Goal: Information Seeking & Learning: Find specific fact

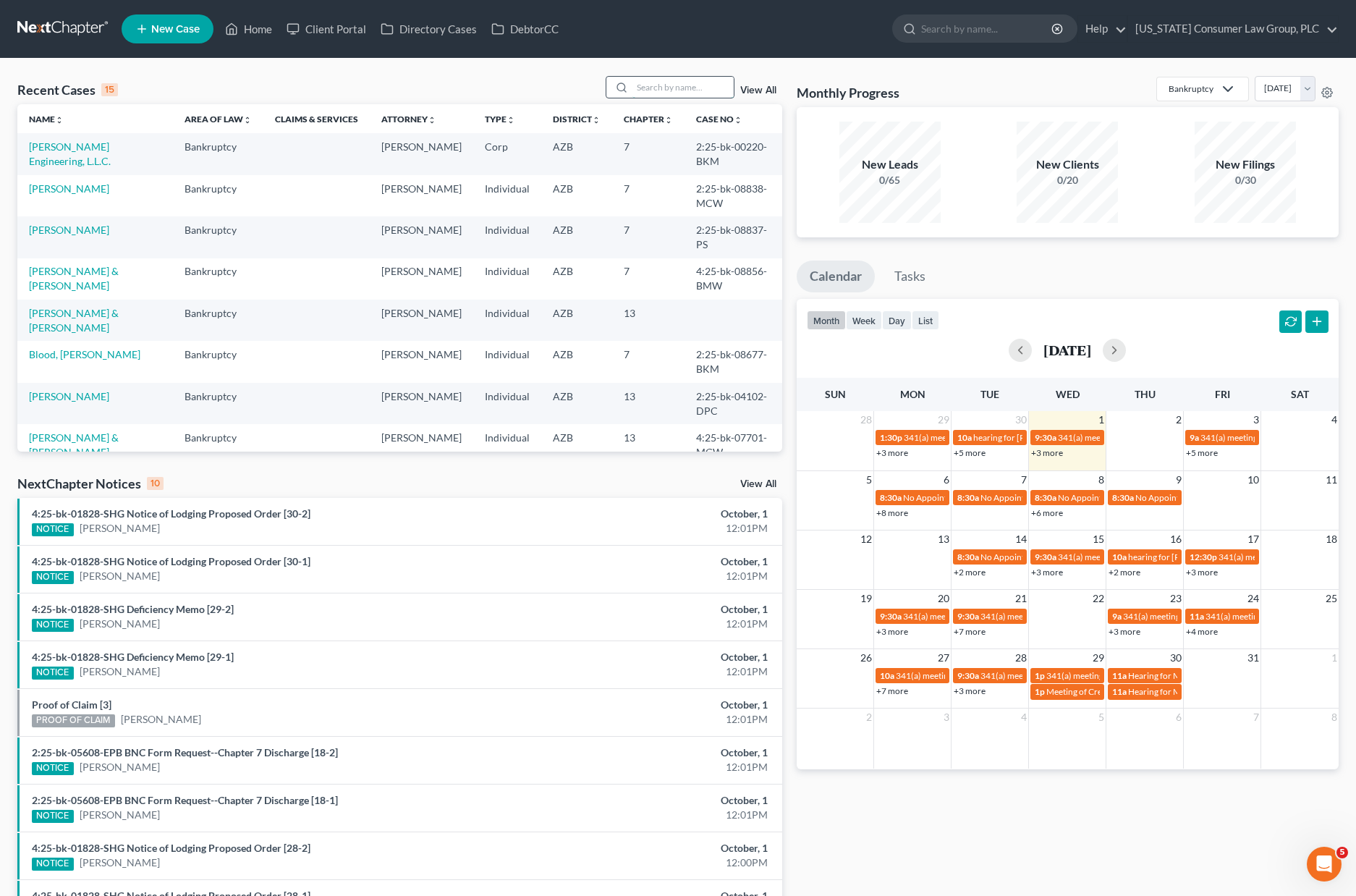
click at [669, 86] on input "search" at bounding box center [683, 88] width 102 height 21
type input "white"
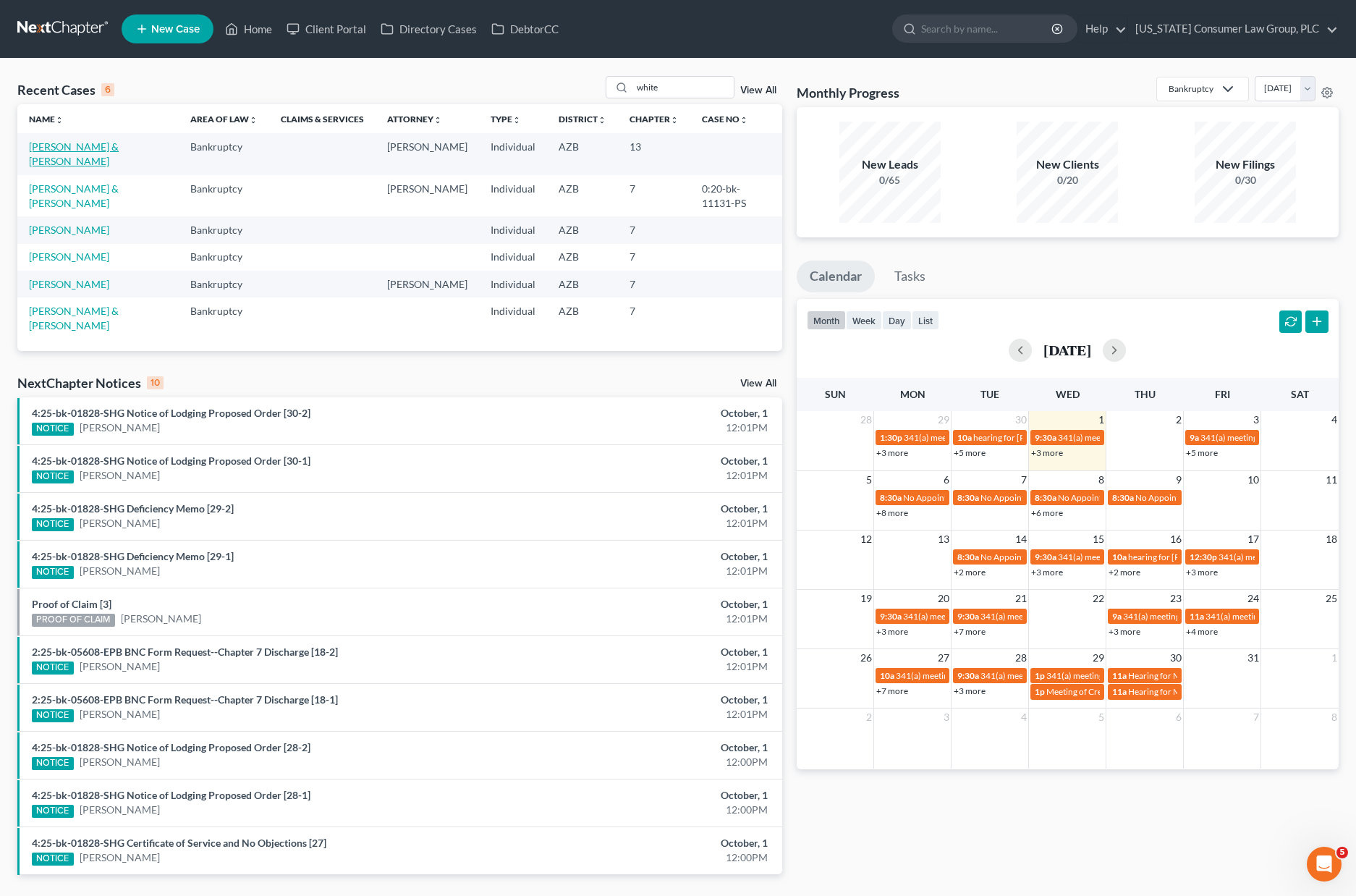
click at [116, 149] on link "[PERSON_NAME] & [PERSON_NAME]" at bounding box center [73, 153] width 89 height 27
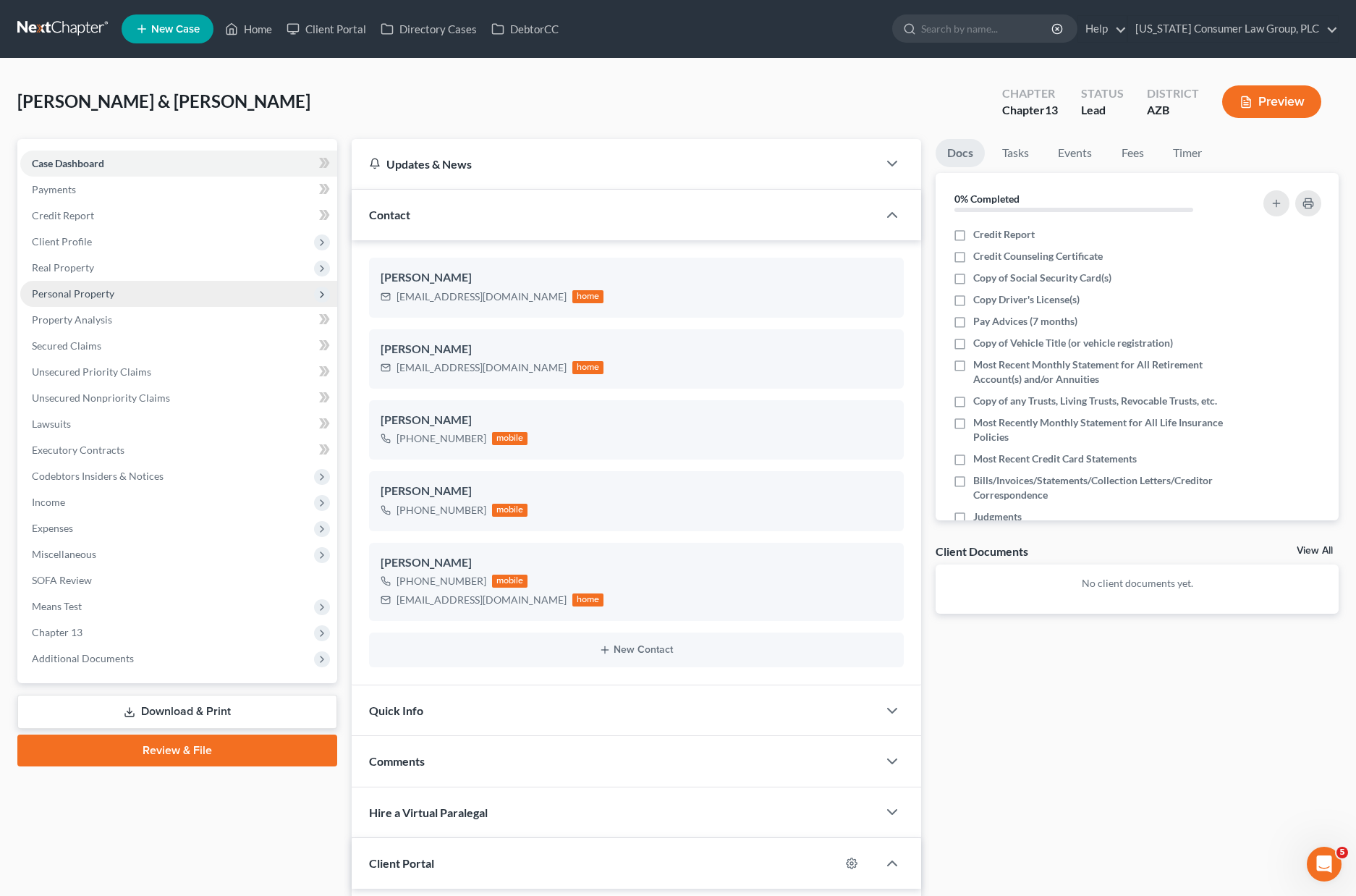
click at [105, 291] on span "Personal Property" at bounding box center [73, 293] width 83 height 12
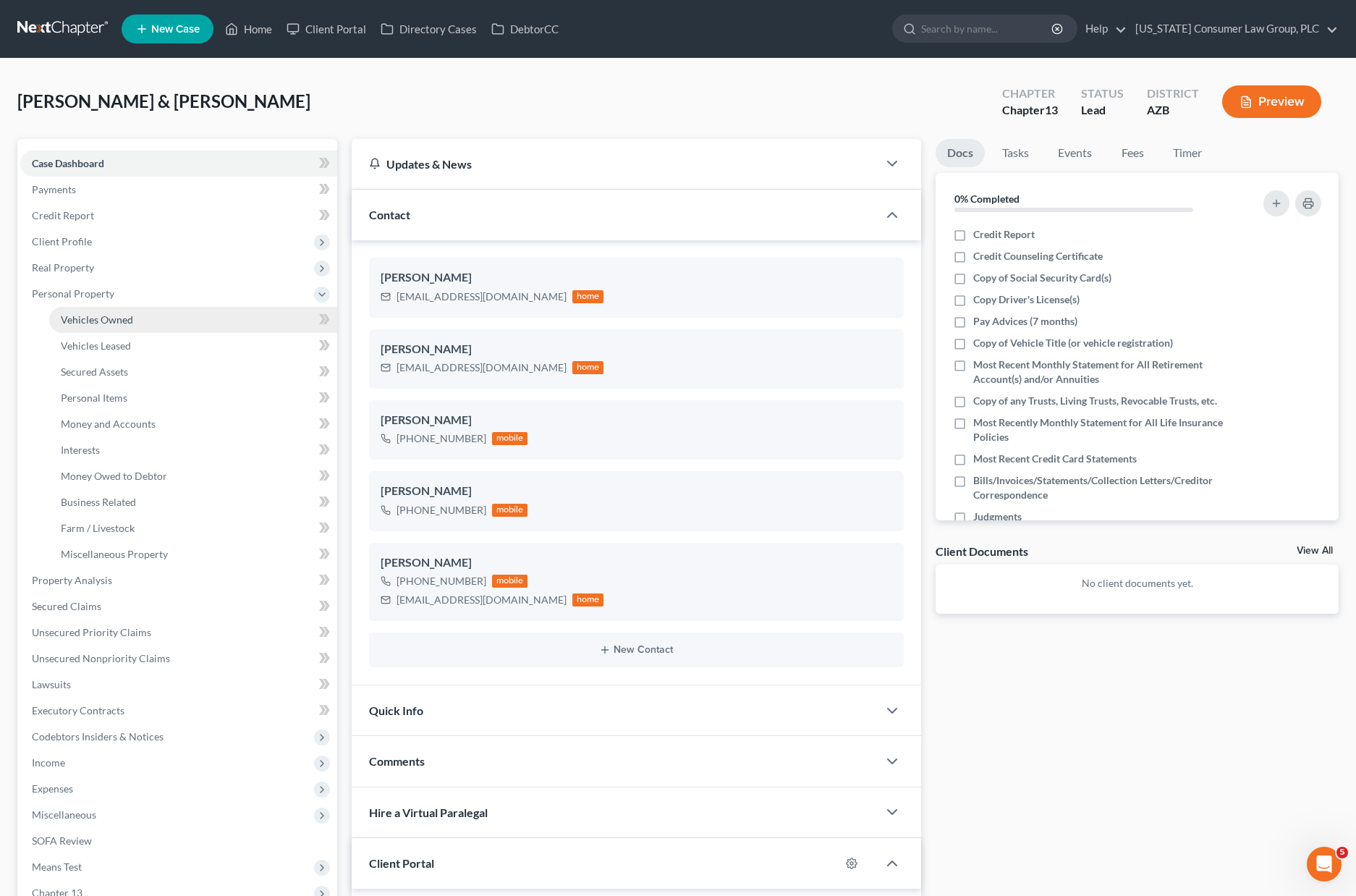
click at [109, 317] on span "Vehicles Owned" at bounding box center [97, 319] width 72 height 12
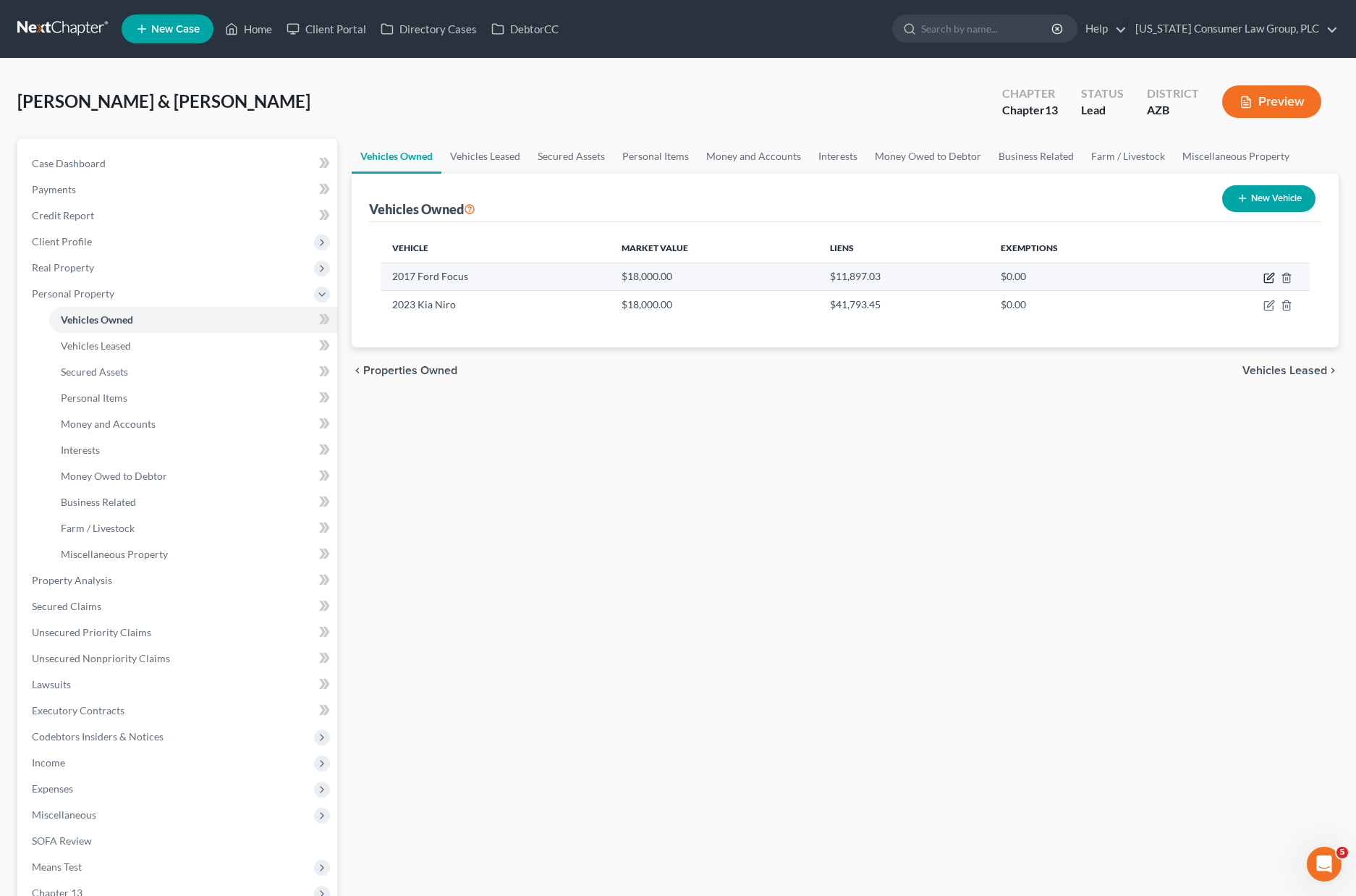
click at [1265, 277] on icon "button" at bounding box center [1269, 278] width 11 height 11
select select "0"
select select "9"
select select "0"
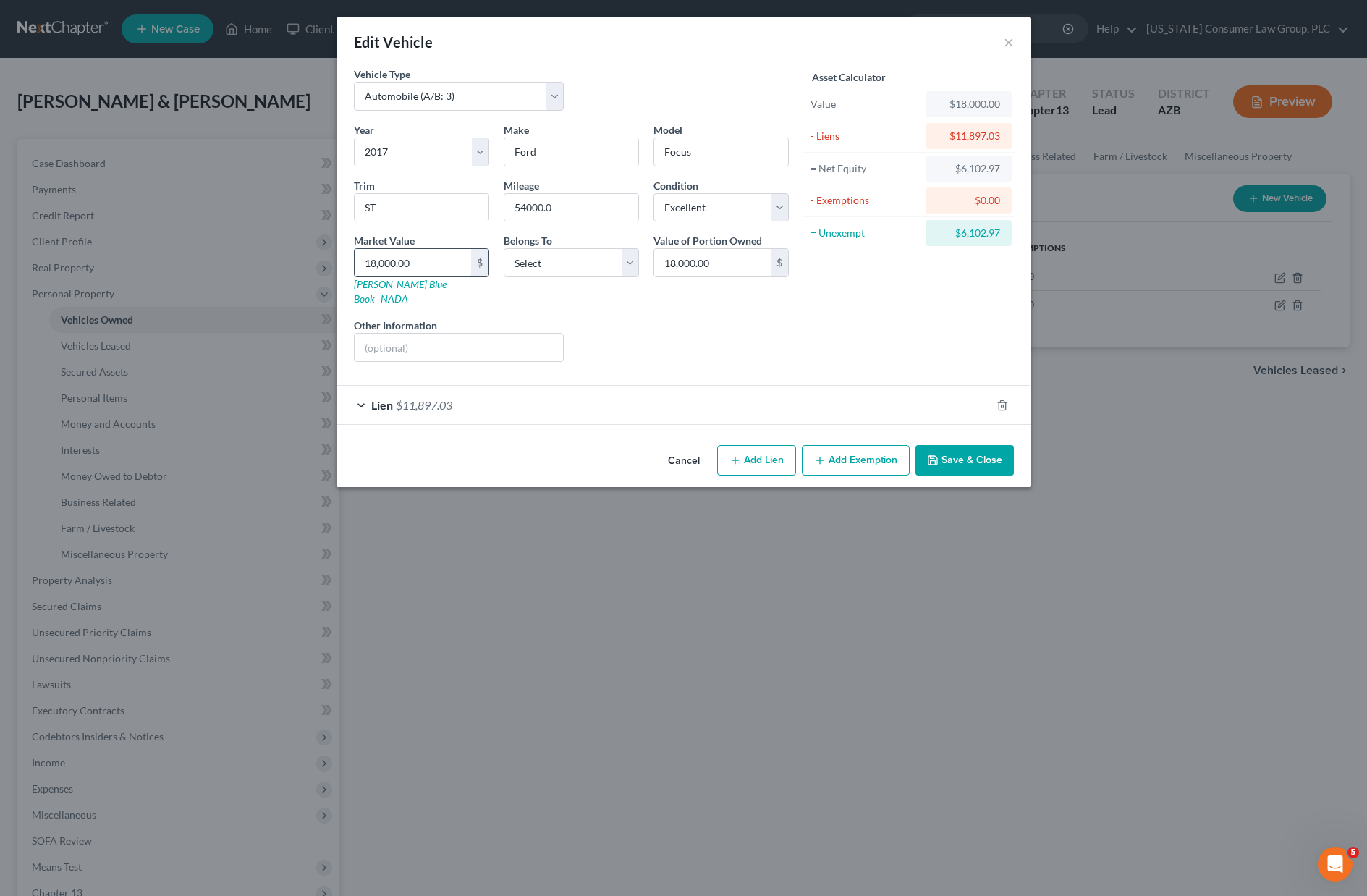
drag, startPoint x: 425, startPoint y: 264, endPoint x: 464, endPoint y: 252, distance: 40.8
click at [469, 251] on input "18,000.00" at bounding box center [412, 263] width 116 height 28
drag, startPoint x: 436, startPoint y: 265, endPoint x: 327, endPoint y: 265, distance: 109.0
click at [327, 265] on div "Edit Vehicle × Vehicle Type Select Automobile (A/B: 3) Truck (A/B: 3) Trailer (…" at bounding box center [683, 448] width 1367 height 896
type input "1"
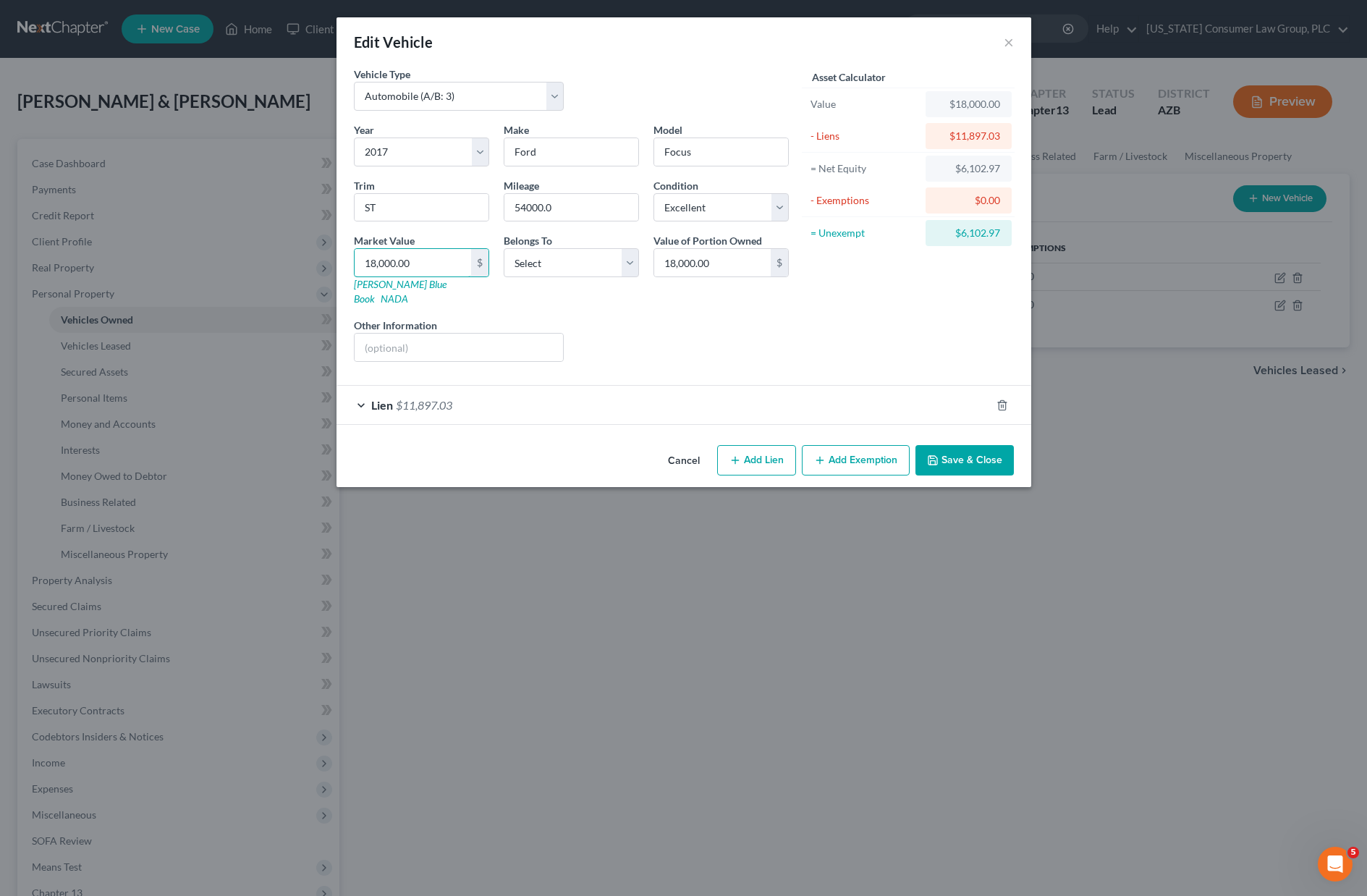
type input "1.00"
type input "18"
type input "18.00"
type input "187"
type input "187.00"
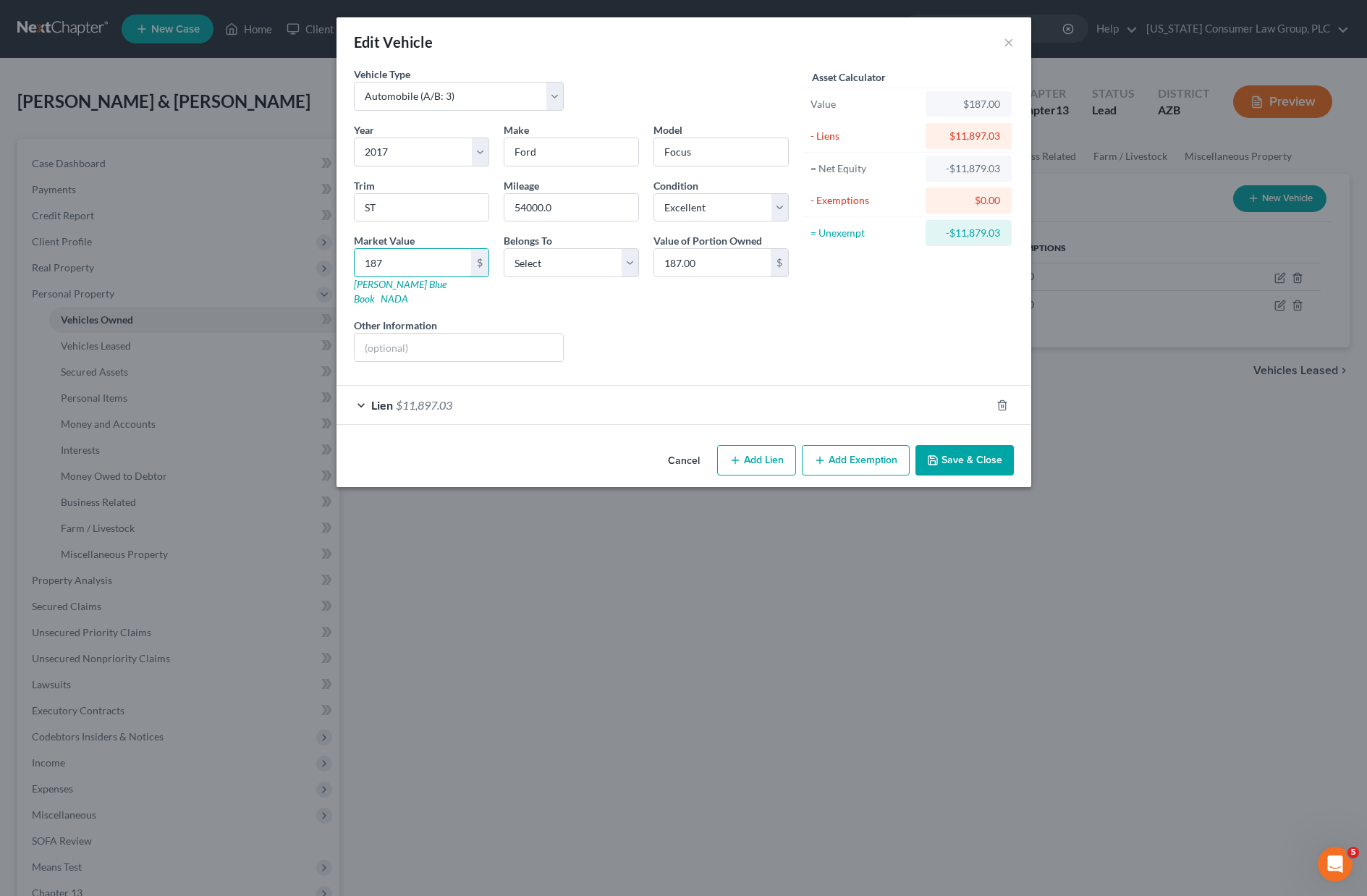
type input "1871"
type input "1,871.00"
type input "1,8711"
type input "18,711.00"
type input "18,711"
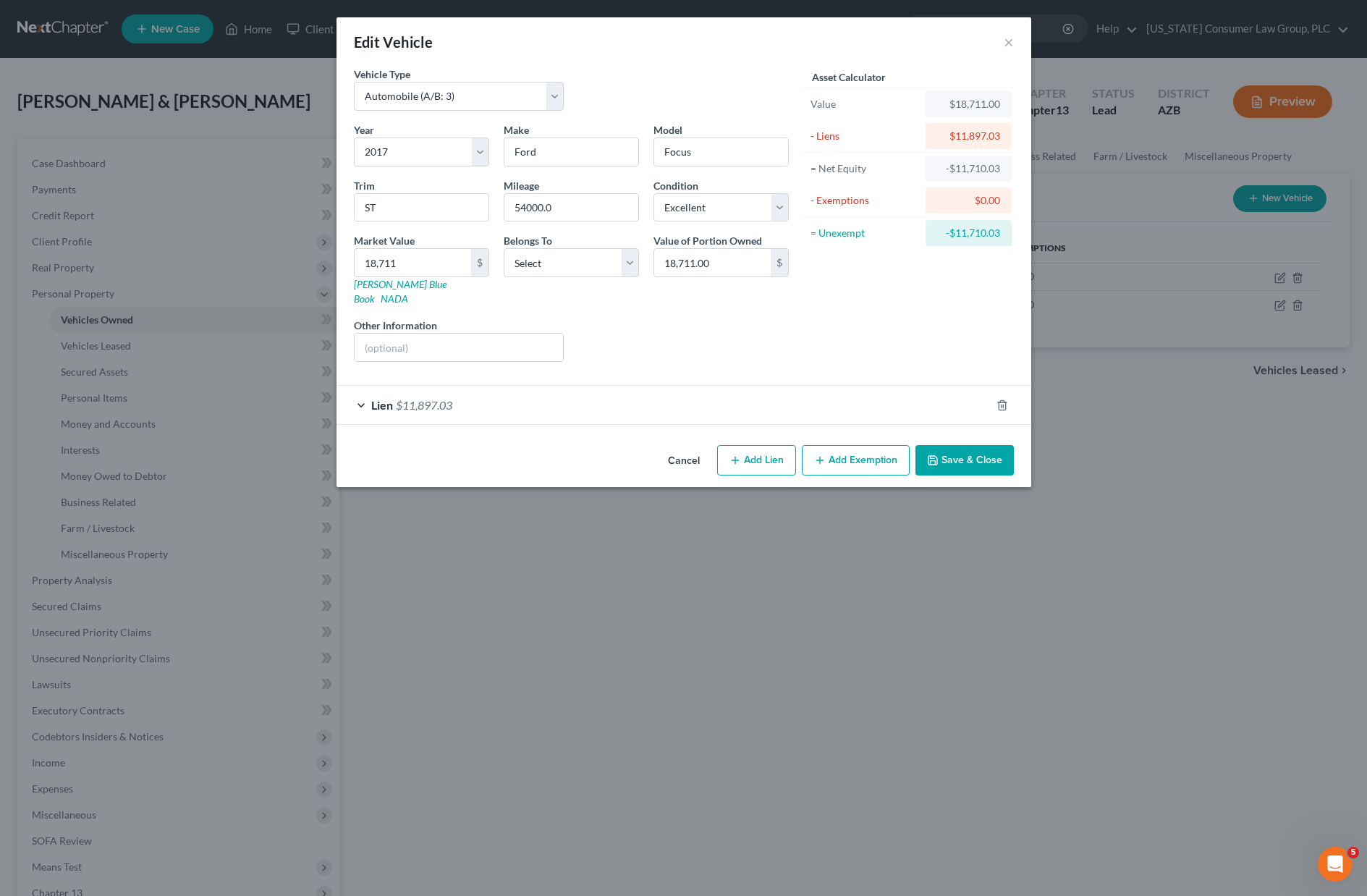
click at [959, 447] on button "Save & Close" at bounding box center [965, 460] width 98 height 30
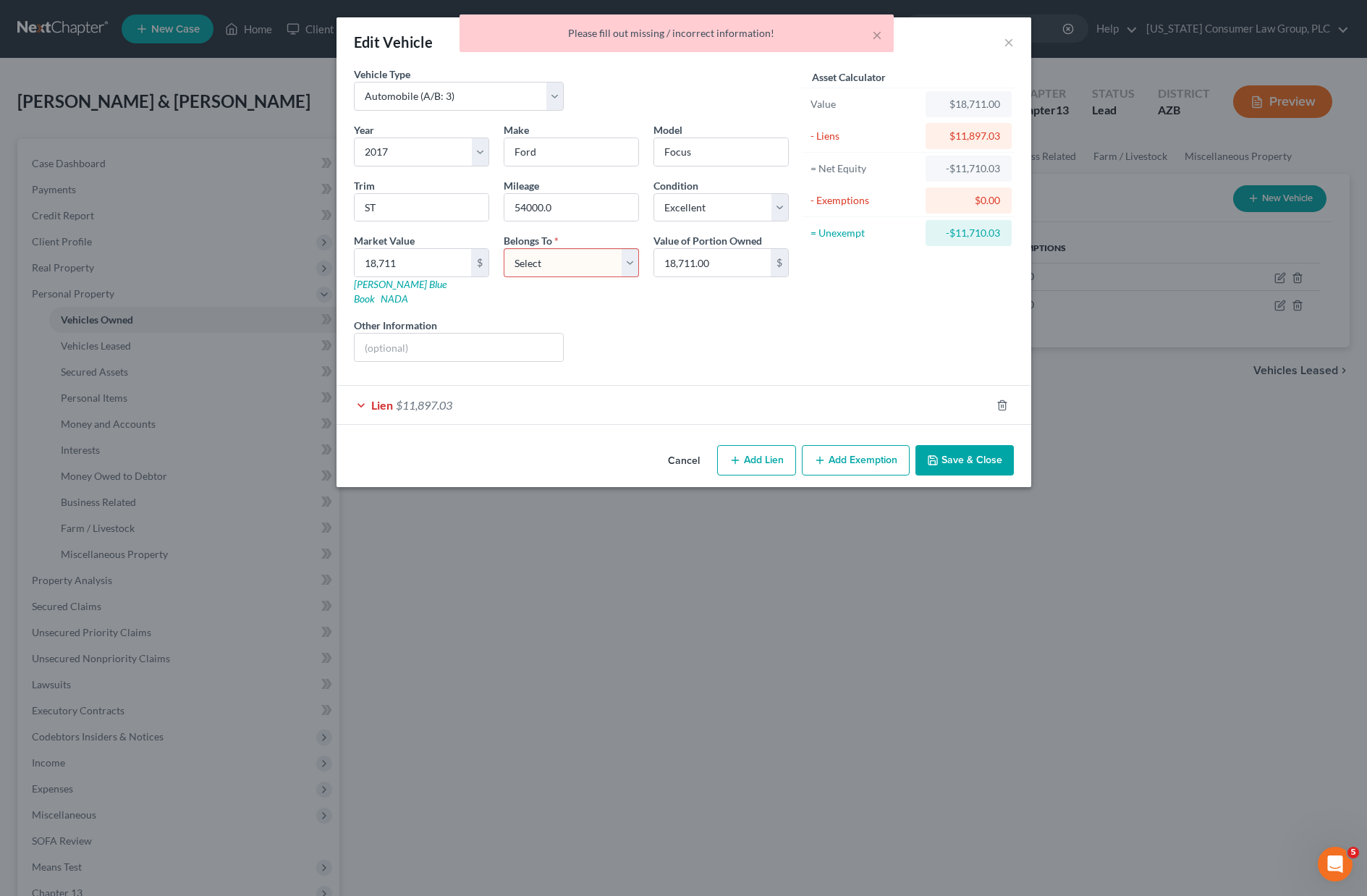
click at [621, 265] on select "Select Debtor 1 Only Debtor 2 Only Debtor 1 And Debtor 2 Only At Least One Of T…" at bounding box center [571, 262] width 135 height 29
select select "2"
click at [504, 248] on select "Select Debtor 1 Only Debtor 2 Only Debtor 1 And Debtor 2 Only At Least One Of T…" at bounding box center [571, 262] width 135 height 29
click at [950, 448] on button "Save & Close" at bounding box center [965, 460] width 98 height 30
click at [953, 445] on button "Save & Close" at bounding box center [965, 460] width 98 height 30
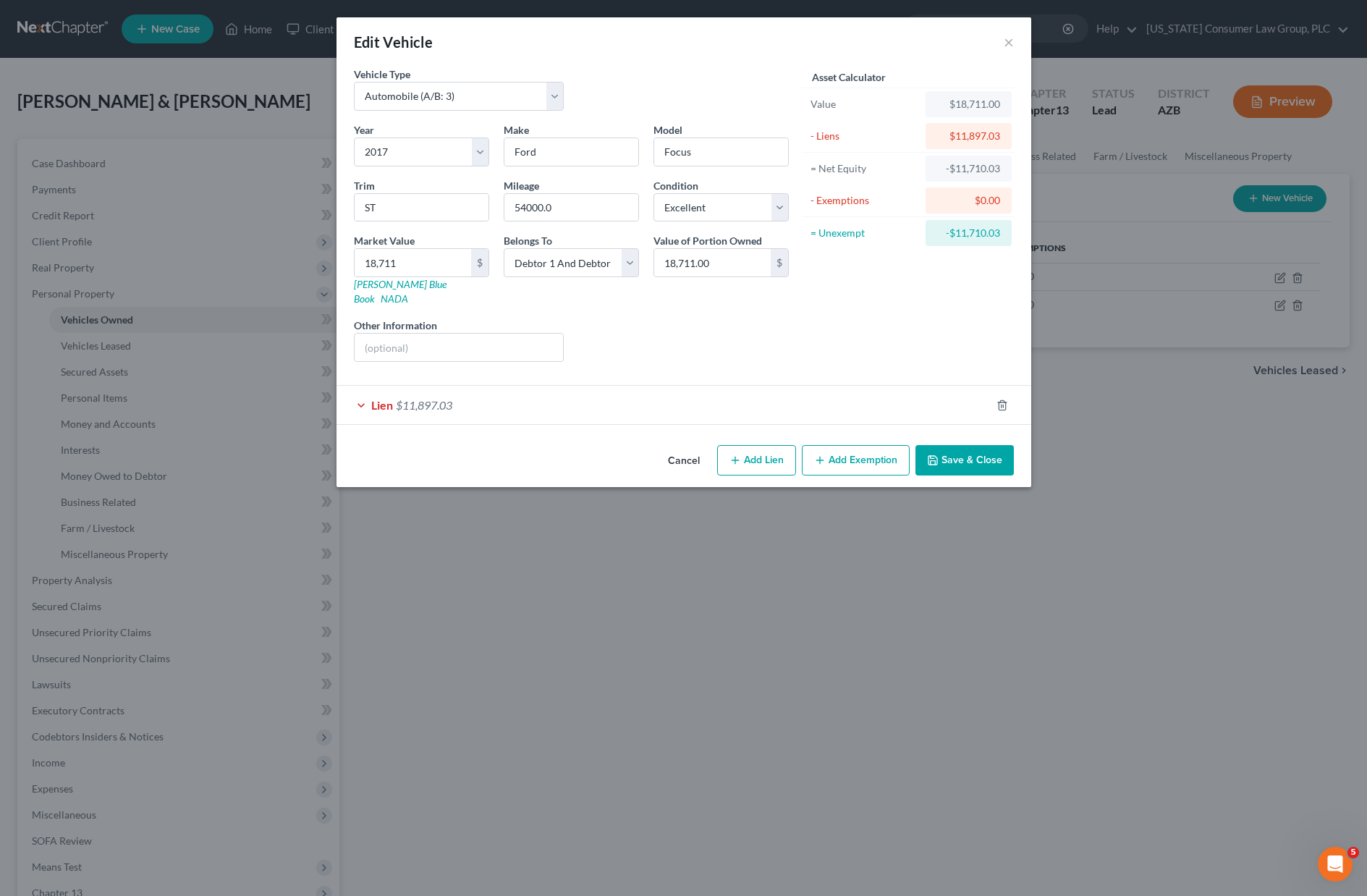
click at [877, 28] on div "Edit Vehicle ×" at bounding box center [683, 42] width 695 height 49
click at [461, 394] on div "Lien $11,897.03" at bounding box center [663, 404] width 654 height 39
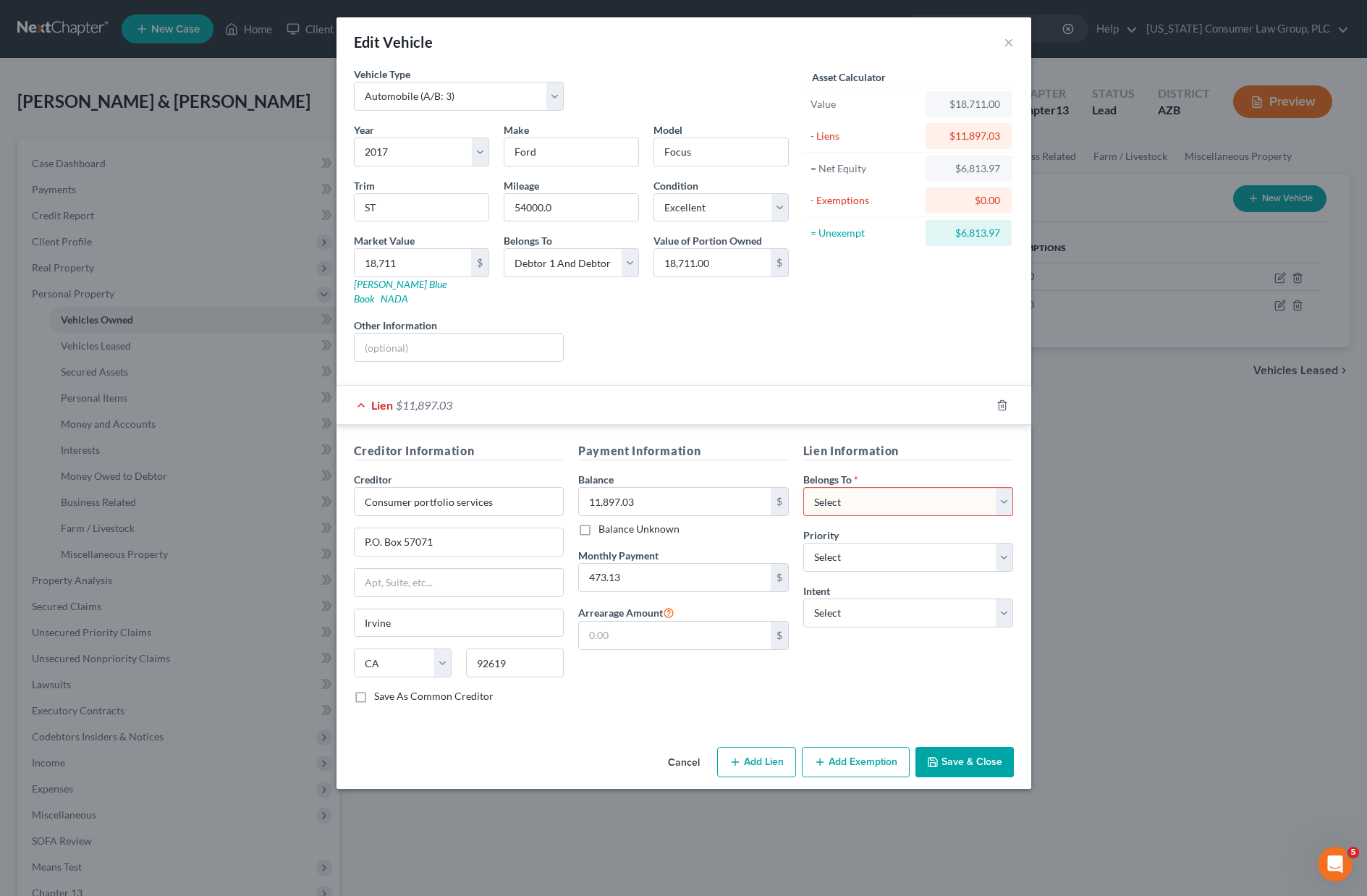
click at [995, 490] on select "Select Debtor 1 Only Debtor 2 Only Debtor 1 And Debtor 2 Only At Least One Of T…" at bounding box center [909, 501] width 211 height 29
select select "2"
click at [804, 487] on select "Select Debtor 1 Only Debtor 2 Only Debtor 1 And Debtor 2 Only At Least One Of T…" at bounding box center [909, 501] width 211 height 29
click at [1005, 543] on select "Select 1st 2nd 3rd 4th 5th 6th 7th 8th 9th 10th 11th 12th 13th 14th 15th 16th 1…" at bounding box center [909, 557] width 211 height 29
select select "0"
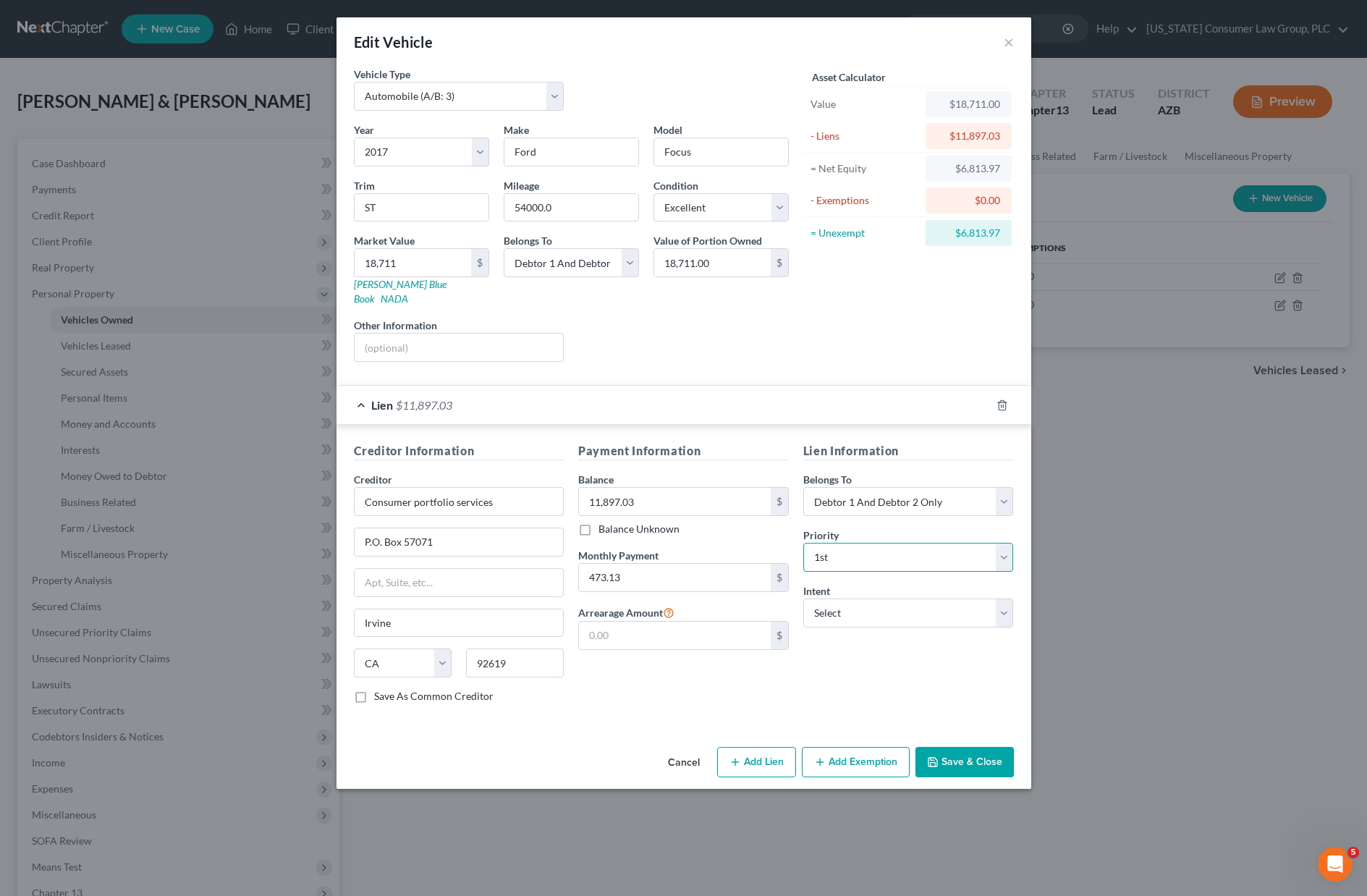
click at [804, 543] on select "Select 1st 2nd 3rd 4th 5th 6th 7th 8th 9th 10th 11th 12th 13th 14th 15th 16th 1…" at bounding box center [909, 557] width 211 height 29
click at [950, 749] on button "Save & Close" at bounding box center [965, 762] width 98 height 30
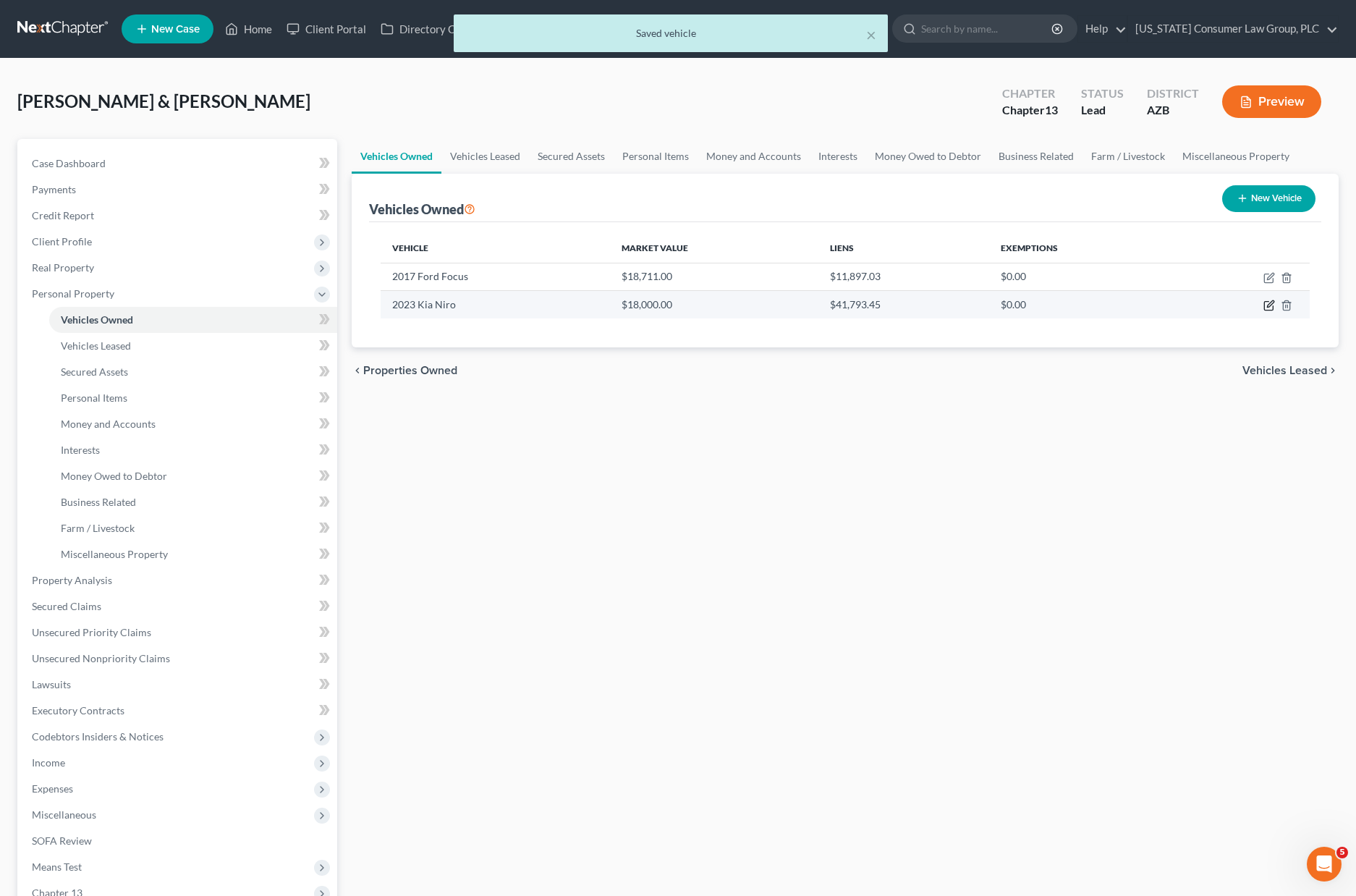
click at [1268, 305] on icon "button" at bounding box center [1269, 305] width 11 height 11
select select "0"
select select "3"
select select "0"
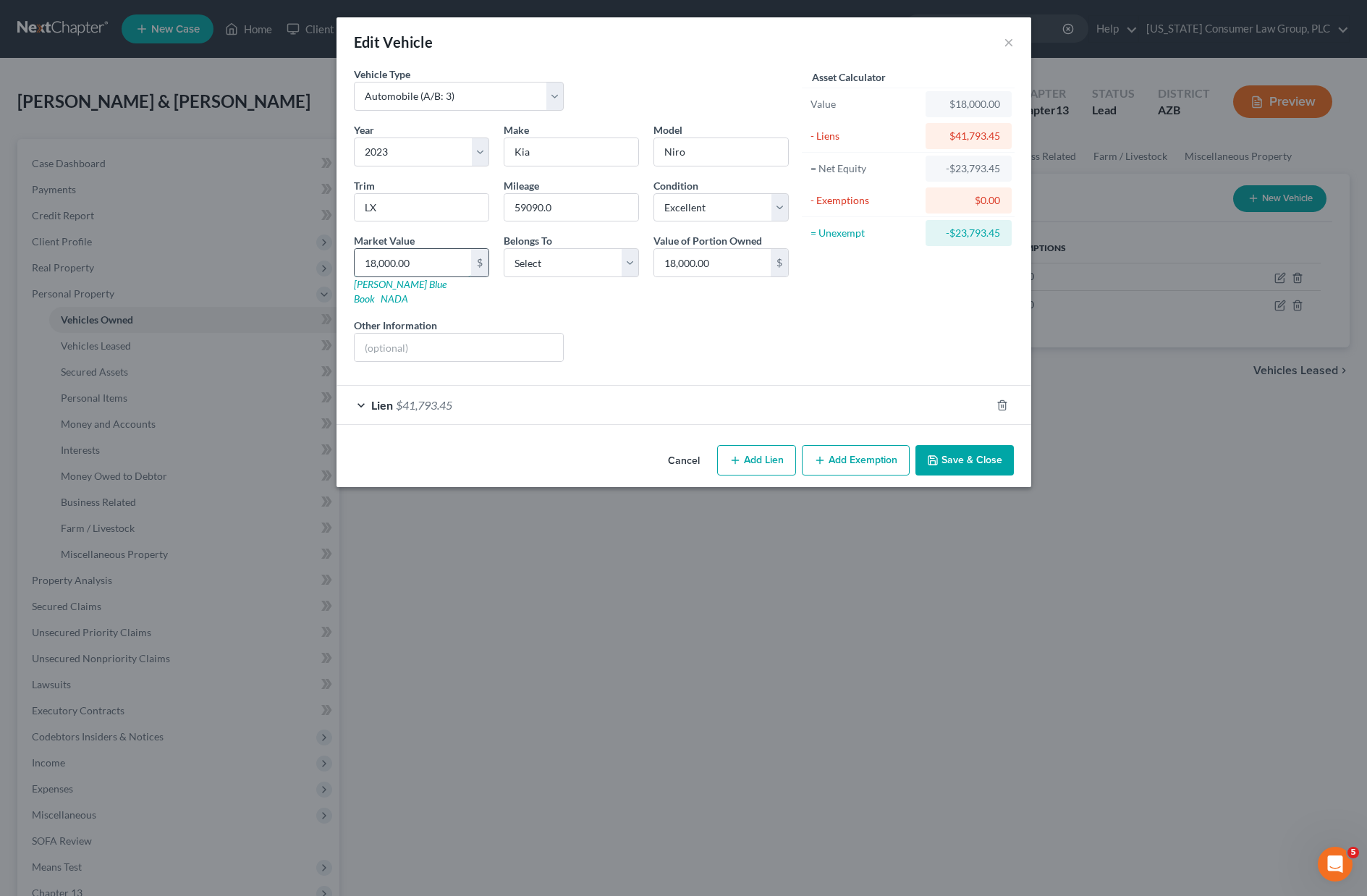
click at [428, 262] on input "18,000.00" at bounding box center [412, 263] width 116 height 28
drag, startPoint x: 392, startPoint y: 260, endPoint x: 453, endPoint y: 257, distance: 61.1
click at [453, 257] on input "18,000.00" at bounding box center [412, 263] width 116 height 28
type input "1"
type input "1.00"
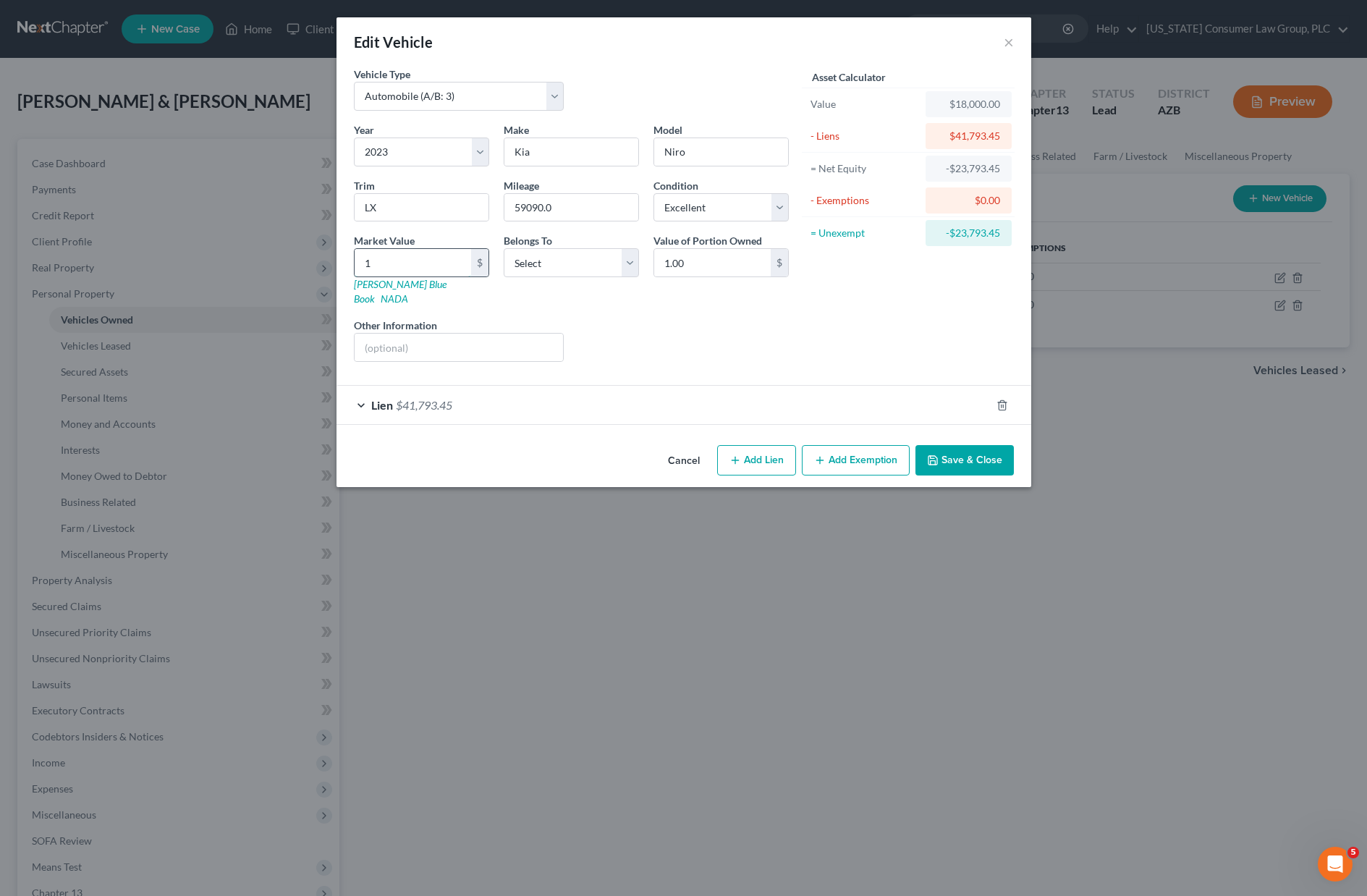
type input "15"
type input "15.00"
type input "150"
type input "150.00"
type input "1500"
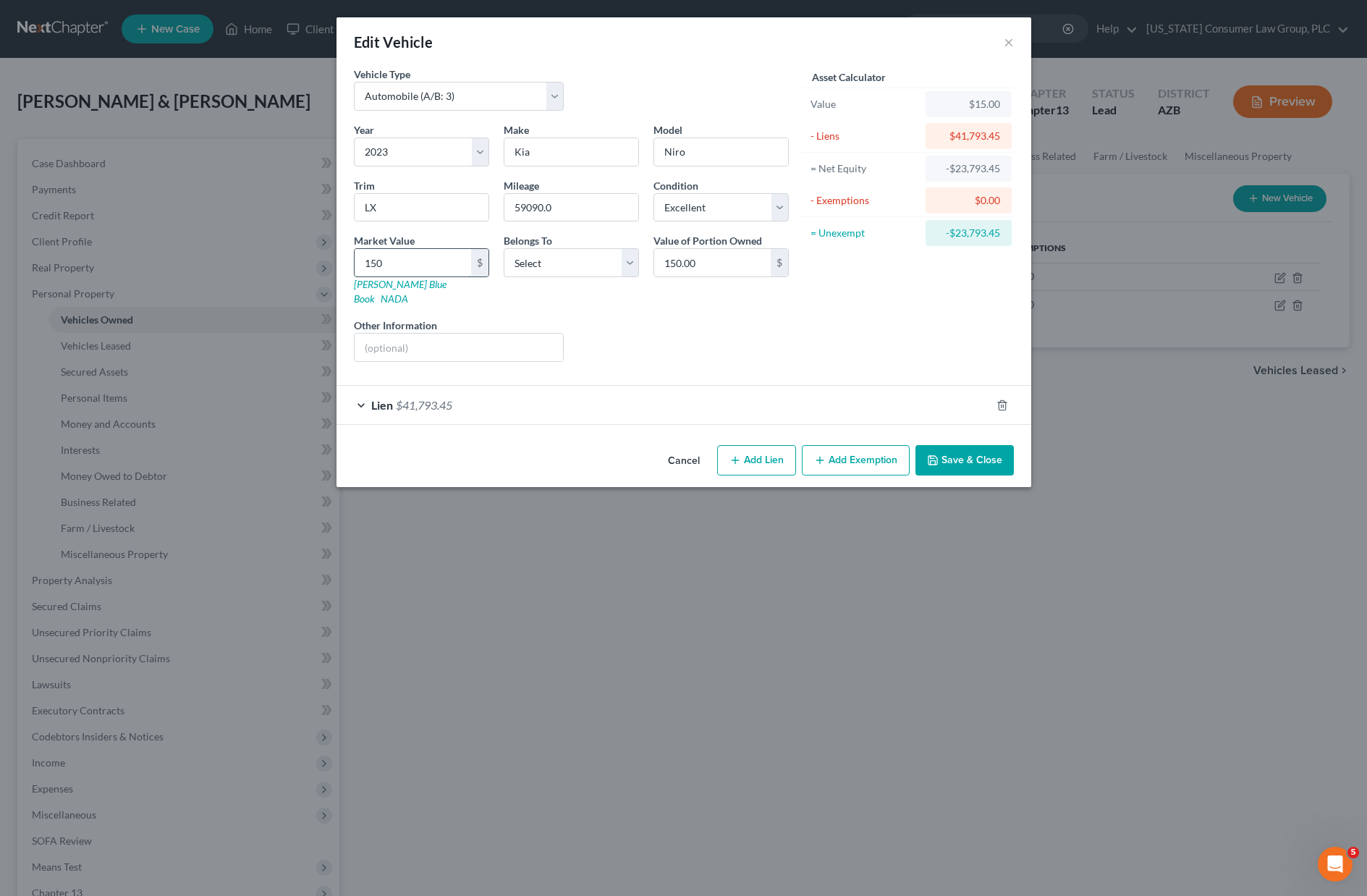
type input "1,500.00"
type input "1,5006"
type input "15,006.00"
type input "15,006"
click at [983, 447] on button "Save & Close" at bounding box center [965, 460] width 98 height 30
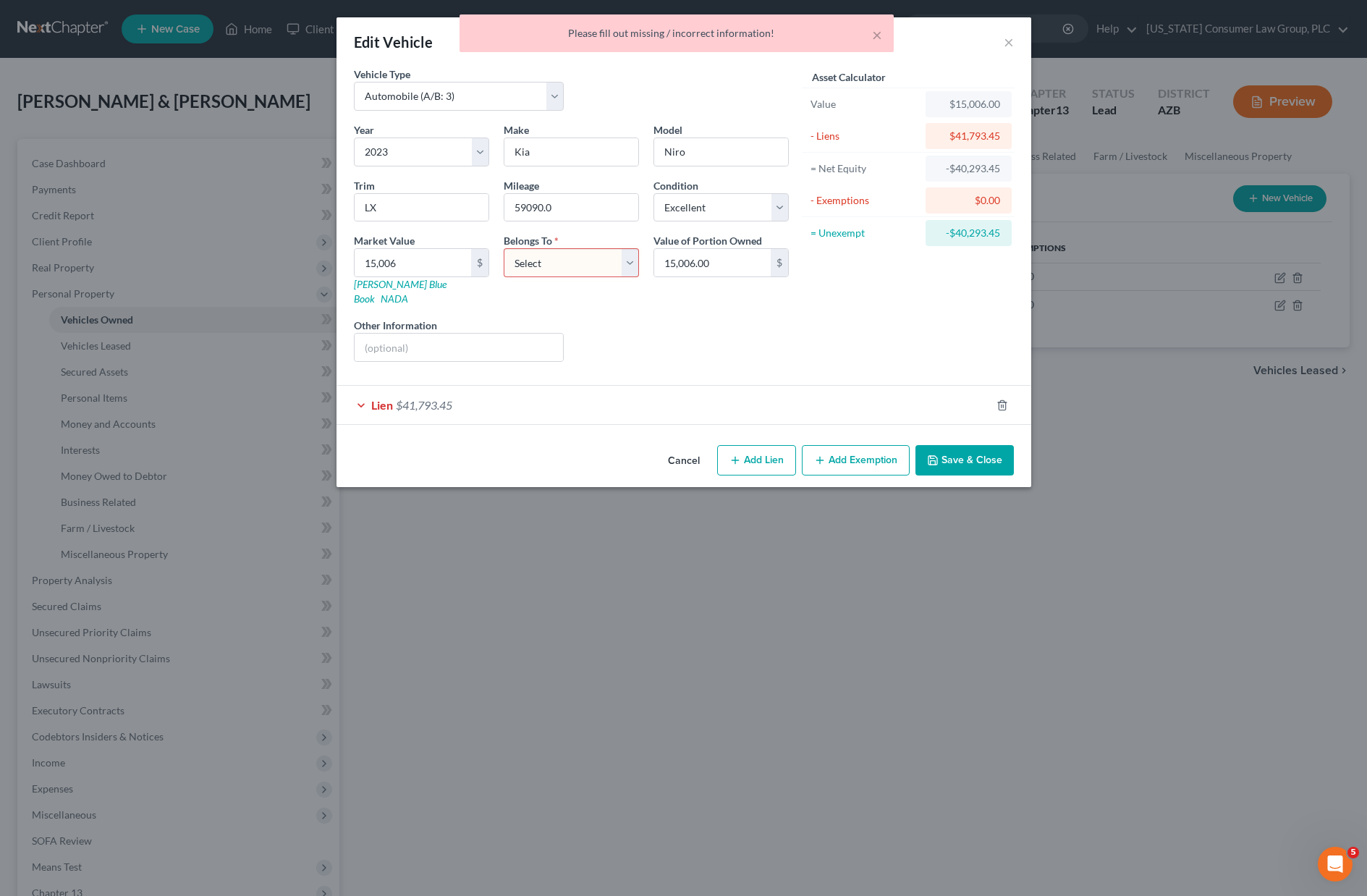
click at [626, 267] on select "Select Debtor 1 Only Debtor 2 Only Debtor 1 And Debtor 2 Only At Least One Of T…" at bounding box center [571, 262] width 135 height 29
select select "2"
click at [504, 248] on select "Select Debtor 1 Only Debtor 2 Only Debtor 1 And Debtor 2 Only At Least One Of T…" at bounding box center [571, 262] width 135 height 29
click at [970, 387] on div "Lien $41,793.45" at bounding box center [663, 404] width 654 height 39
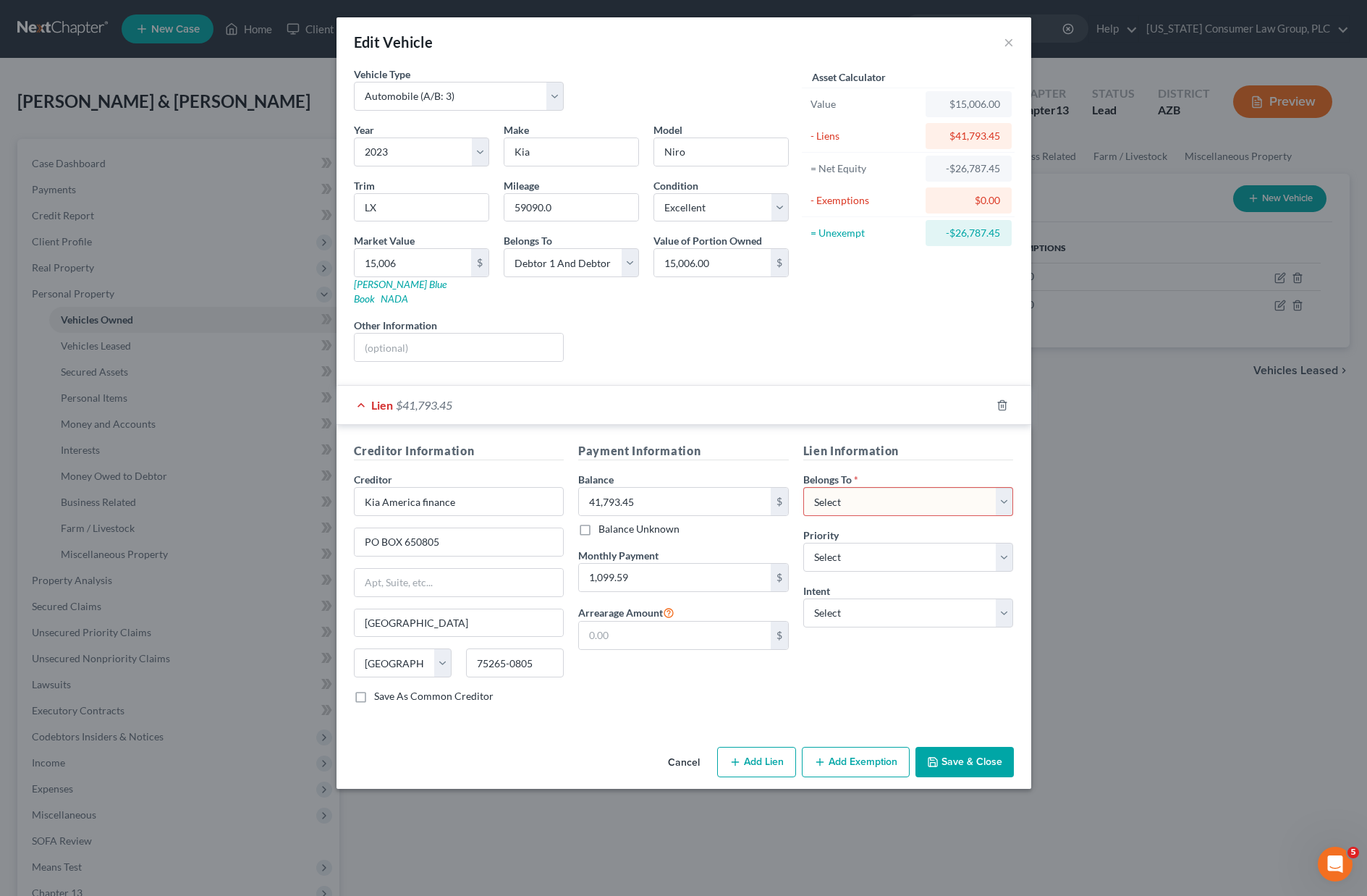
click at [1010, 487] on select "Select Debtor 1 Only Debtor 2 Only Debtor 1 And Debtor 2 Only At Least One Of T…" at bounding box center [909, 501] width 211 height 29
select select "2"
click at [804, 487] on select "Select Debtor 1 Only Debtor 2 Only Debtor 1 And Debtor 2 Only At Least One Of T…" at bounding box center [909, 501] width 211 height 29
click at [1003, 543] on select "Select 1st 2nd 3rd 4th 5th 6th 7th 8th 9th 10th 11th 12th 13th 14th 15th 16th 1…" at bounding box center [909, 557] width 211 height 29
select select "0"
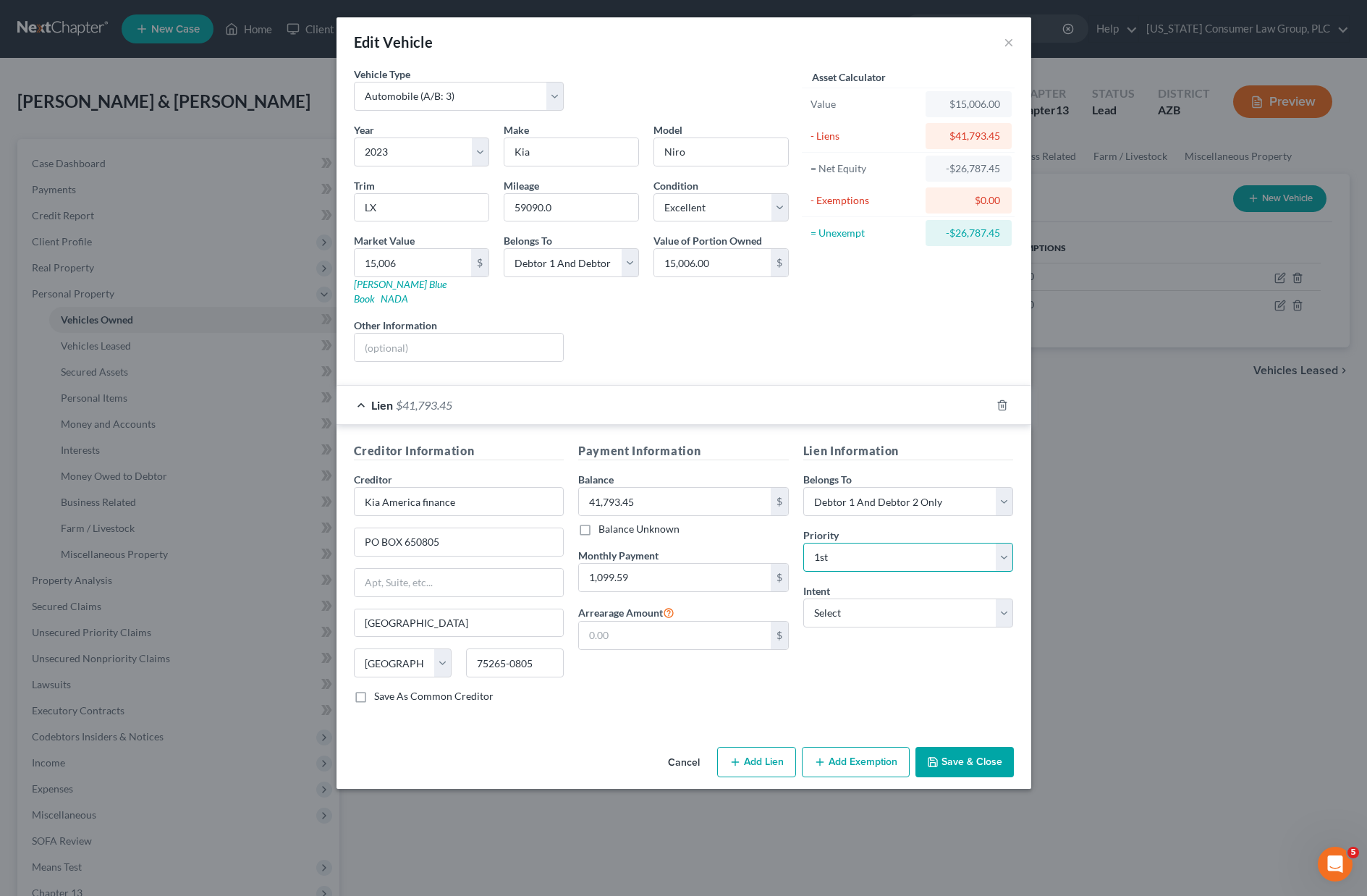
click at [804, 543] on select "Select 1st 2nd 3rd 4th 5th 6th 7th 8th 9th 10th 11th 12th 13th 14th 15th 16th 1…" at bounding box center [909, 557] width 211 height 29
click at [953, 751] on button "Save & Close" at bounding box center [965, 762] width 98 height 30
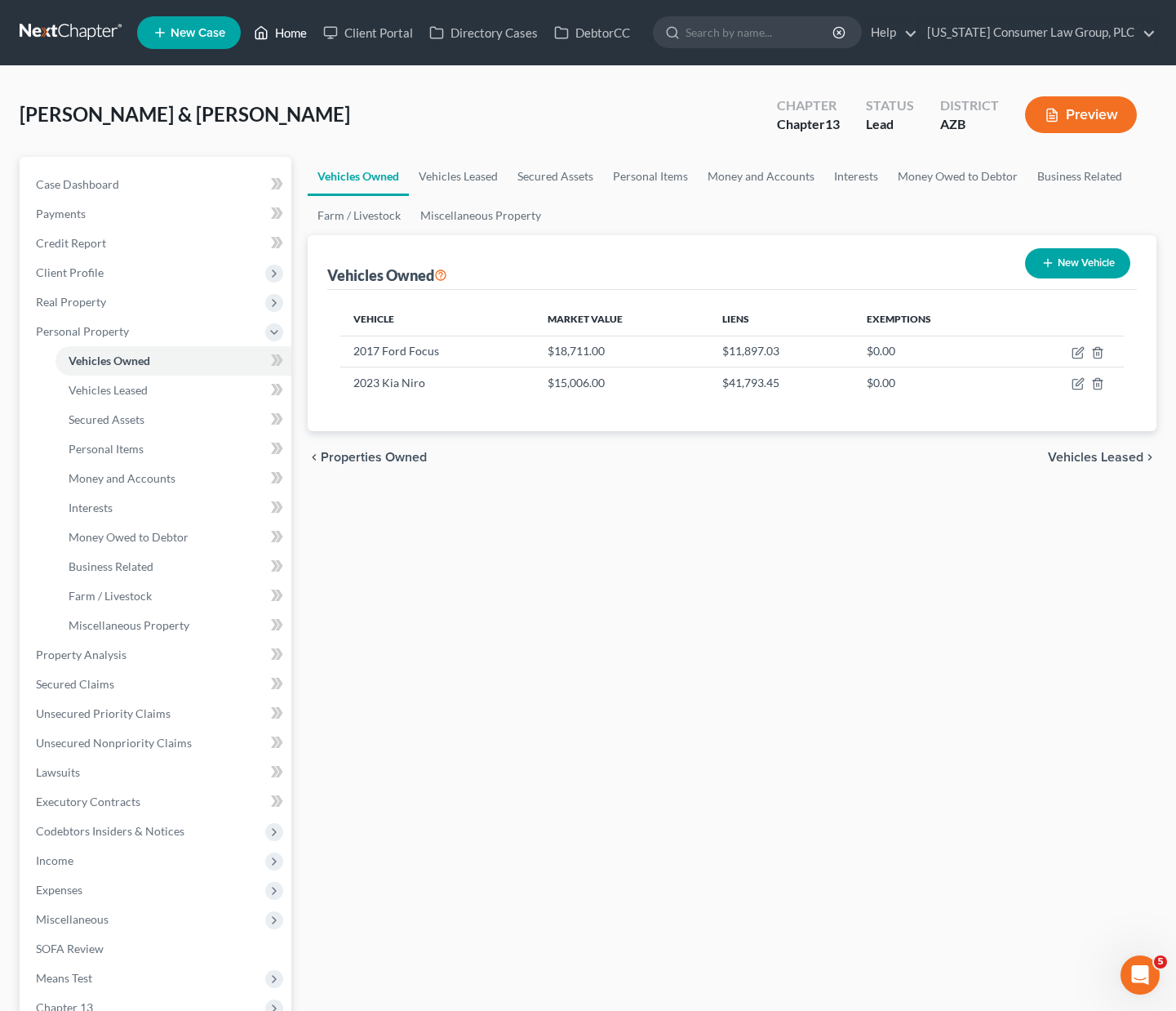
click at [275, 31] on link "Home" at bounding box center [280, 32] width 69 height 30
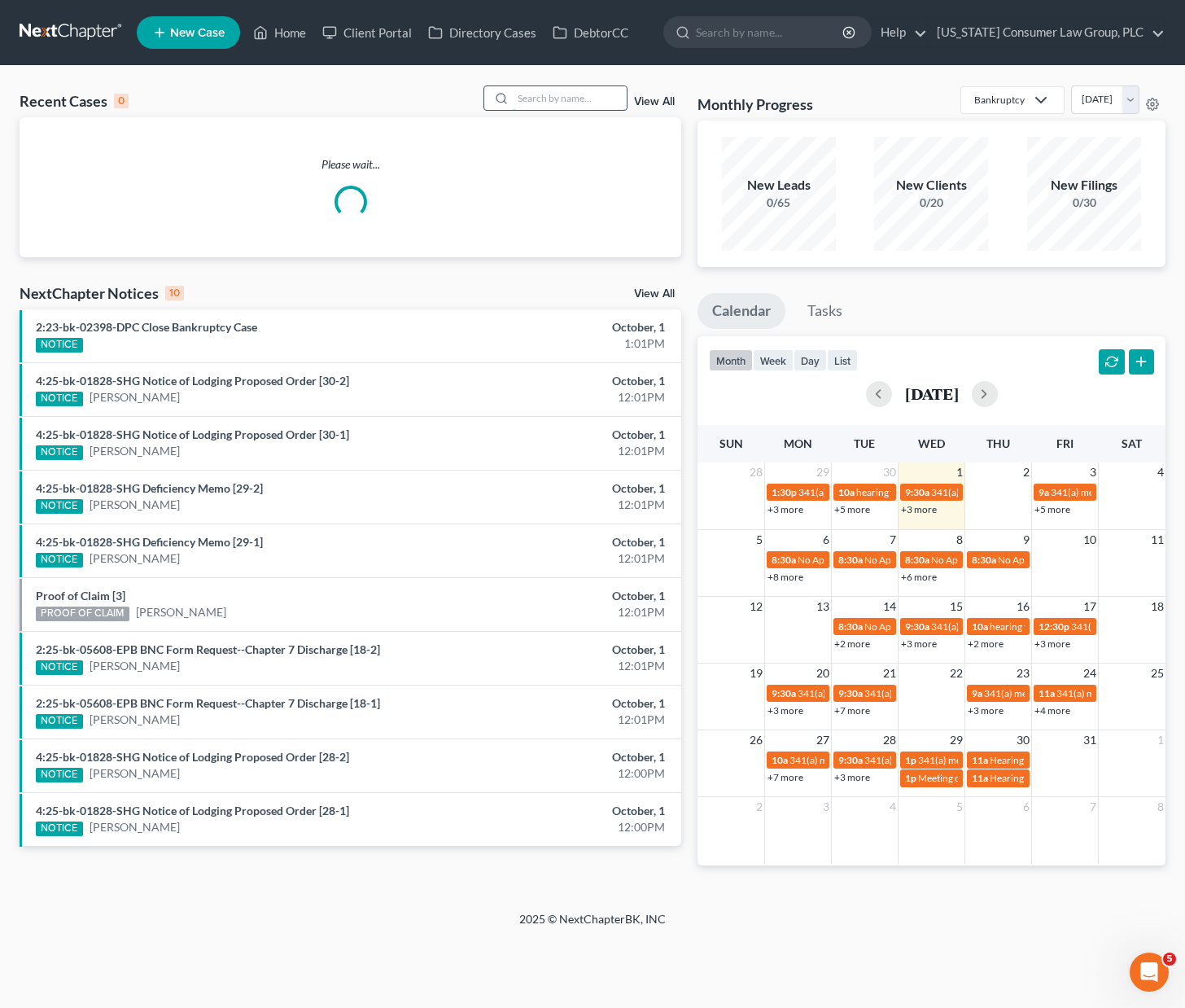
click at [579, 94] on input "search" at bounding box center [570, 99] width 114 height 24
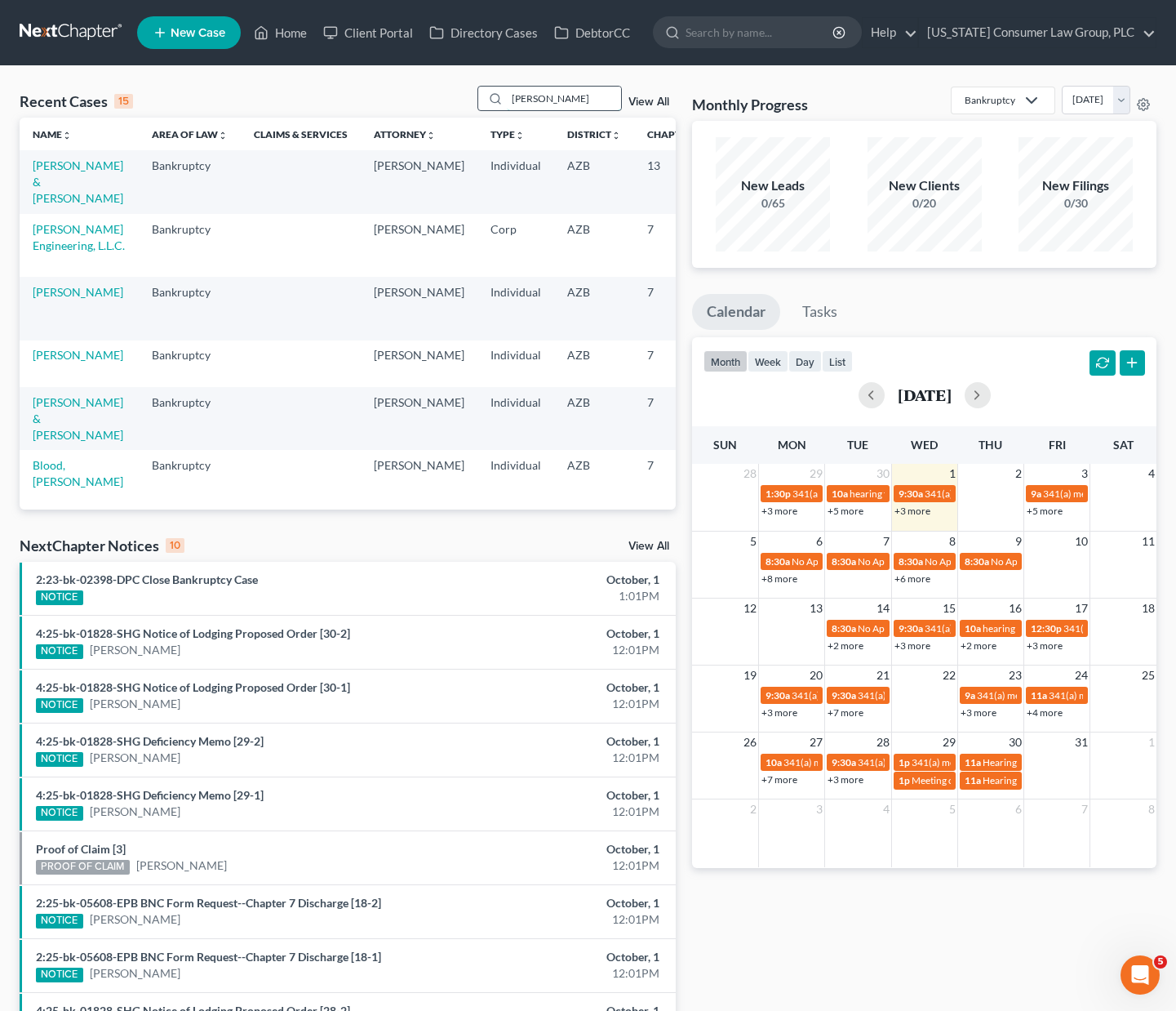
type input "[PERSON_NAME]"
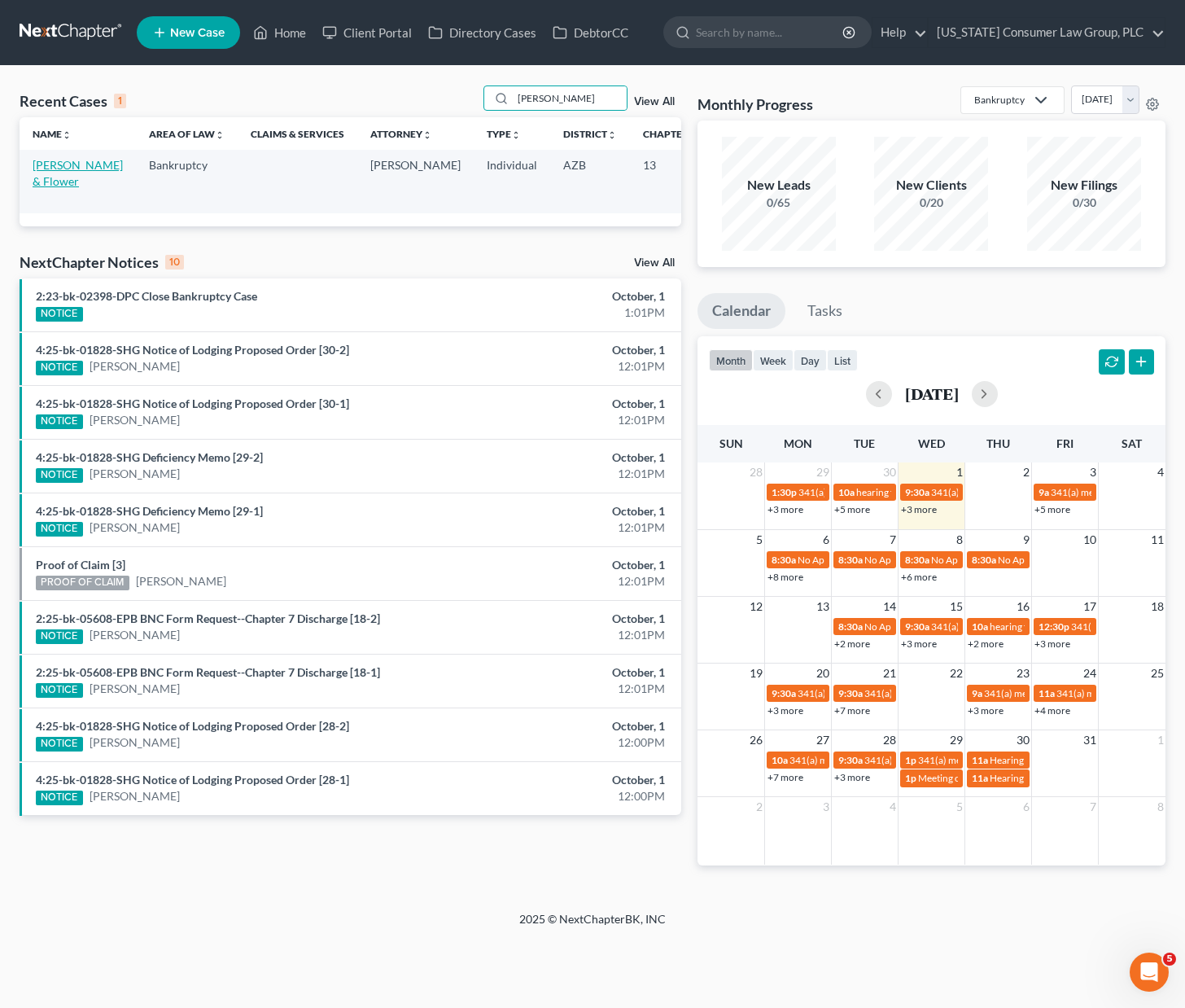
click at [72, 184] on link "[PERSON_NAME] & Flower" at bounding box center [77, 172] width 90 height 30
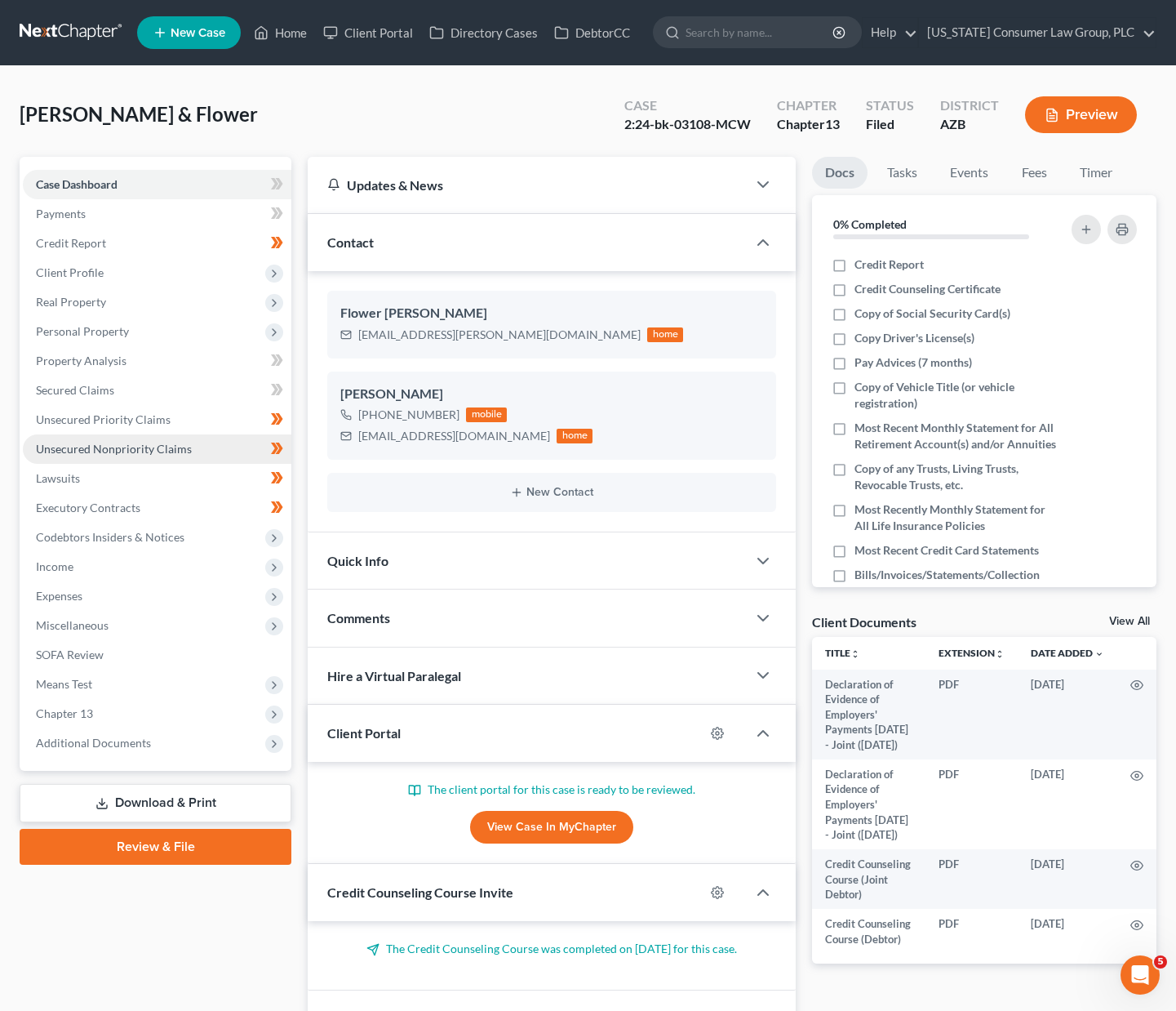
click at [62, 446] on span "Unsecured Nonpriority Claims" at bounding box center [114, 449] width 156 height 14
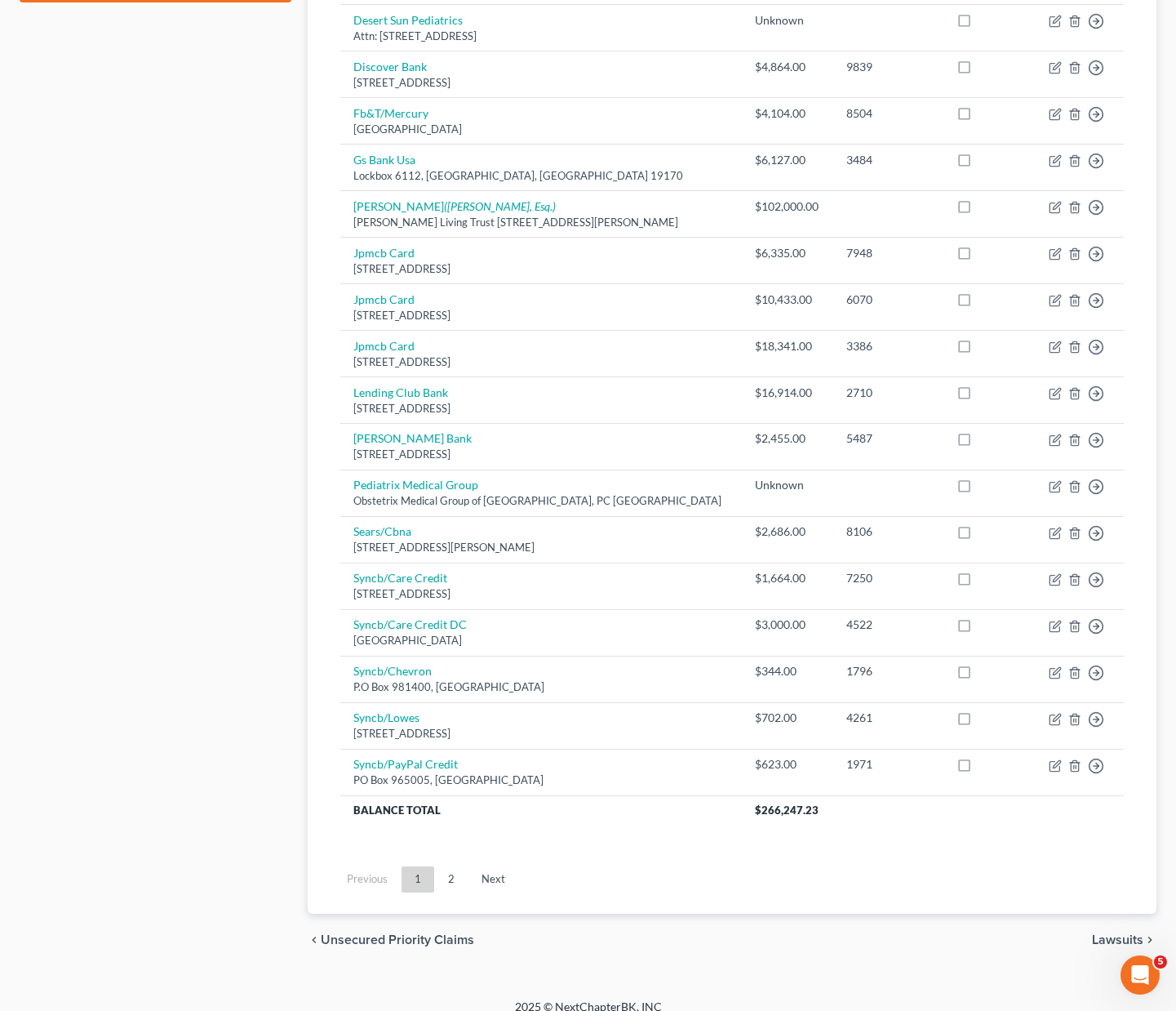
scroll to position [848, 0]
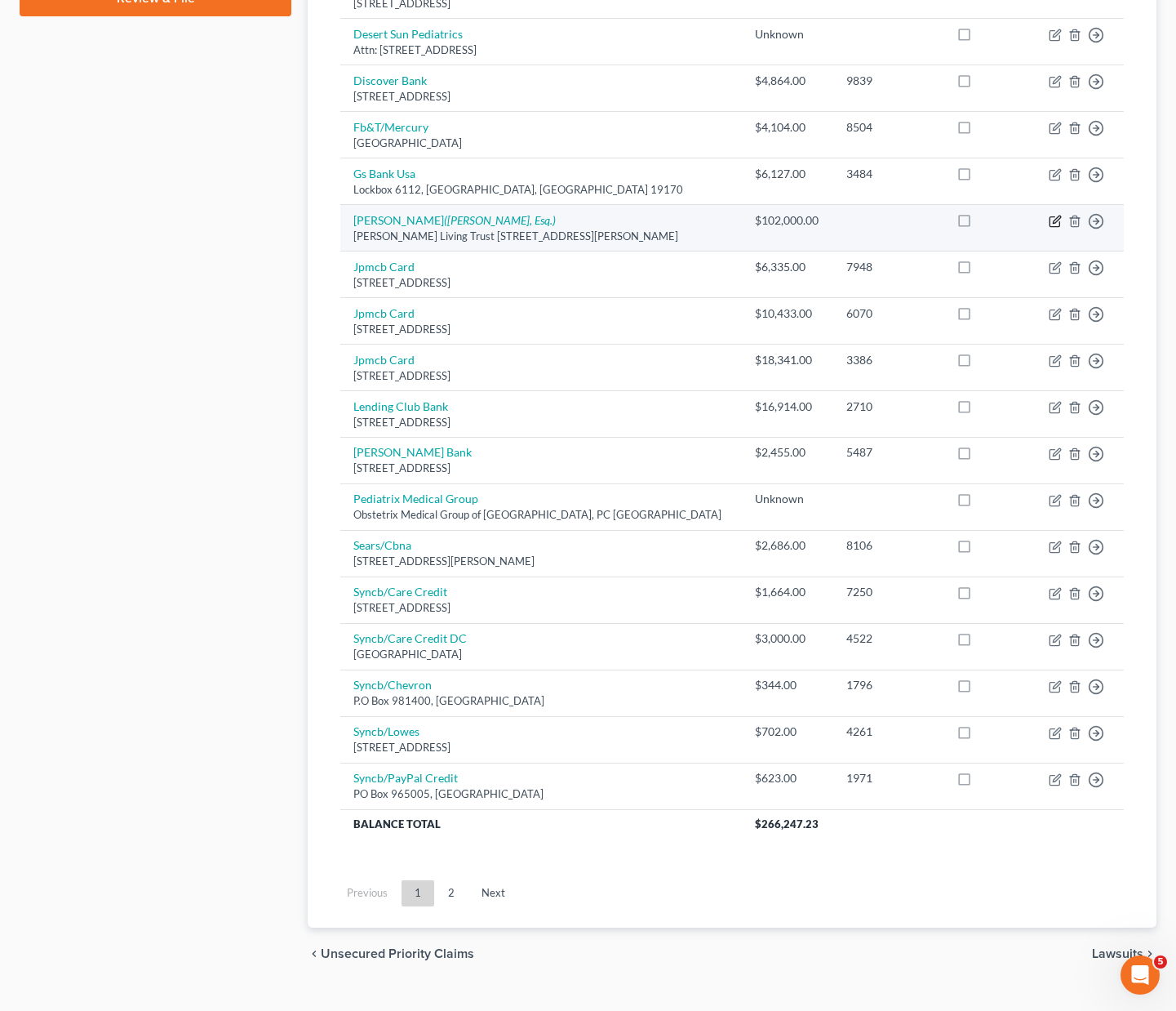
click at [1058, 217] on icon "button" at bounding box center [1057, 219] width 7 height 7
select select "4"
select select "10"
select select "3"
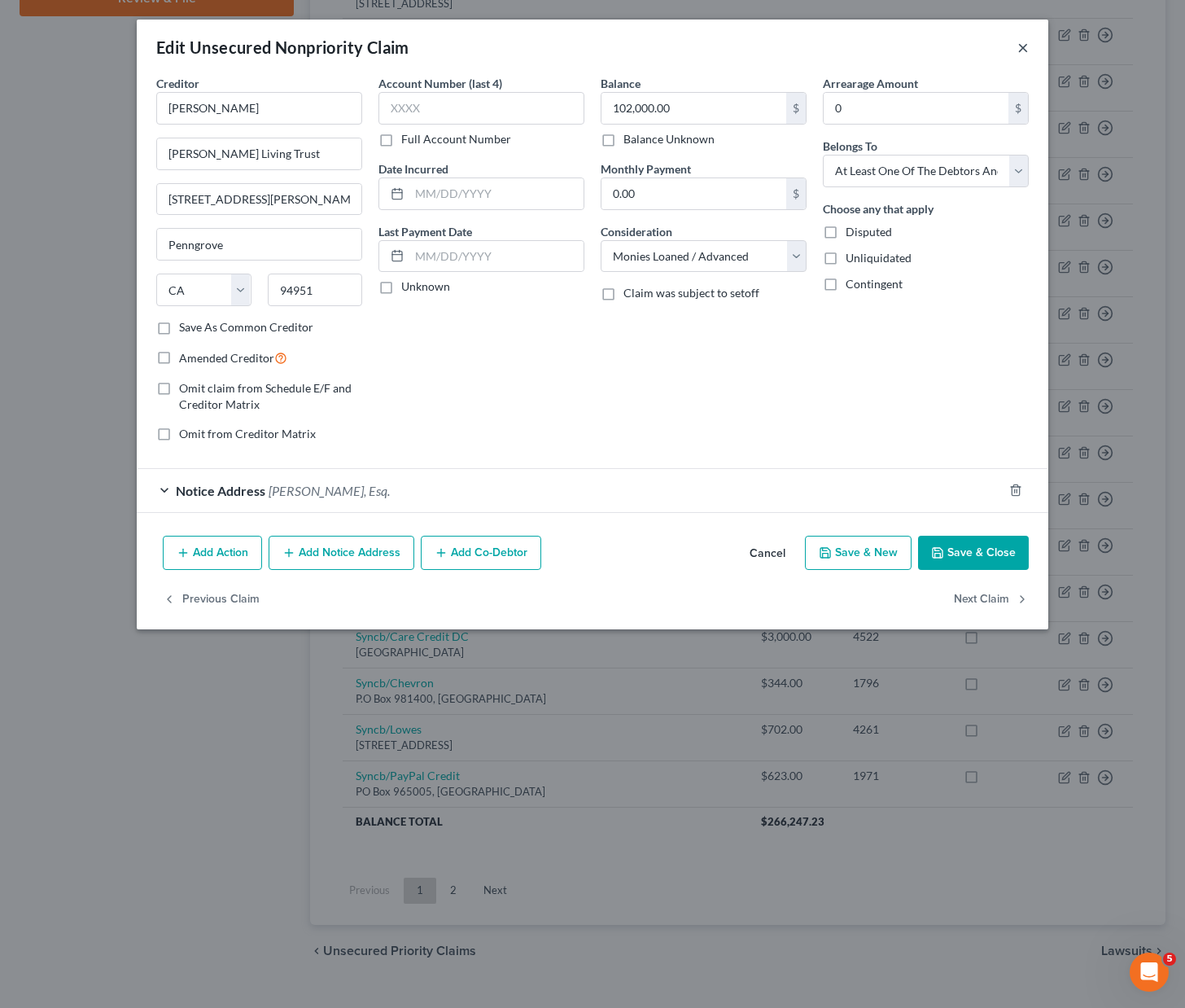
click at [1025, 51] on button "×" at bounding box center [1023, 47] width 11 height 19
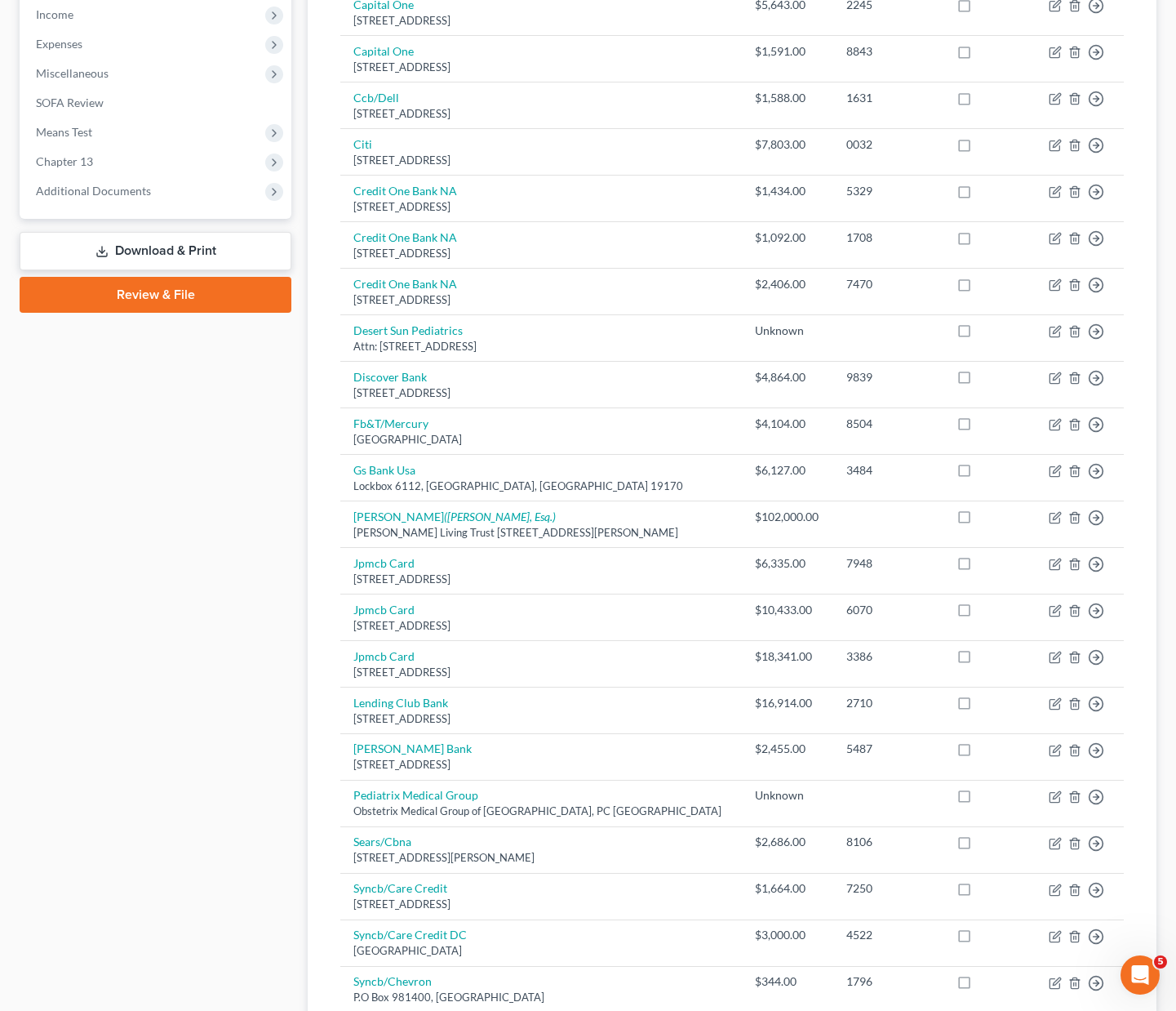
scroll to position [0, 0]
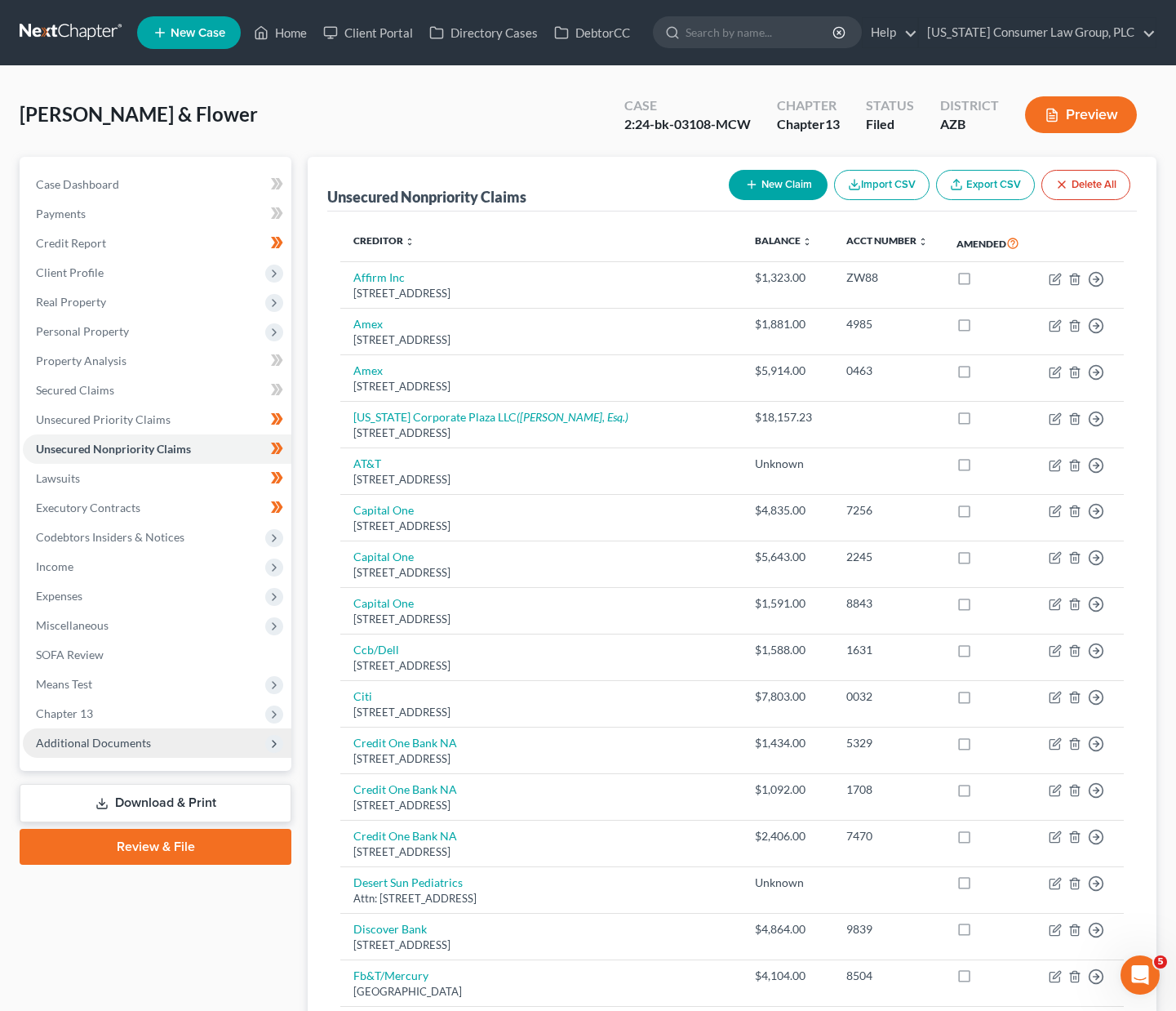
click at [81, 741] on span "Additional Documents" at bounding box center [93, 742] width 115 height 14
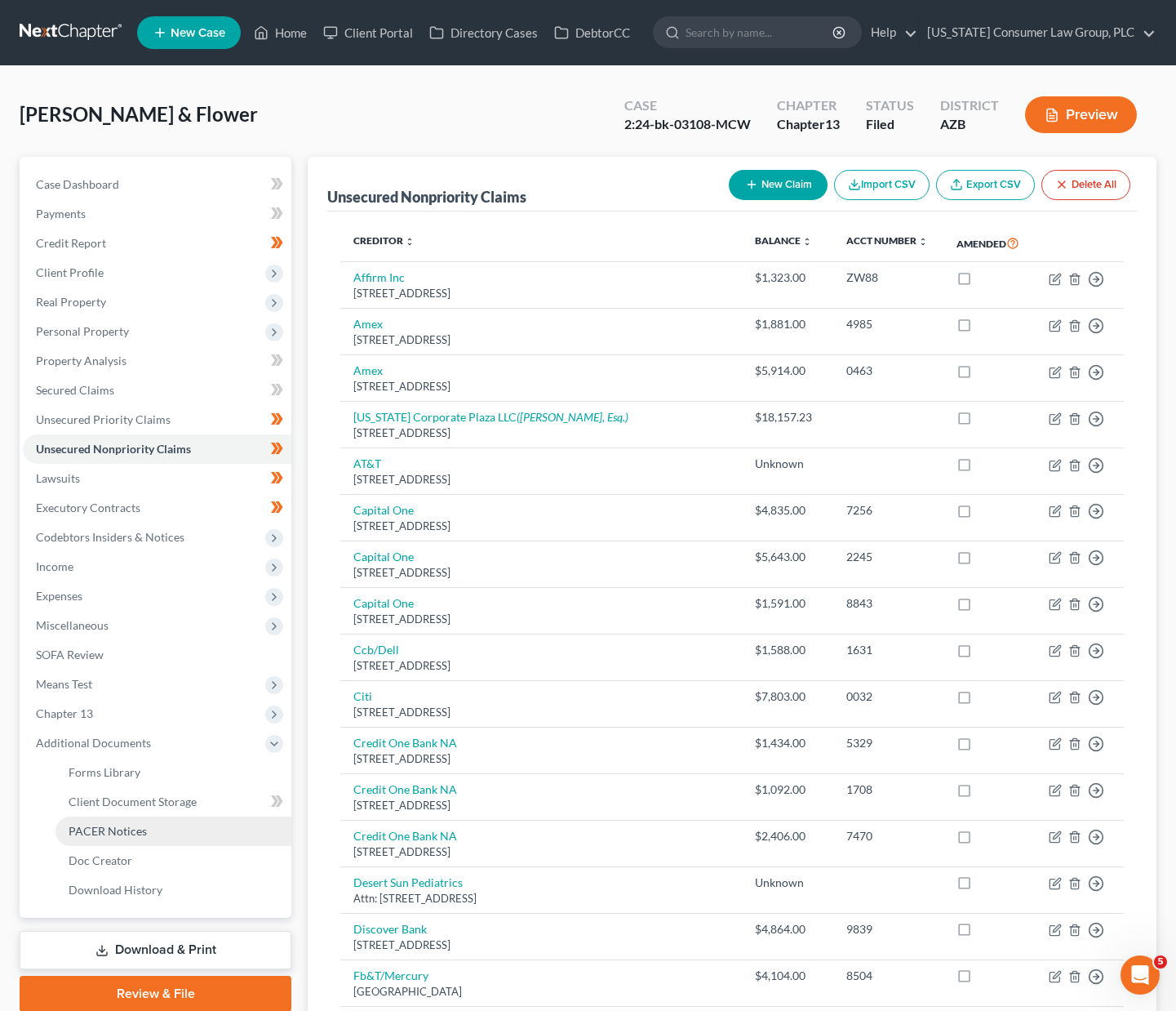
click at [116, 837] on span "PACER Notices" at bounding box center [107, 831] width 79 height 14
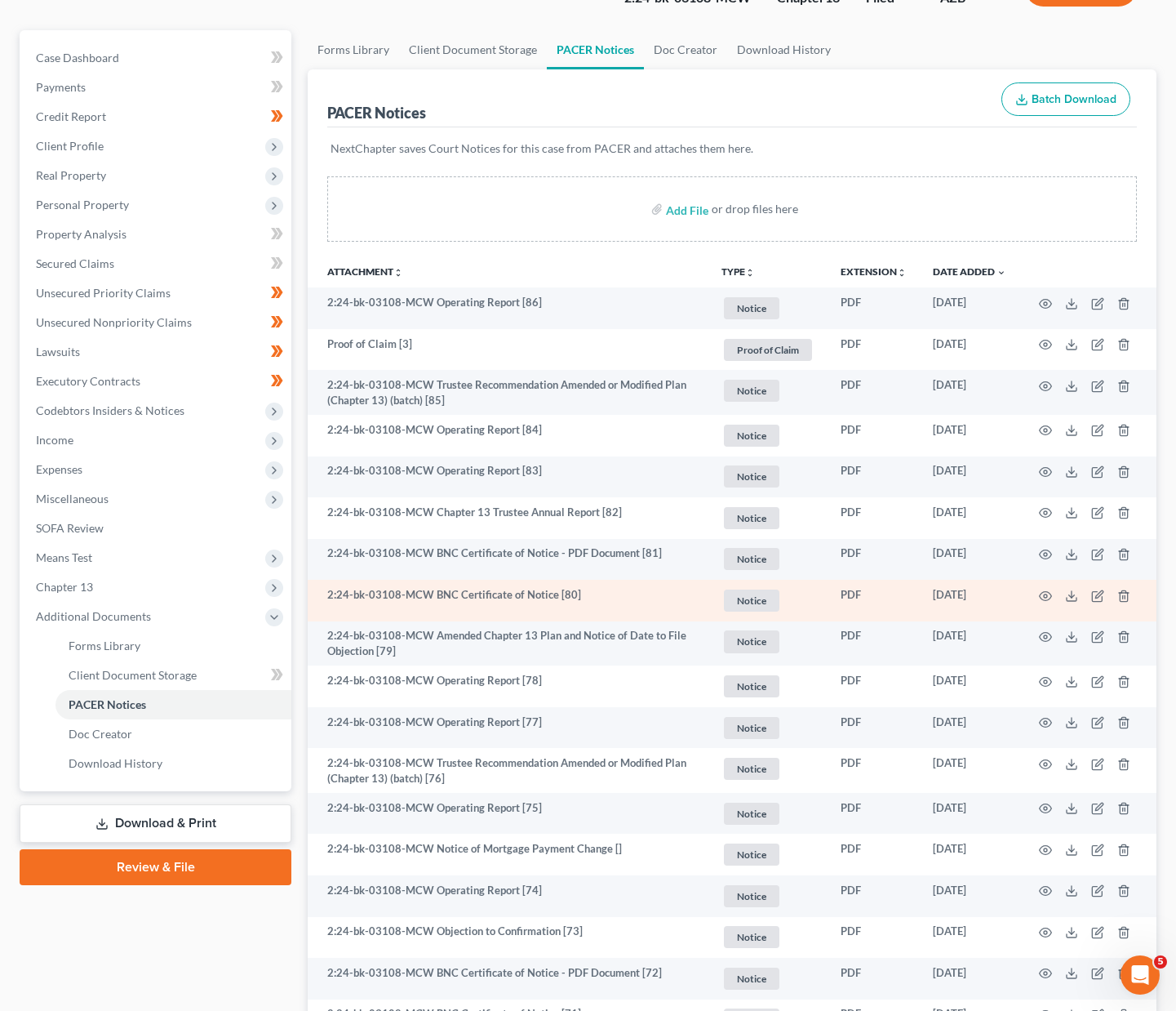
scroll to position [504, 0]
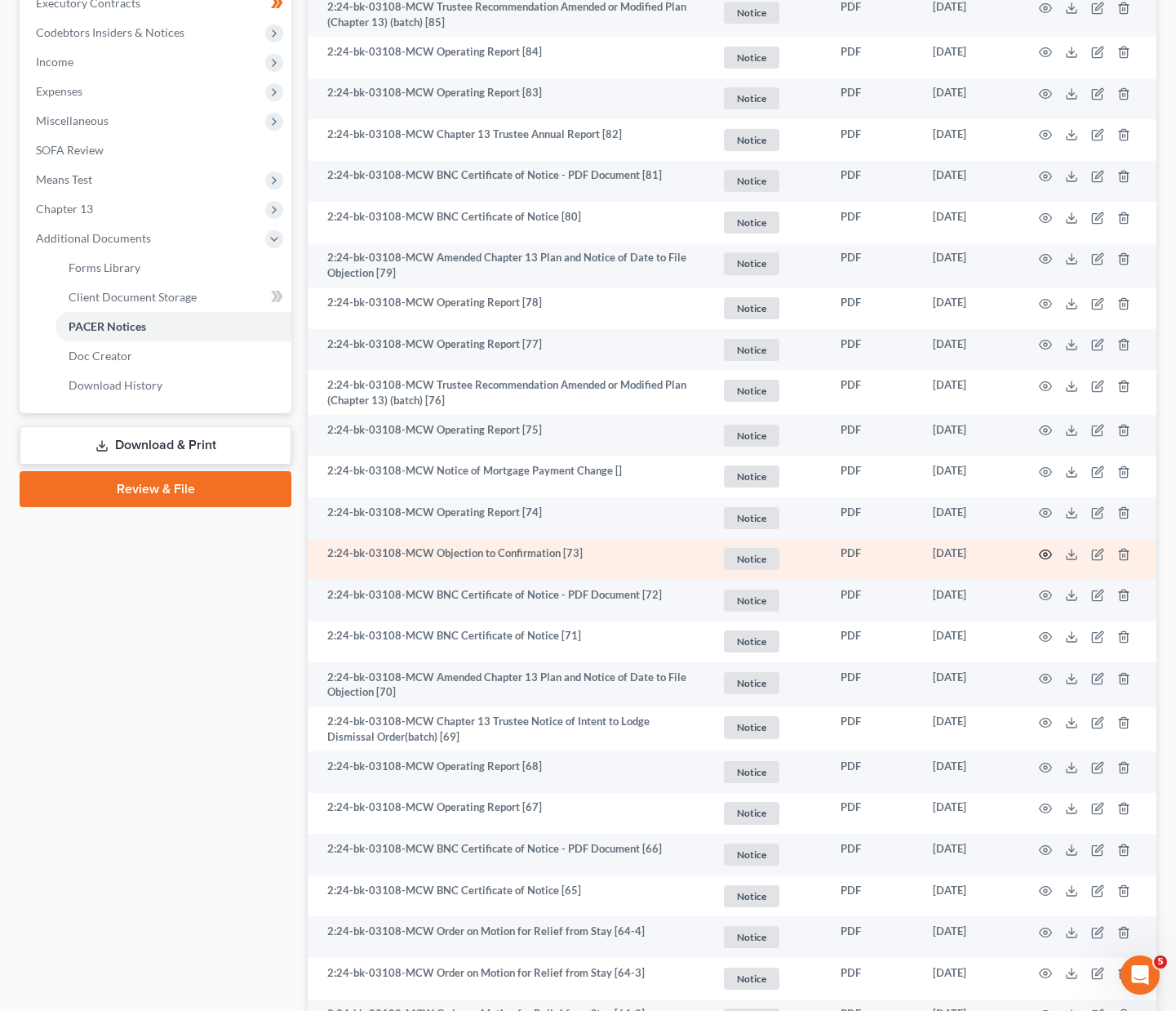
click at [1049, 554] on icon "button" at bounding box center [1046, 554] width 13 height 13
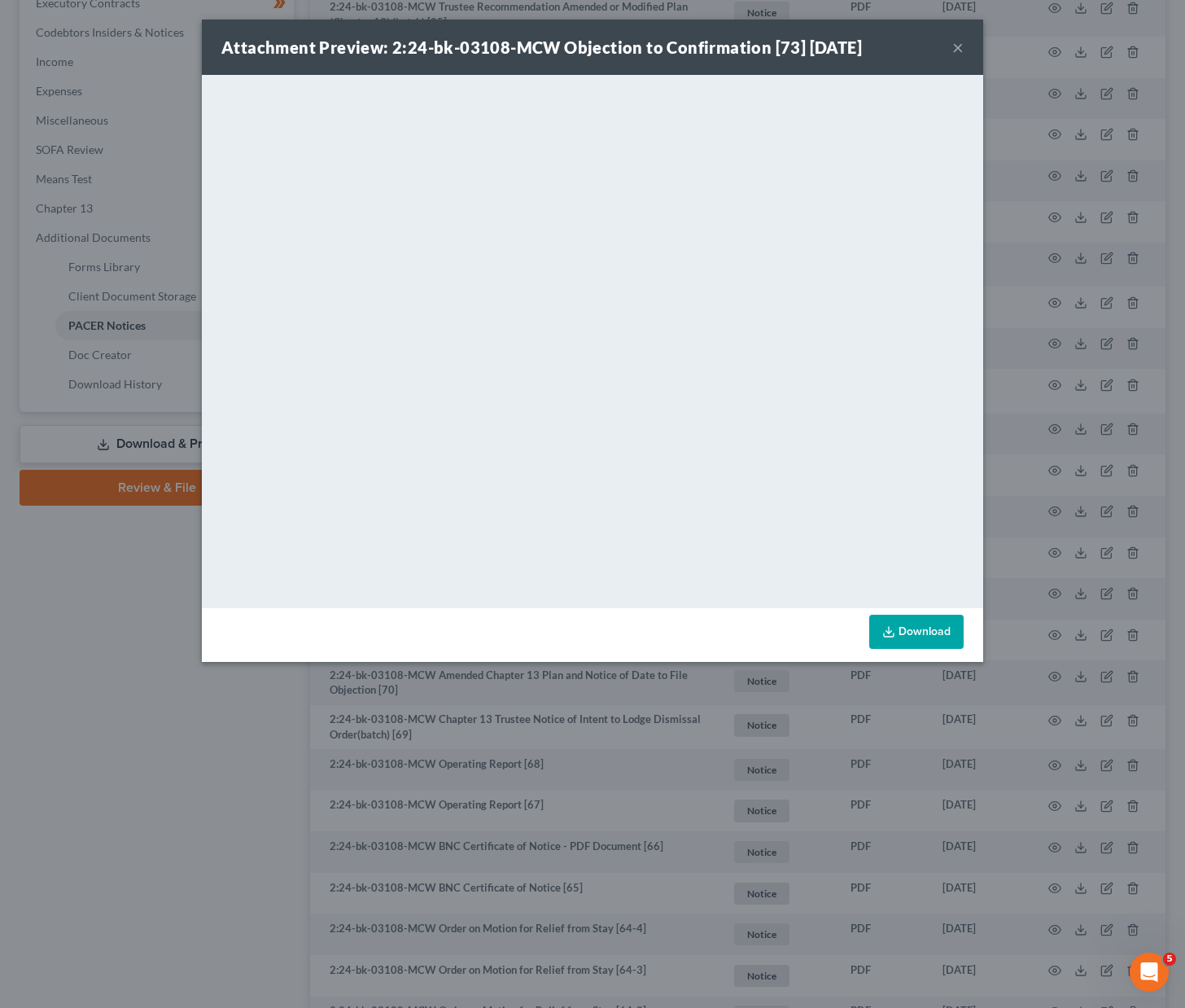
click at [960, 47] on button "×" at bounding box center [958, 47] width 11 height 19
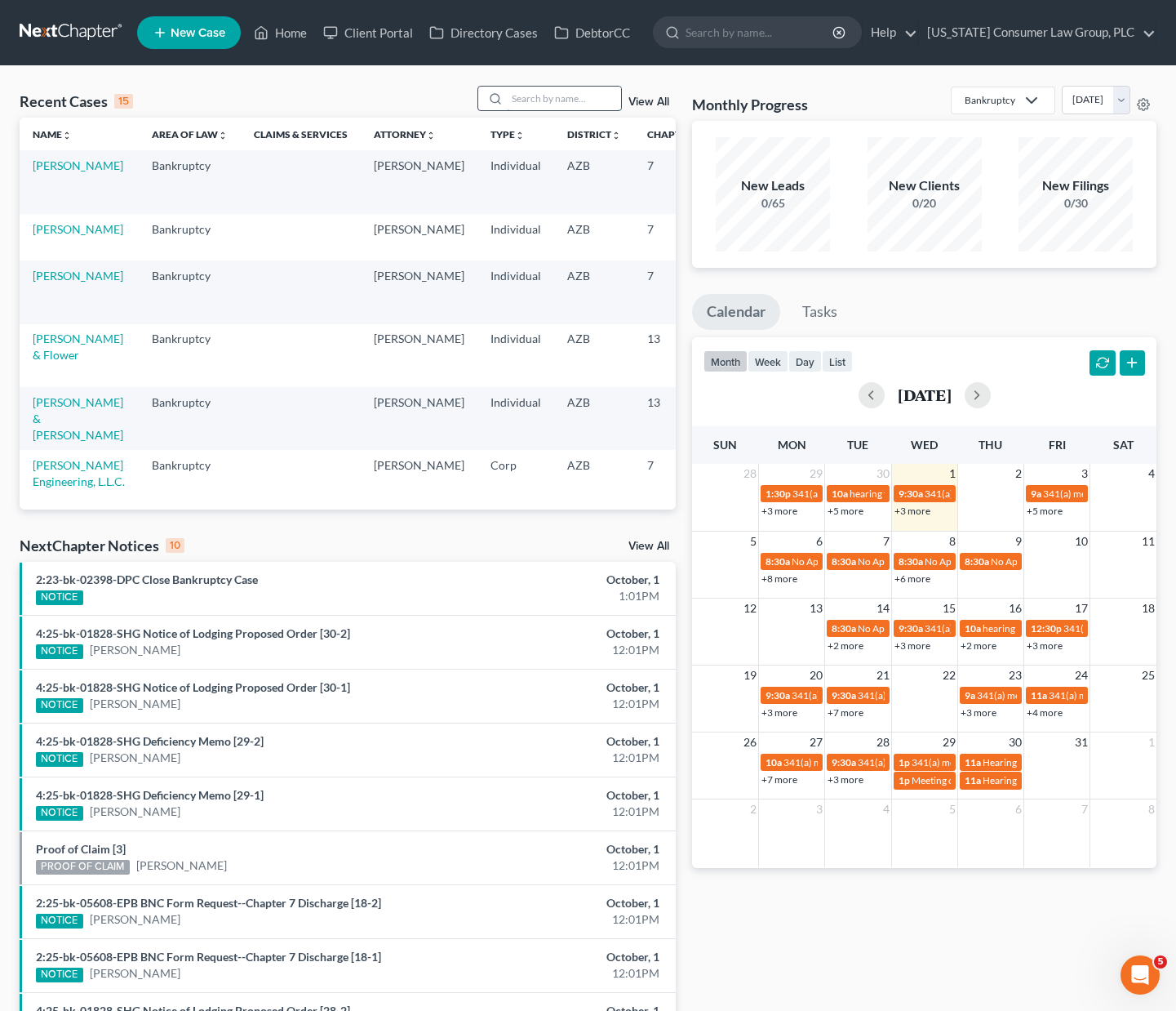
click at [582, 100] on input "search" at bounding box center [564, 99] width 115 height 24
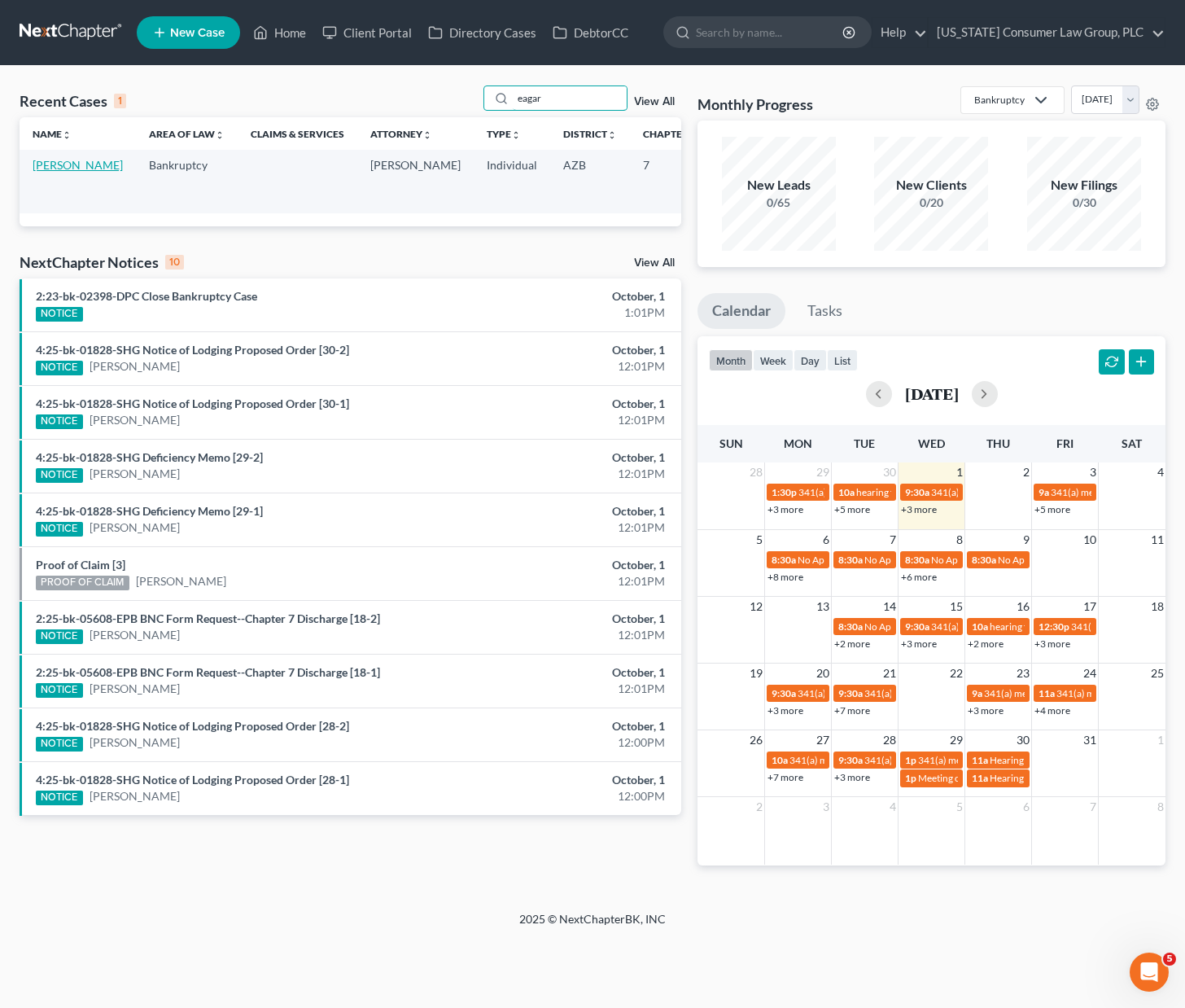
type input "eagar"
click at [65, 172] on link "Eagar, Cassandra" at bounding box center [77, 164] width 90 height 14
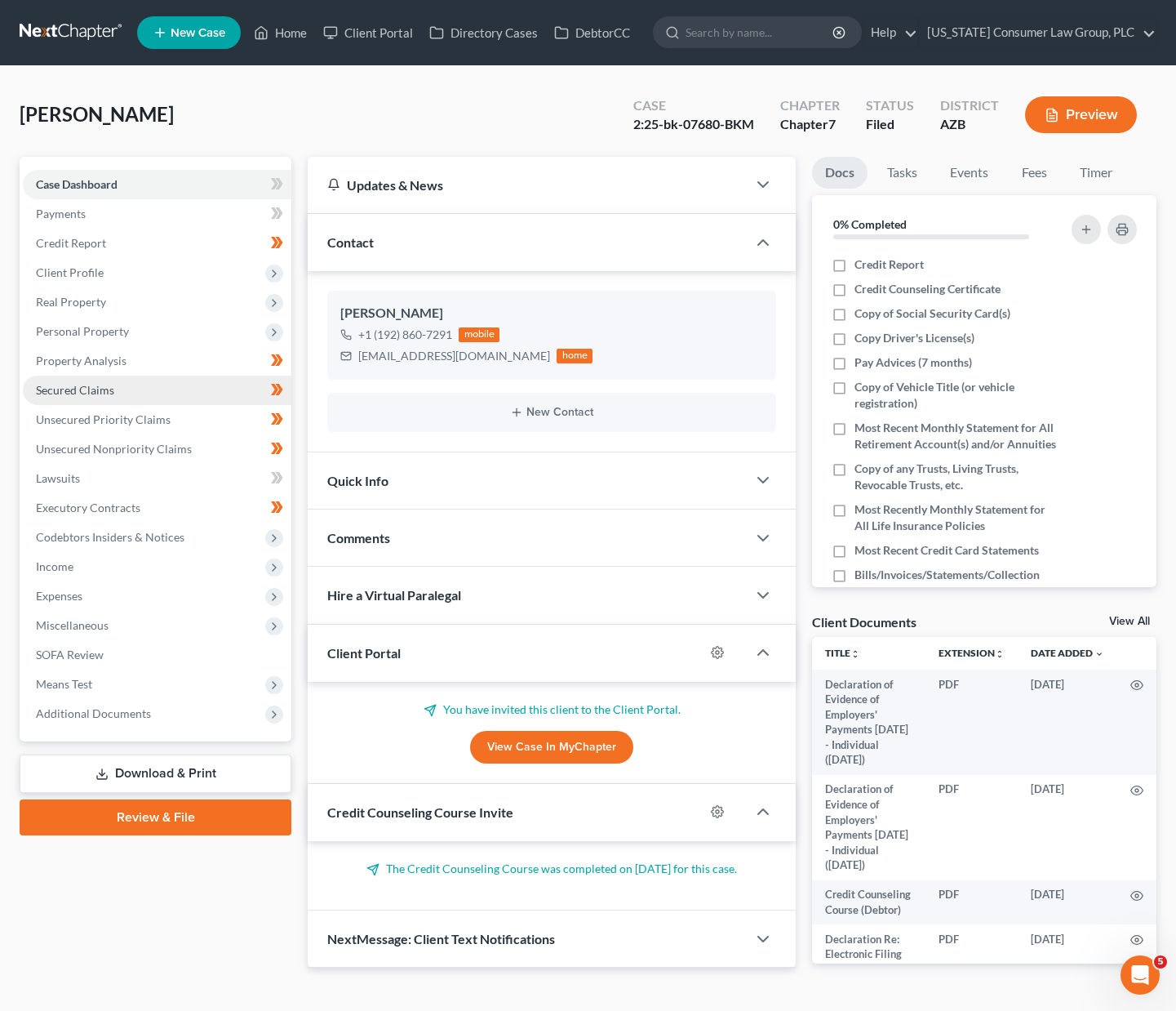
click at [74, 378] on link "Secured Claims" at bounding box center [157, 390] width 268 height 30
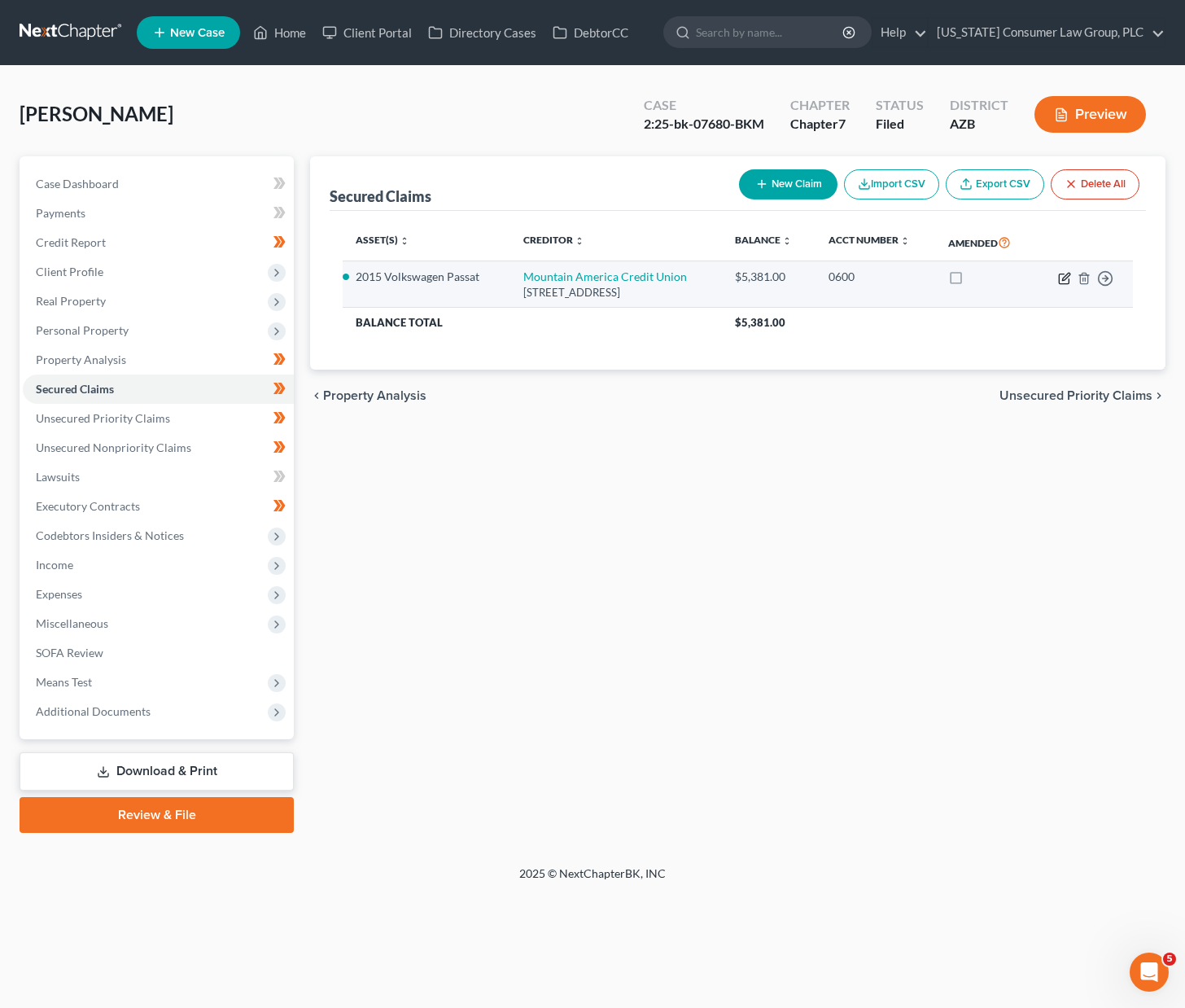
click at [1063, 281] on icon "button" at bounding box center [1064, 279] width 13 height 13
select select "46"
select select "0"
select select "2"
select select "0"
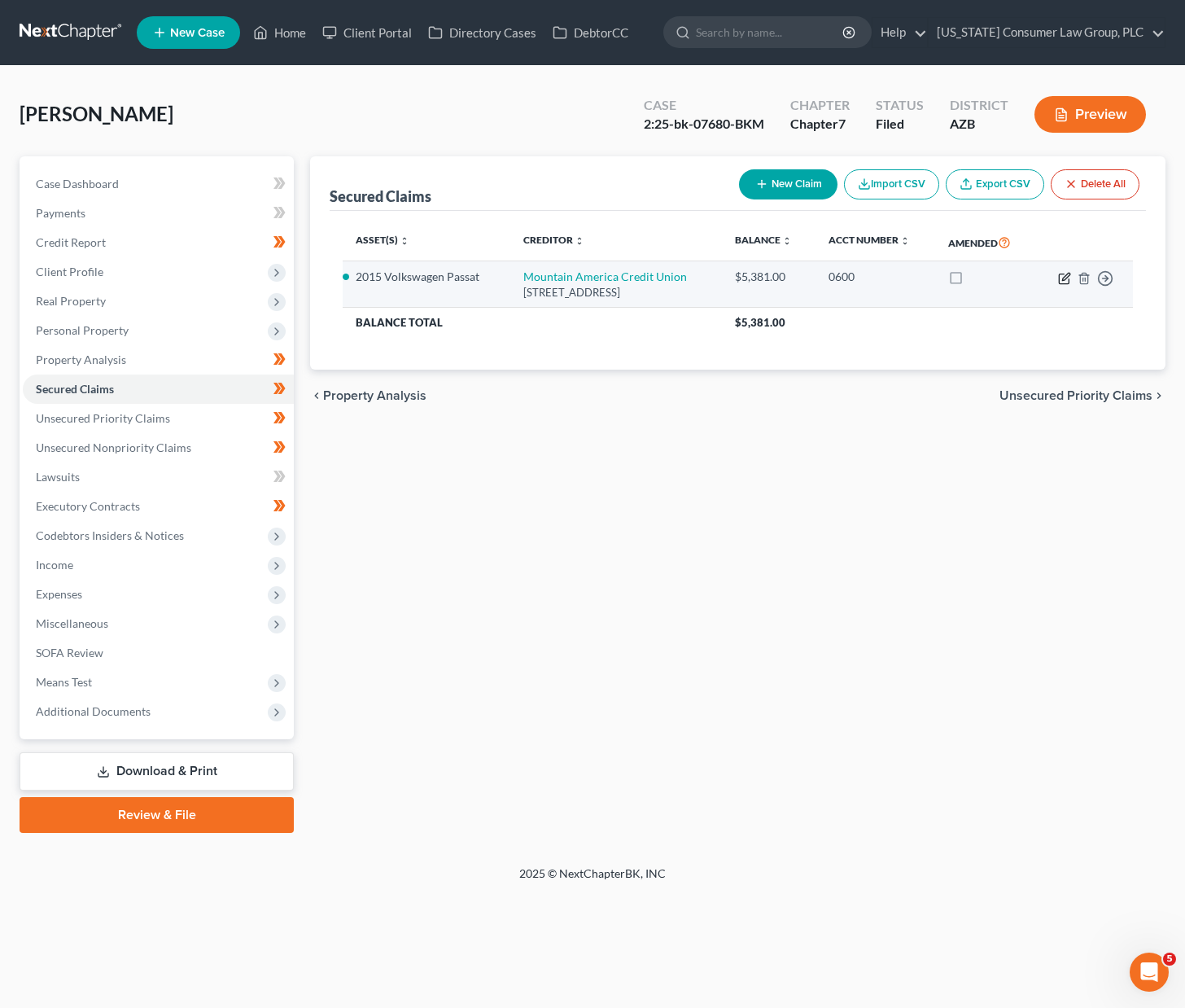
select select "0"
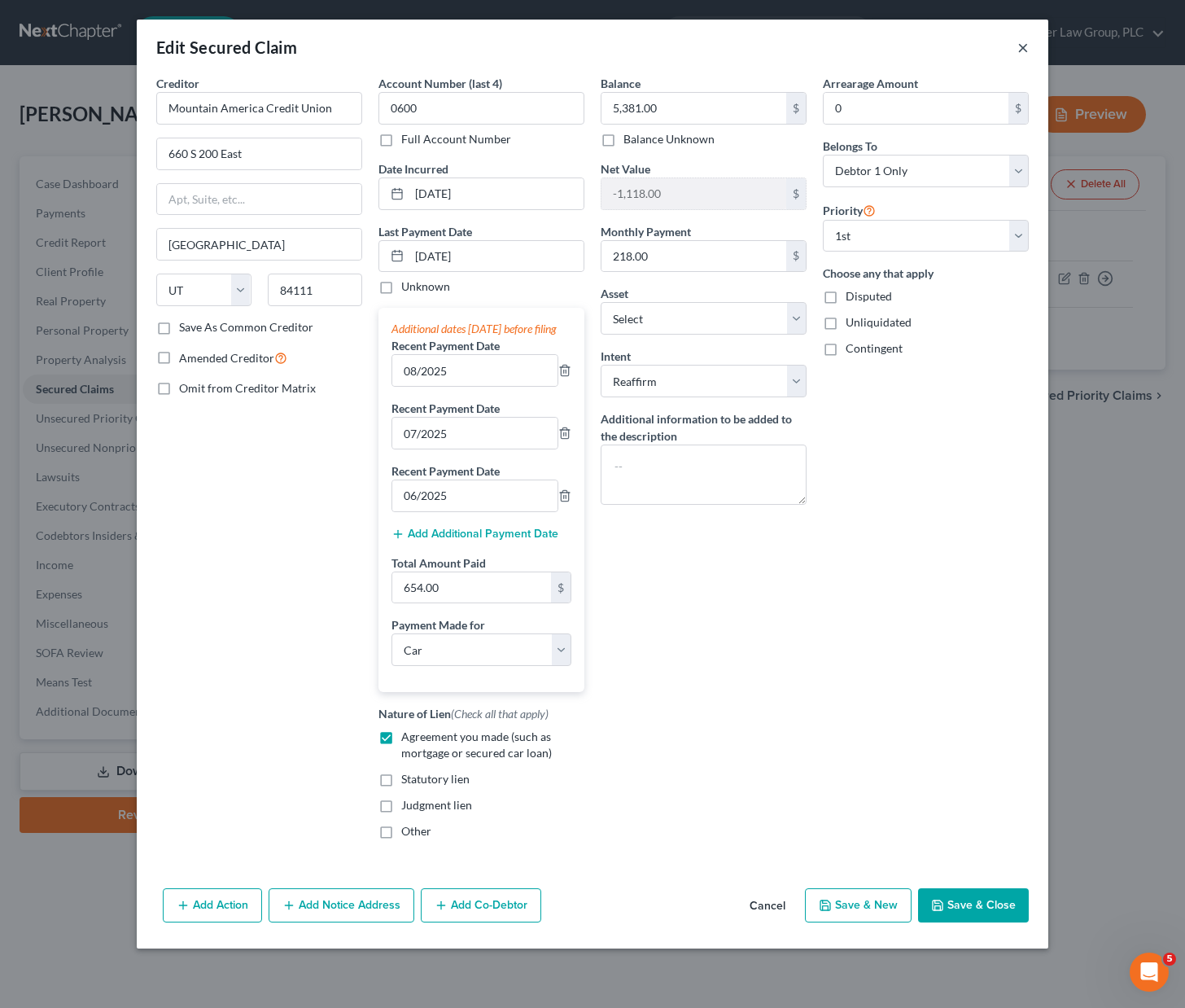
click at [1020, 53] on button "×" at bounding box center [1023, 47] width 11 height 19
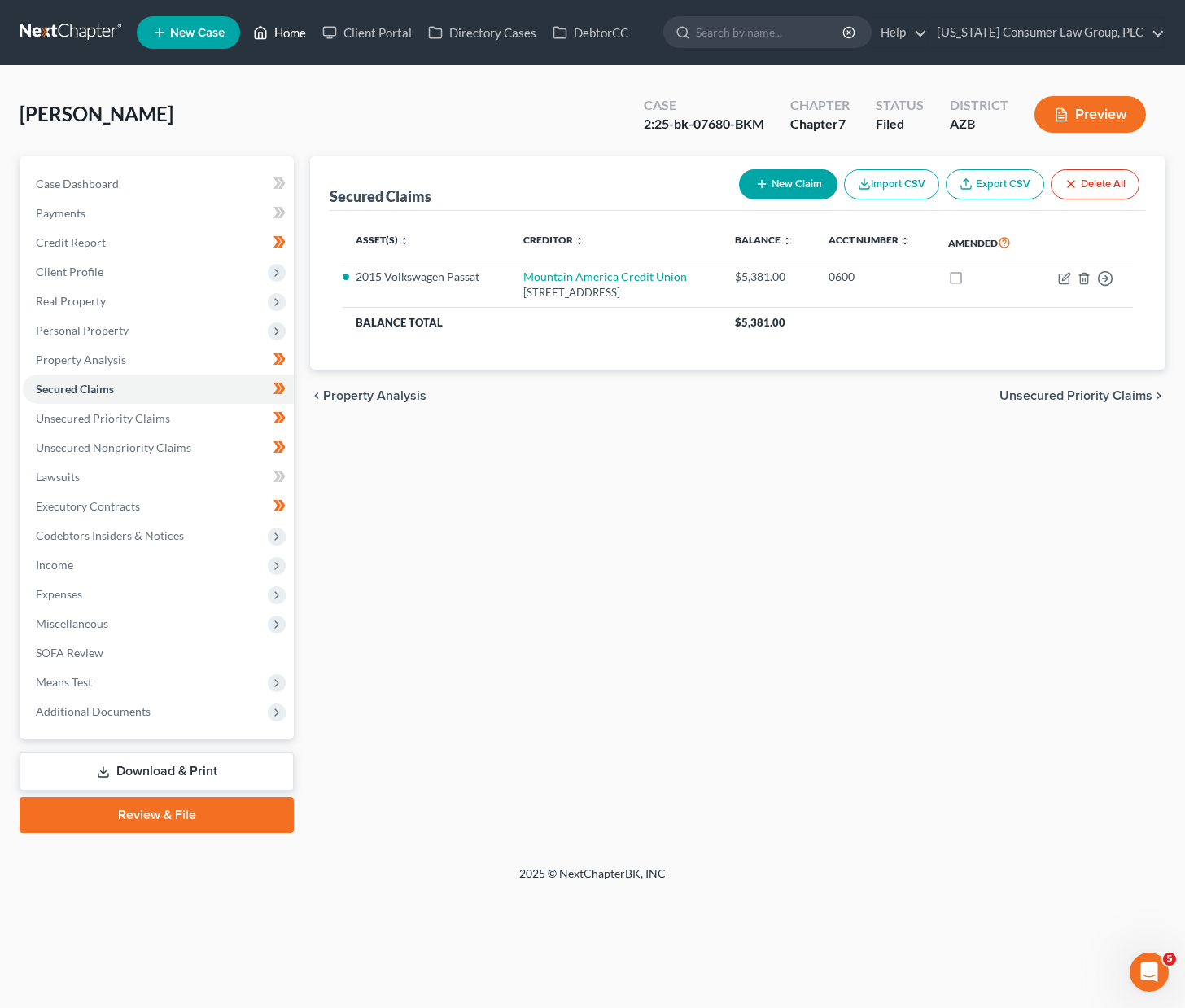
click at [288, 24] on link "Home" at bounding box center [279, 32] width 69 height 30
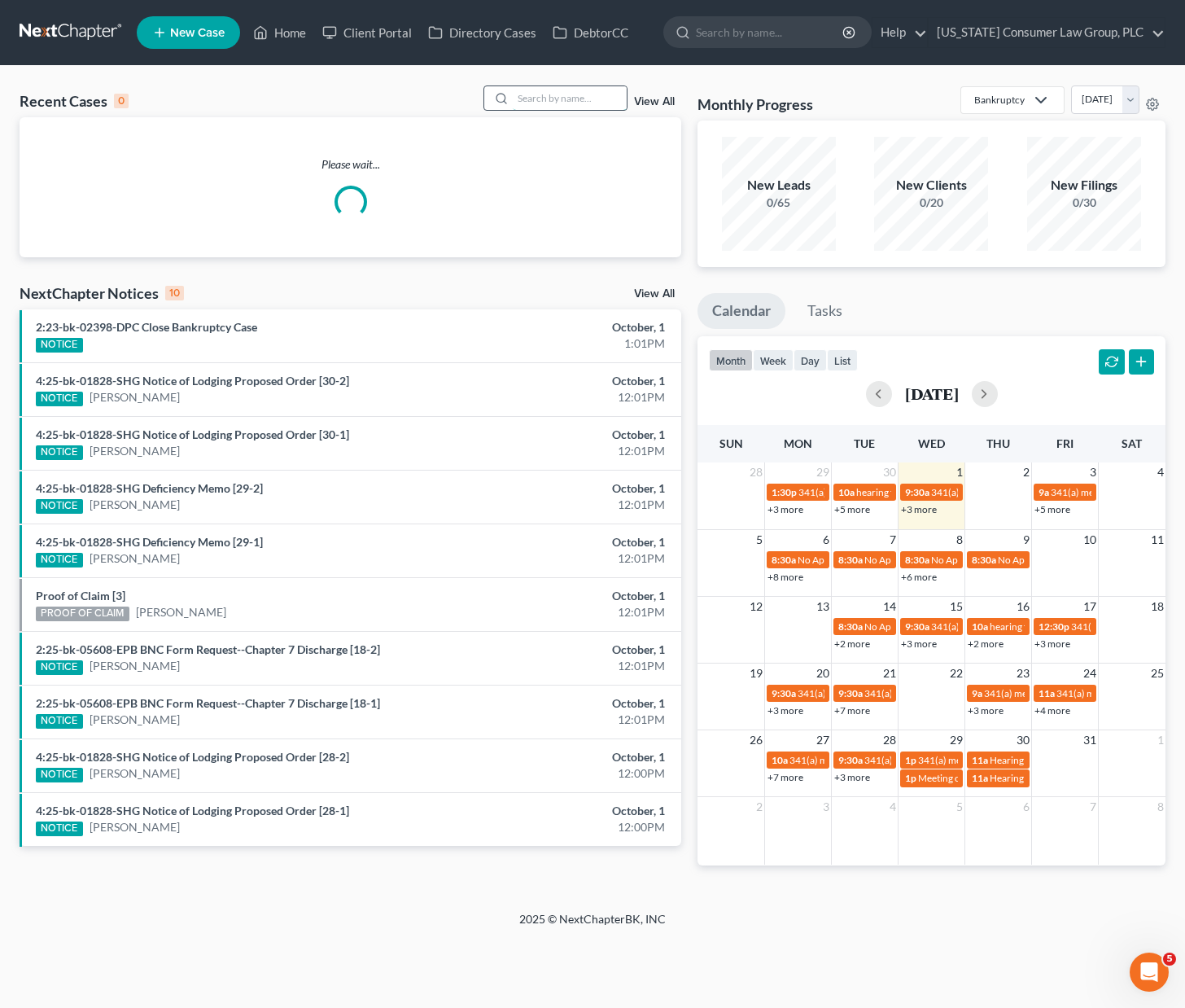
click at [538, 101] on input "search" at bounding box center [570, 99] width 114 height 24
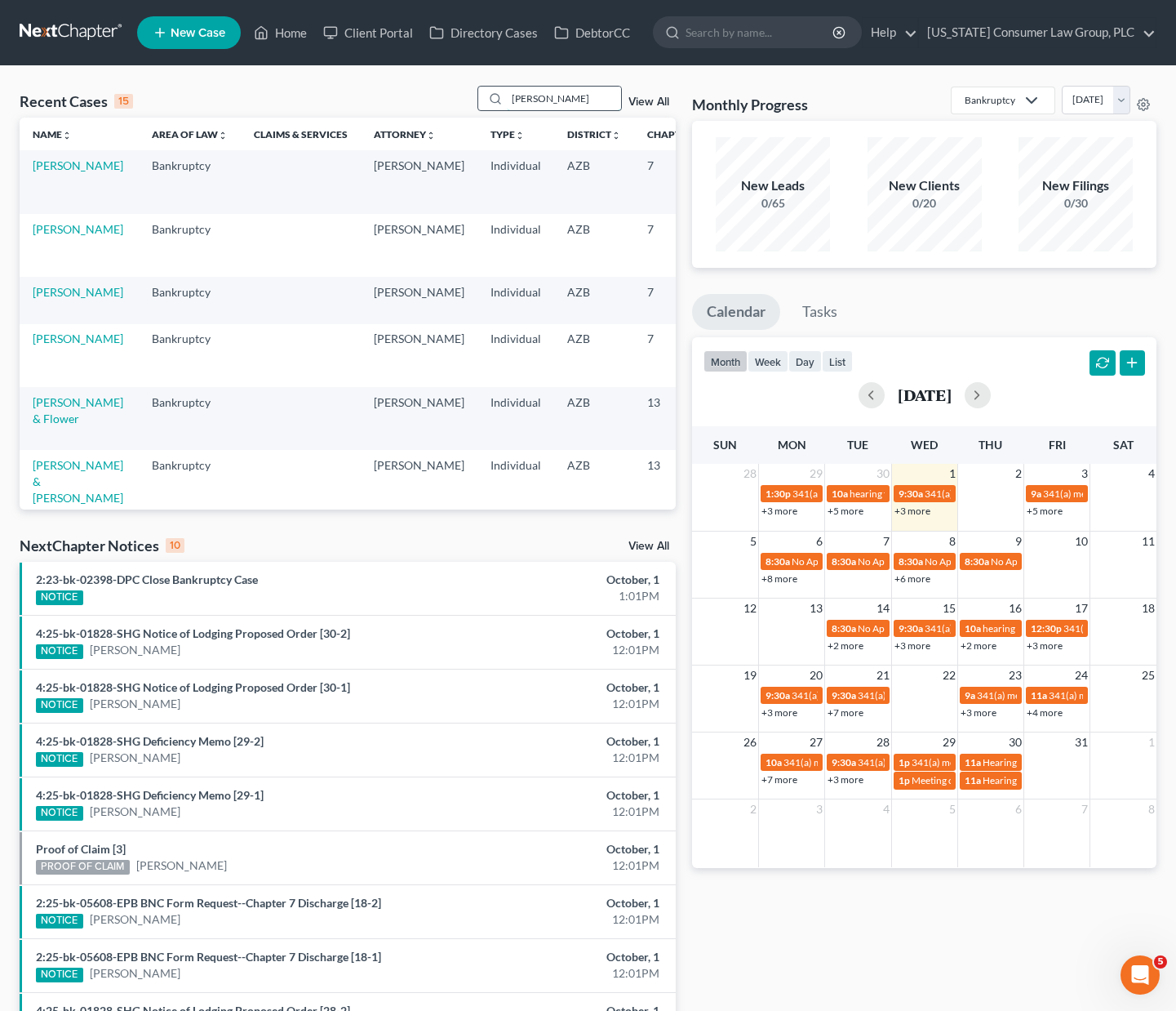
type input "luckett"
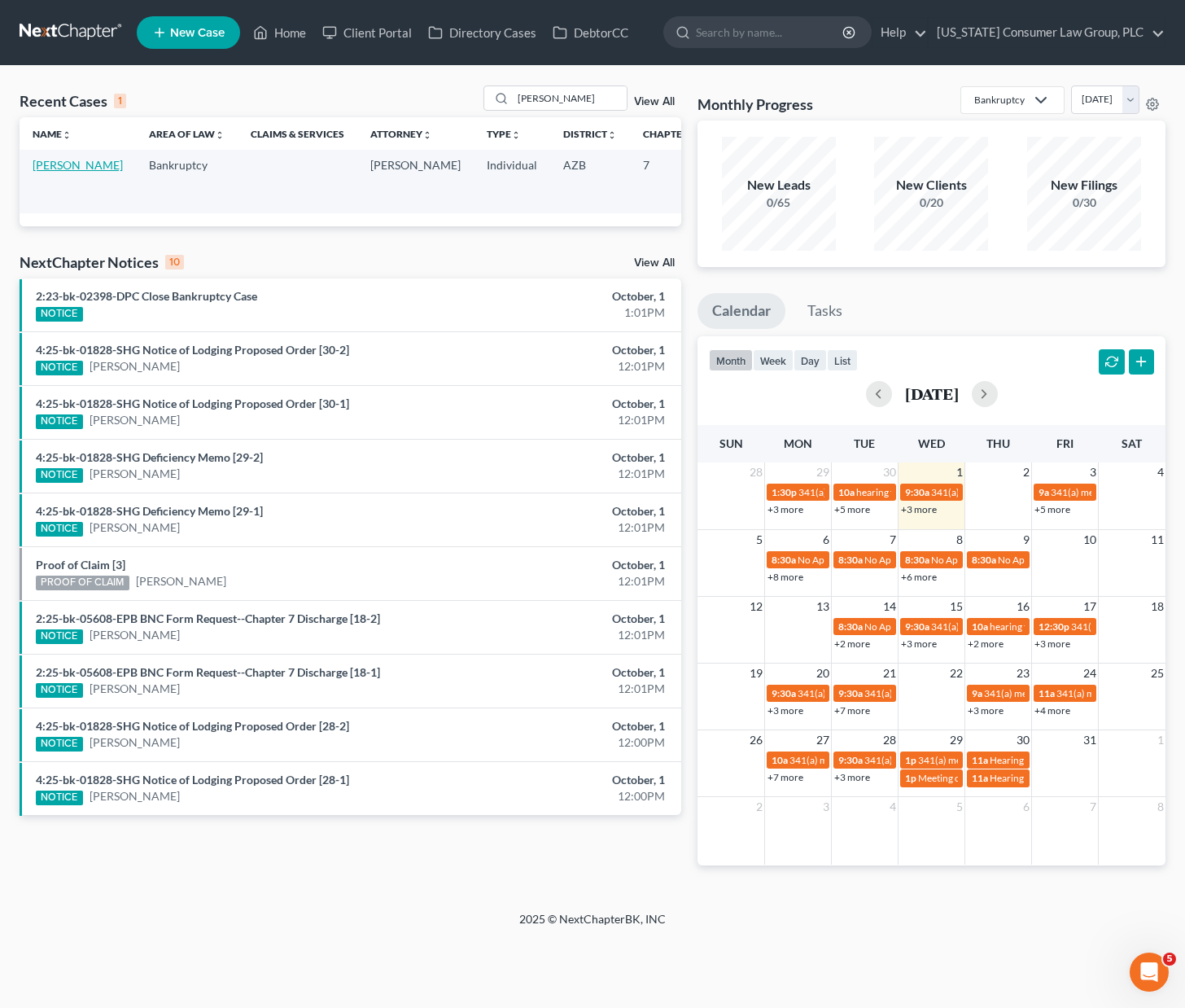
click at [42, 168] on link "Luckett, Jason" at bounding box center [77, 164] width 90 height 14
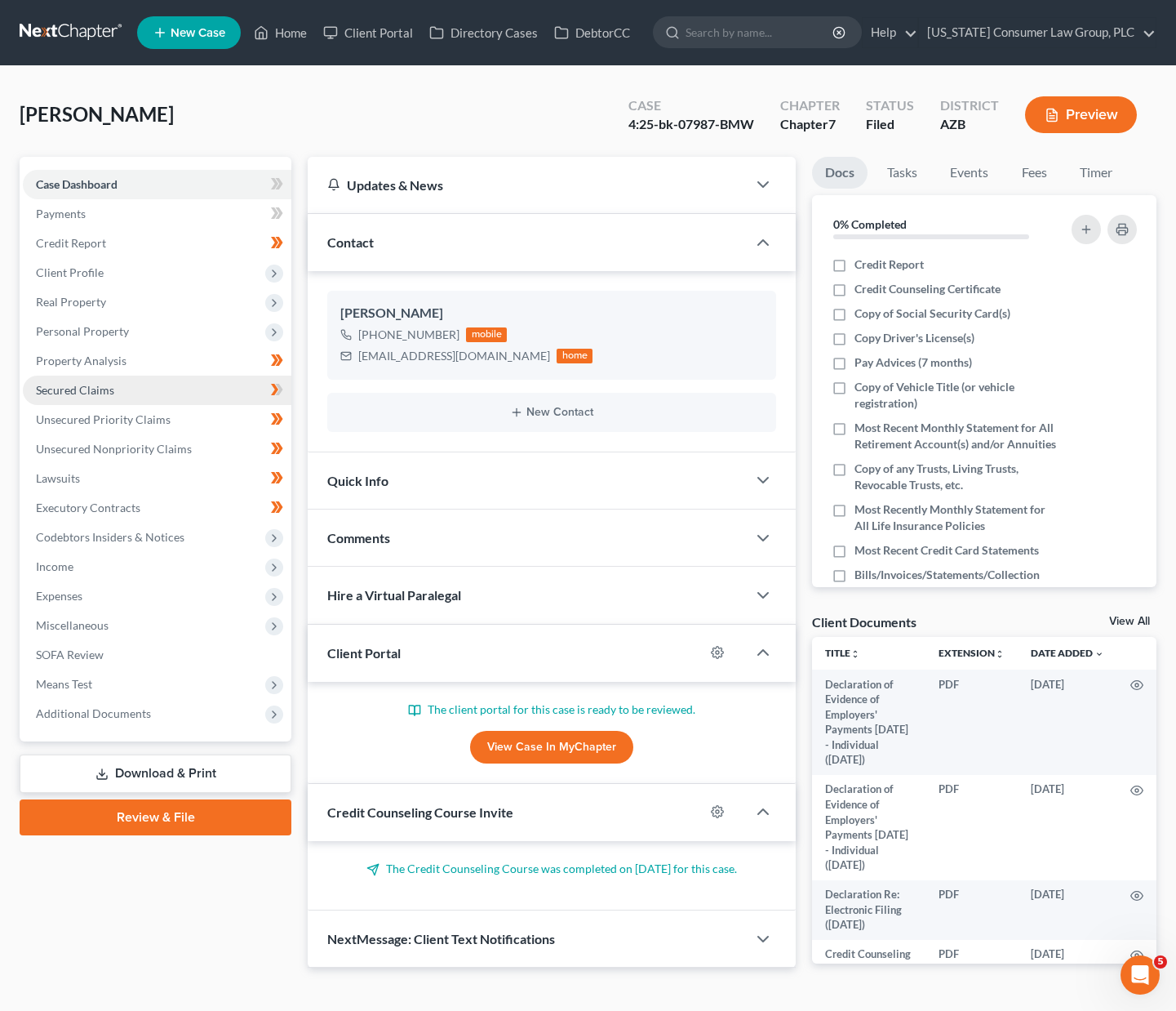
click at [104, 393] on span "Secured Claims" at bounding box center [75, 389] width 79 height 14
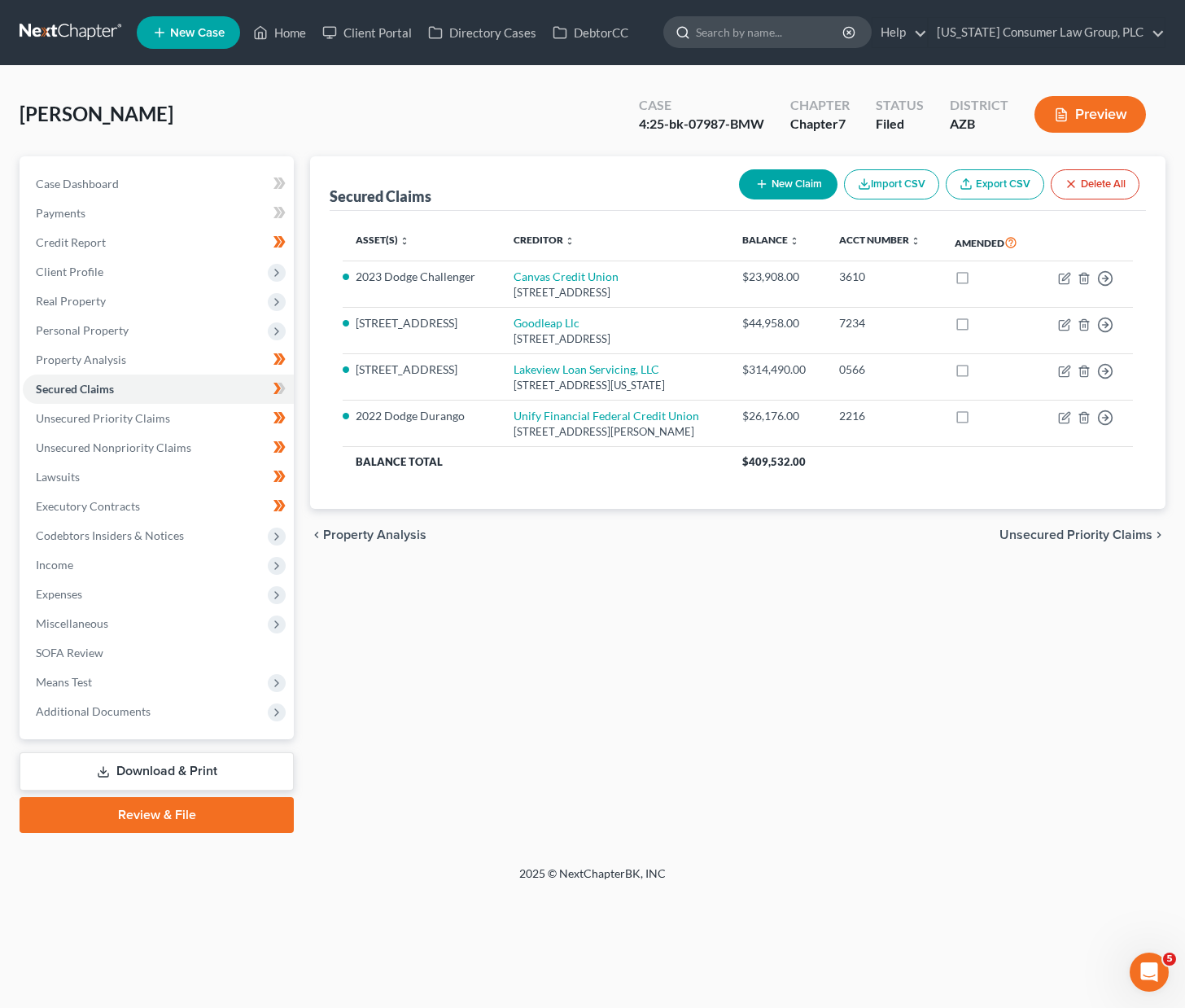
click at [730, 36] on input "search" at bounding box center [771, 32] width 149 height 30
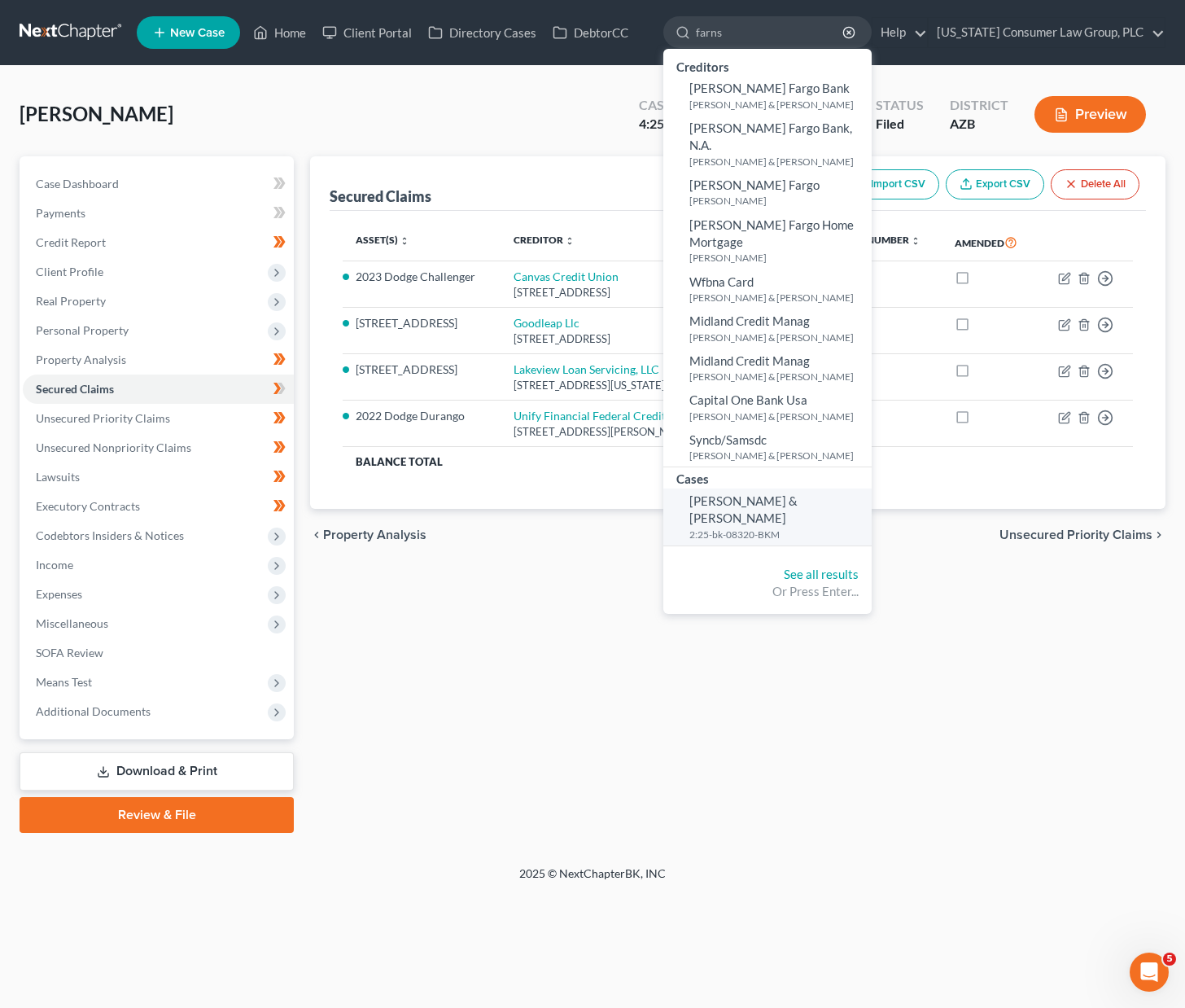
type input "farns"
click at [752, 493] on span "Farnsworth, Christopher & Marieta" at bounding box center [743, 509] width 108 height 31
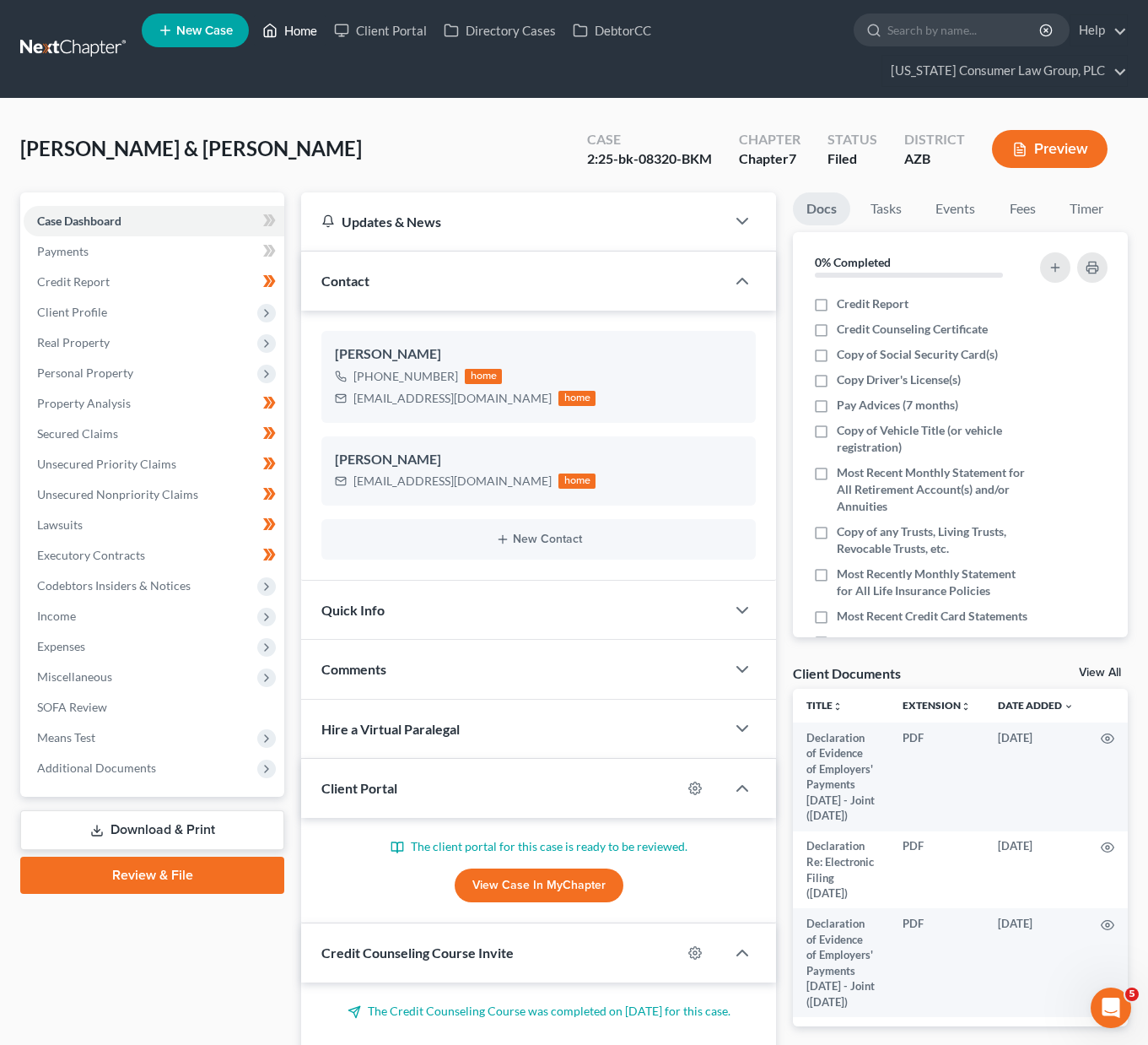
click at [313, 27] on link "Home" at bounding box center [290, 31] width 72 height 31
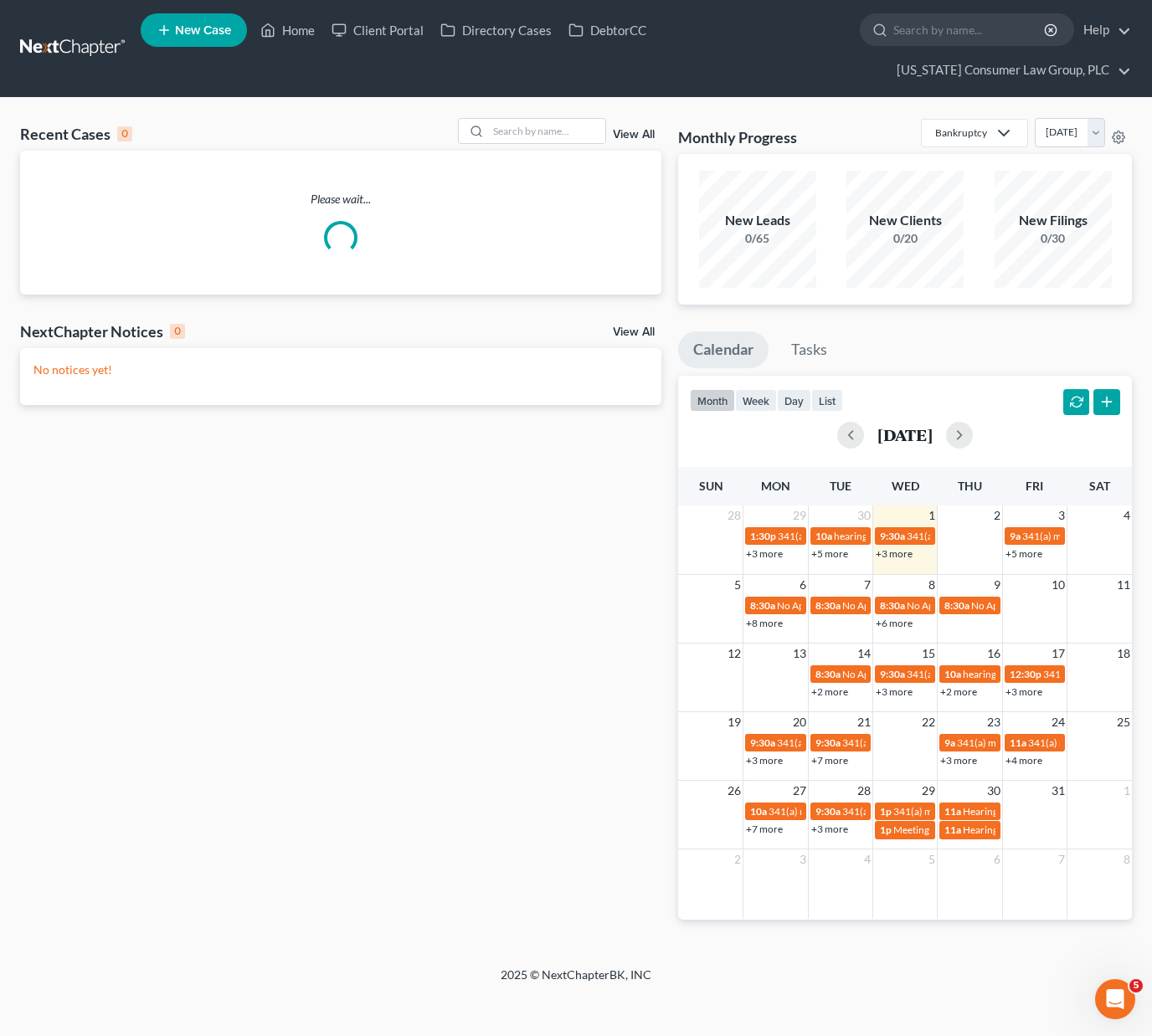
click at [542, 117] on div "Recent Cases 0 View All Please wait... NextChapter Notices 0 View All No notice…" at bounding box center [576, 532] width 1152 height 868
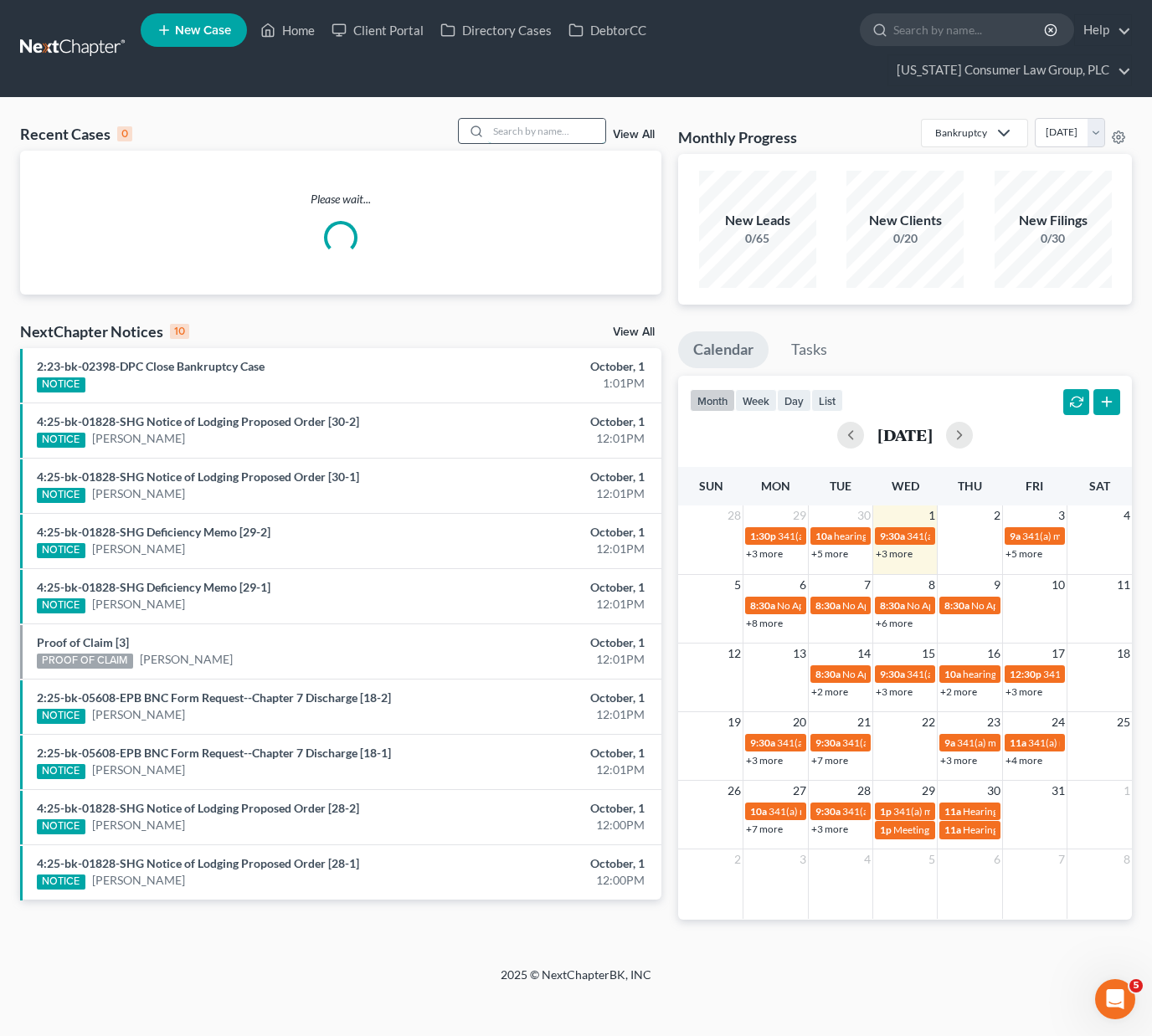
click at [538, 126] on input "search" at bounding box center [547, 131] width 118 height 25
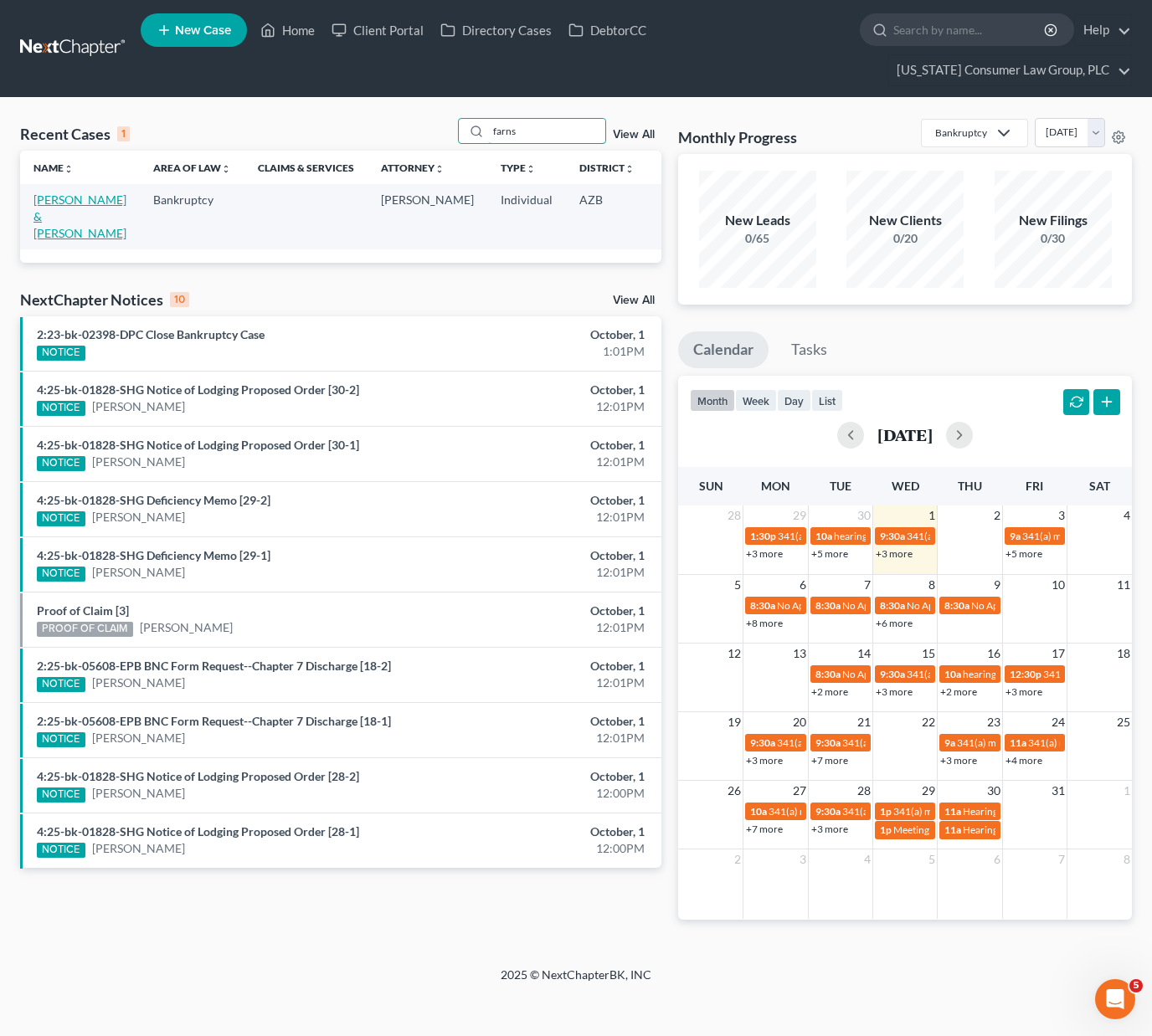
type input "farns"
click at [69, 211] on link "Farnsworth, Christopher & Marieta" at bounding box center [80, 216] width 93 height 47
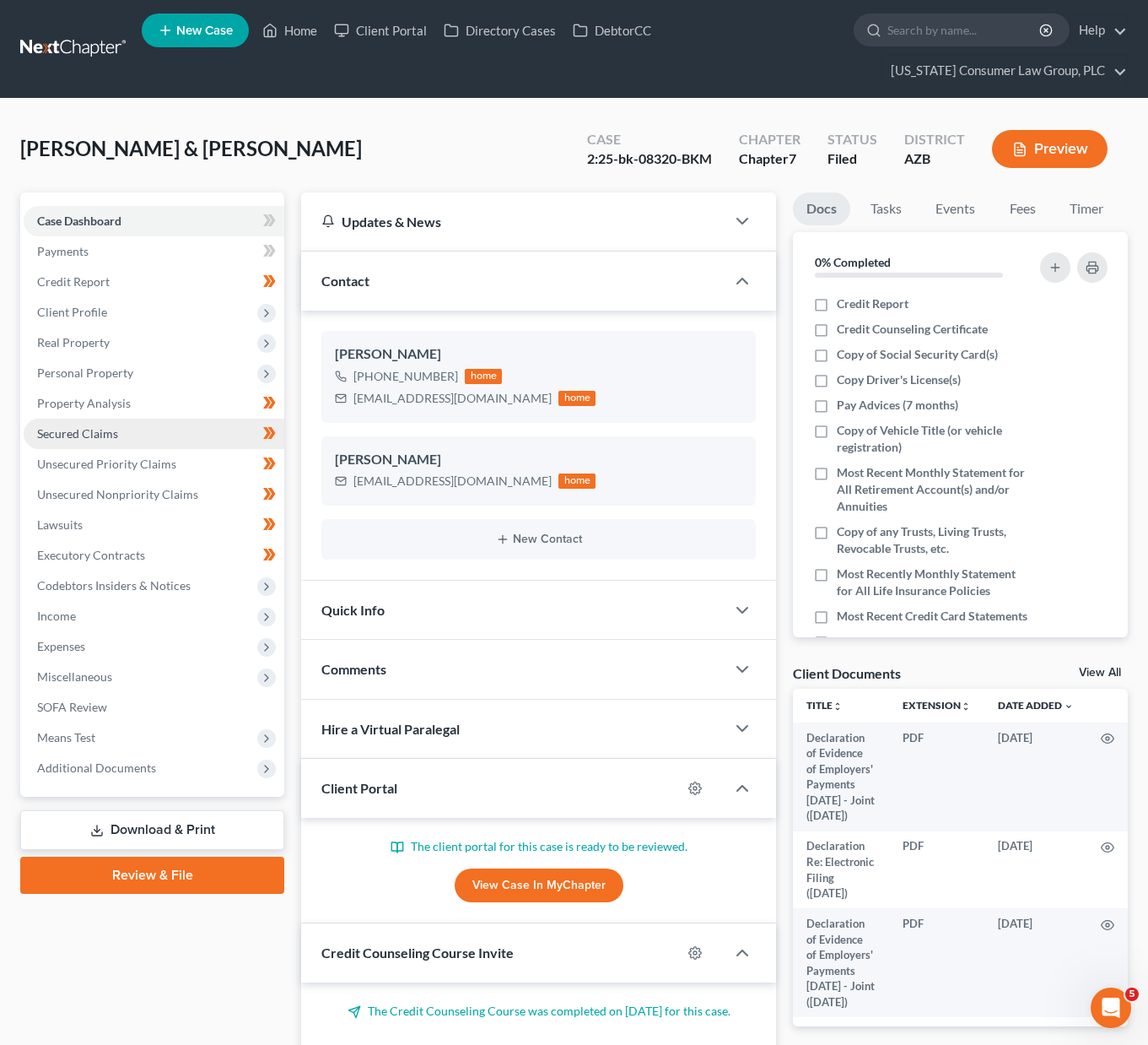
click at [79, 430] on span "Secured Claims" at bounding box center [77, 433] width 81 height 14
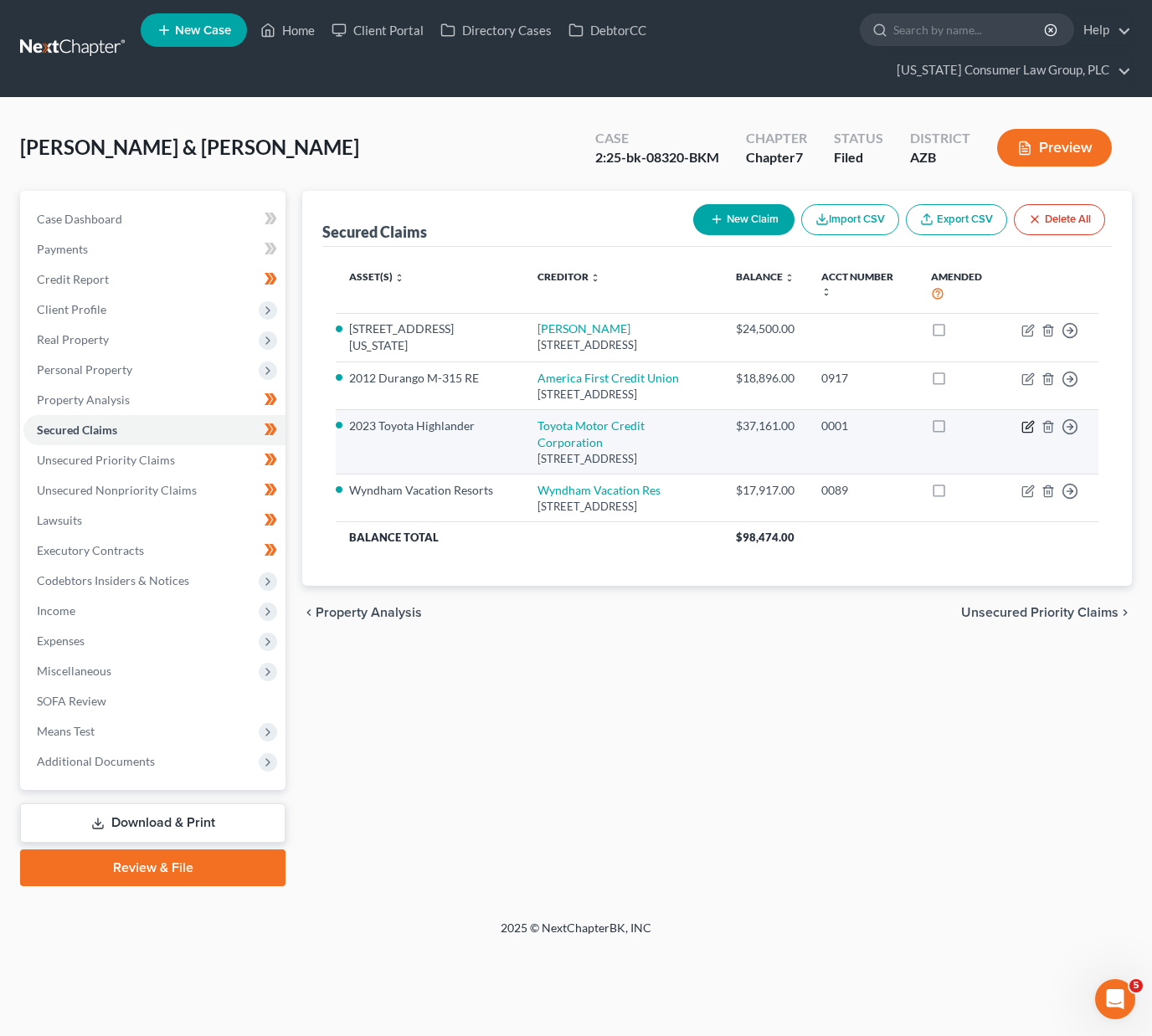
click at [1030, 425] on icon "button" at bounding box center [1028, 427] width 13 height 13
select select "3"
select select "0"
select select "2"
select select "0"
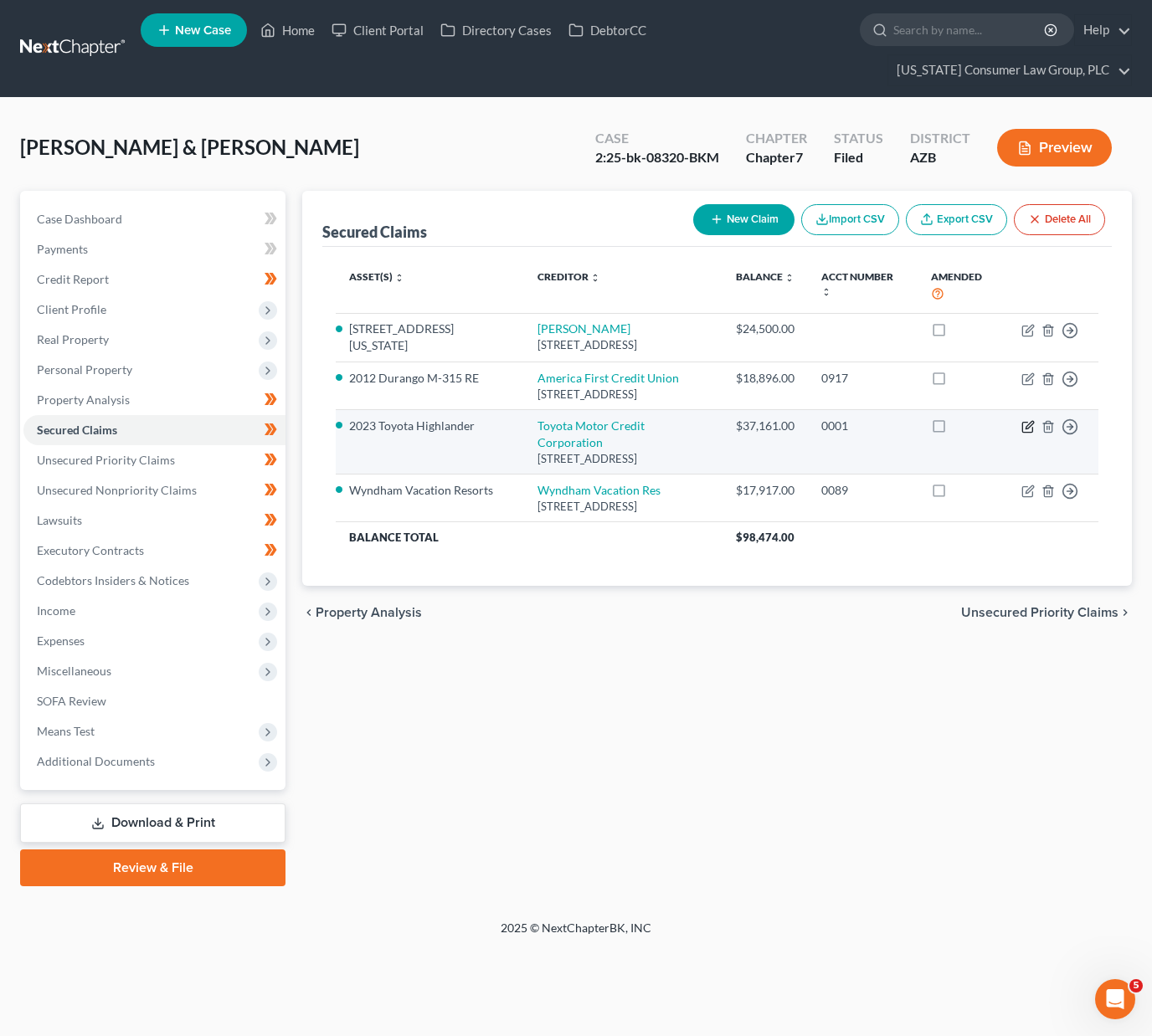
select select "0"
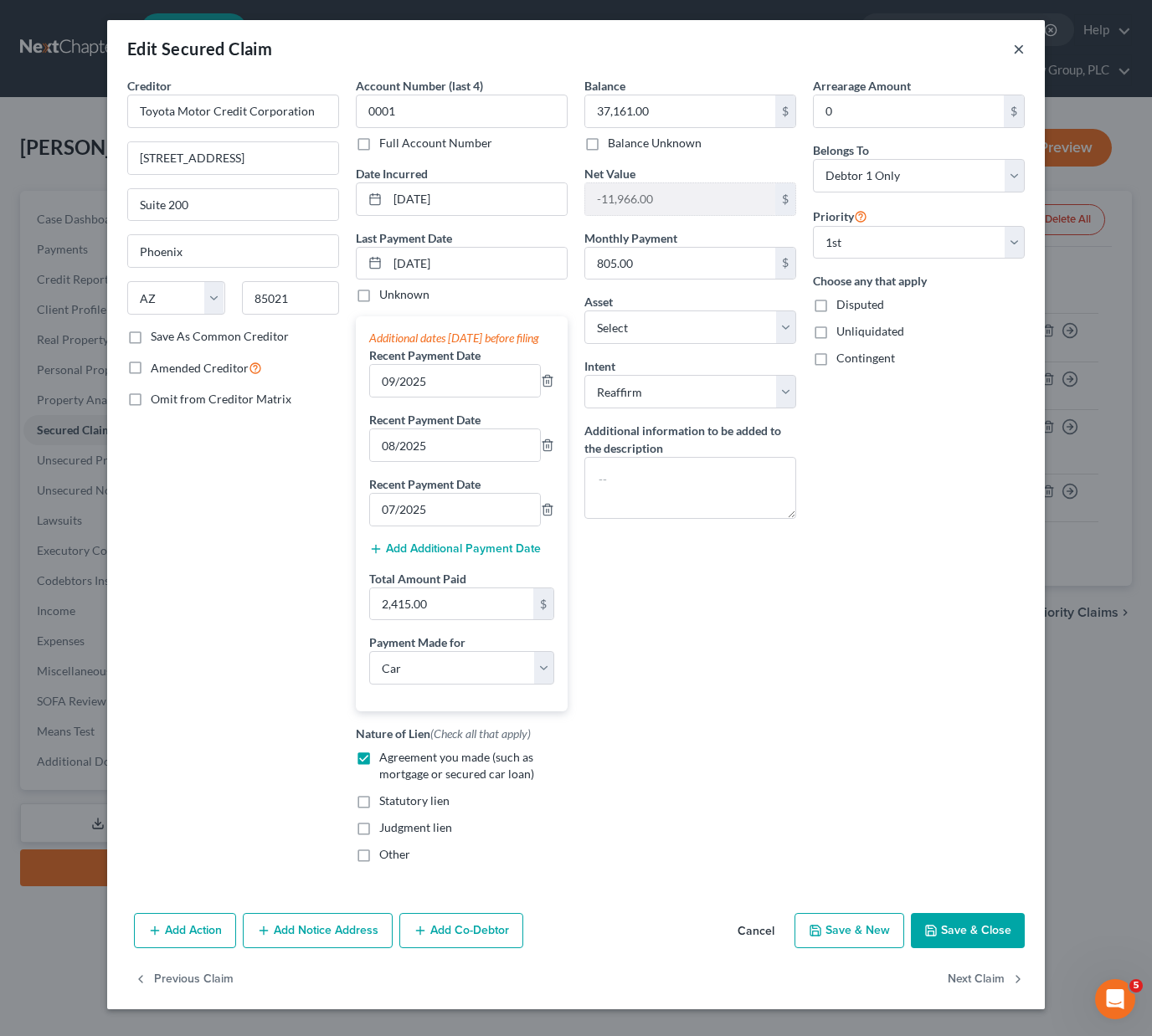
click at [1013, 48] on button "×" at bounding box center [1018, 48] width 11 height 20
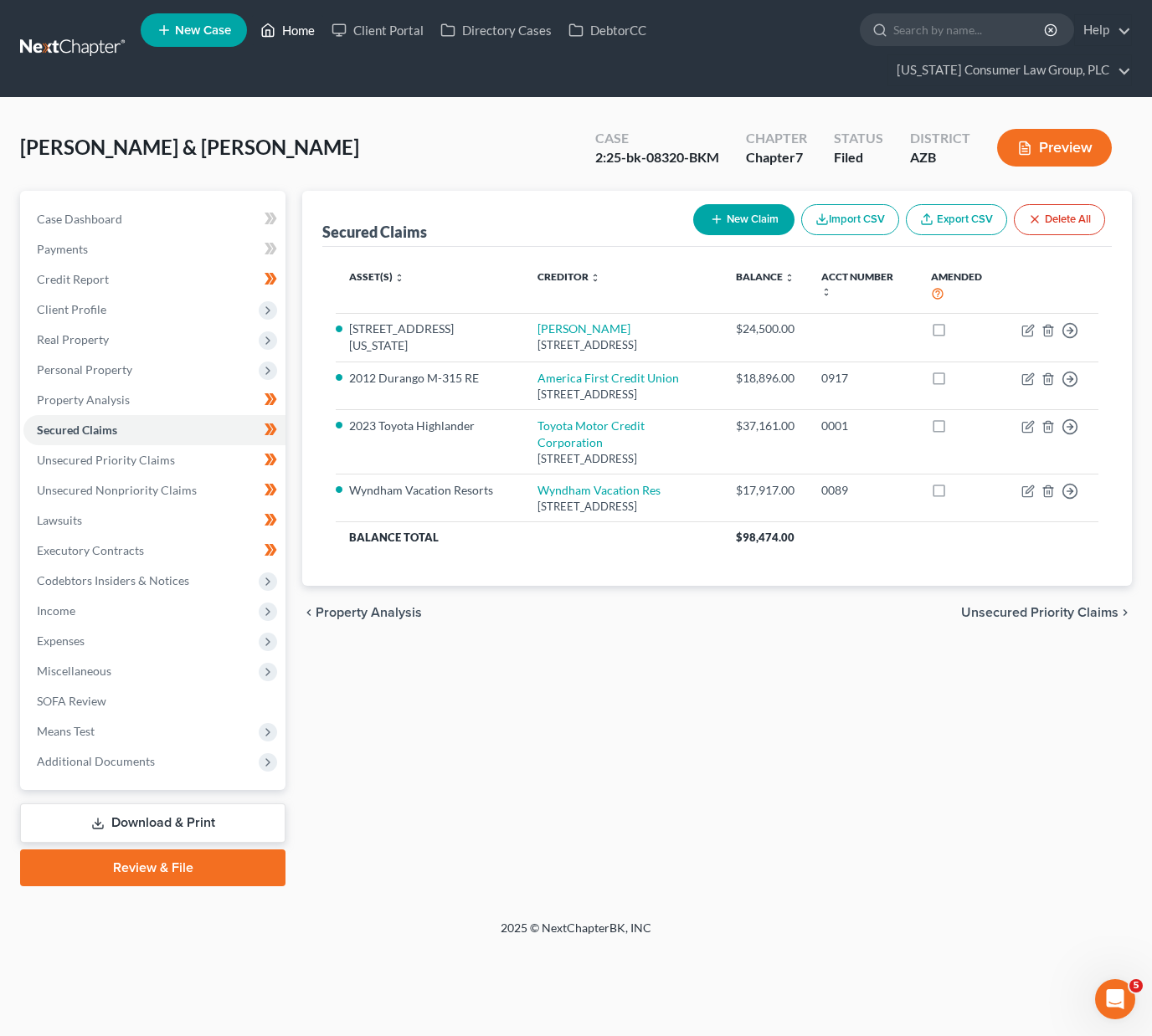
click at [302, 26] on link "Home" at bounding box center [287, 30] width 71 height 30
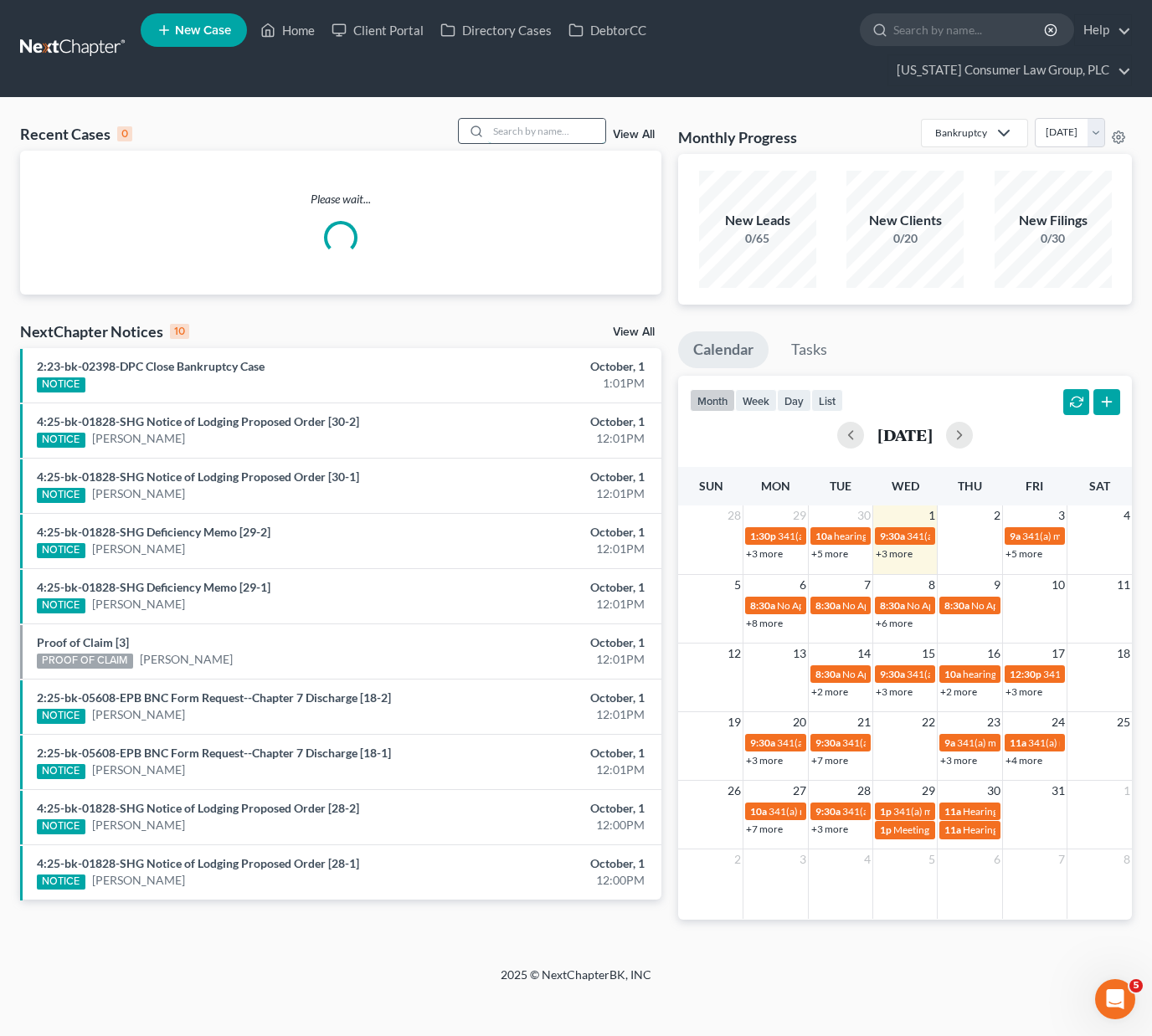
click at [559, 124] on input "search" at bounding box center [547, 131] width 118 height 25
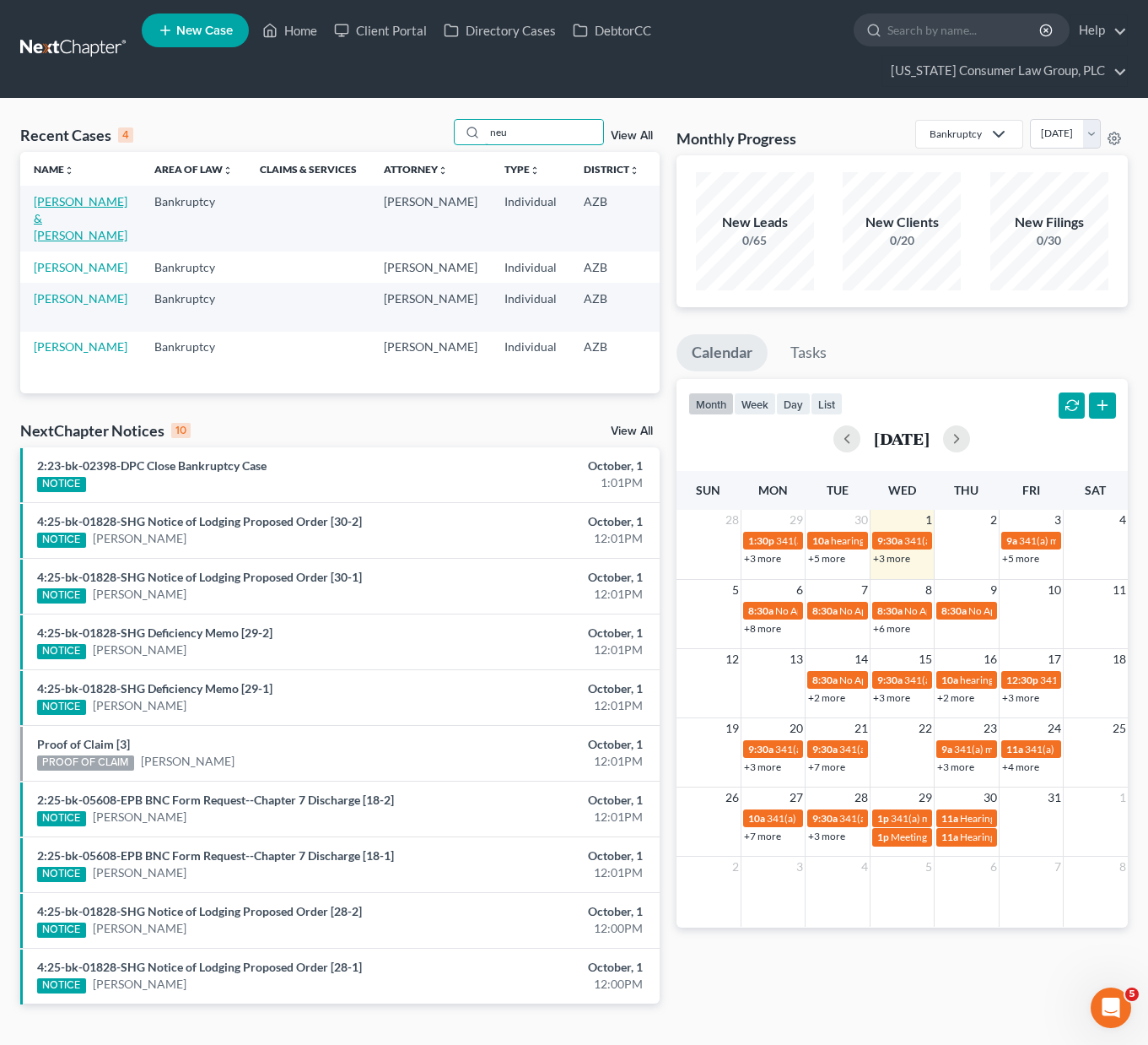
type input "neu"
click at [66, 219] on link "Neureuther, Krystal & Roxanne" at bounding box center [80, 218] width 94 height 48
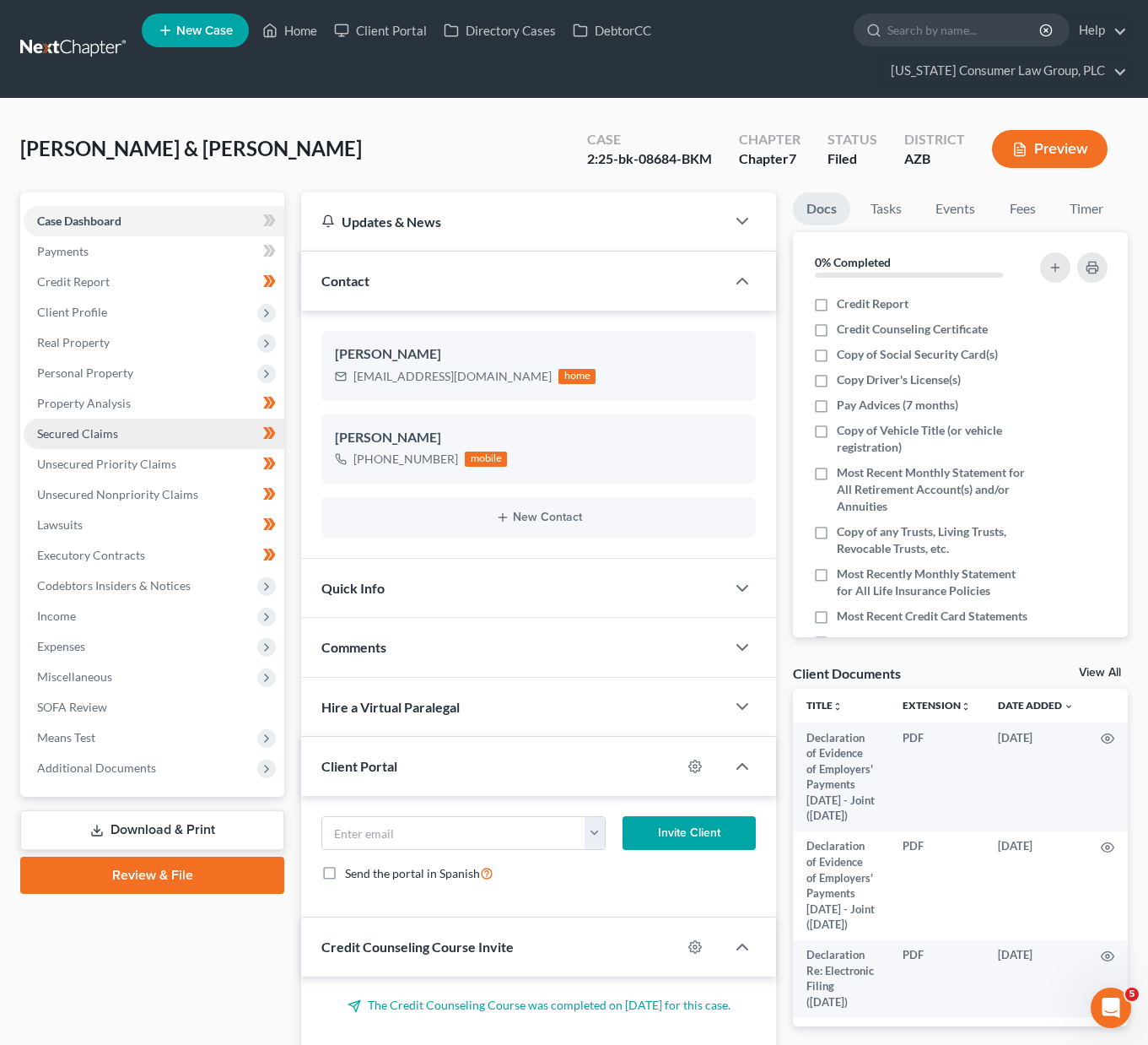
click at [74, 430] on span "Secured Claims" at bounding box center [77, 433] width 81 height 14
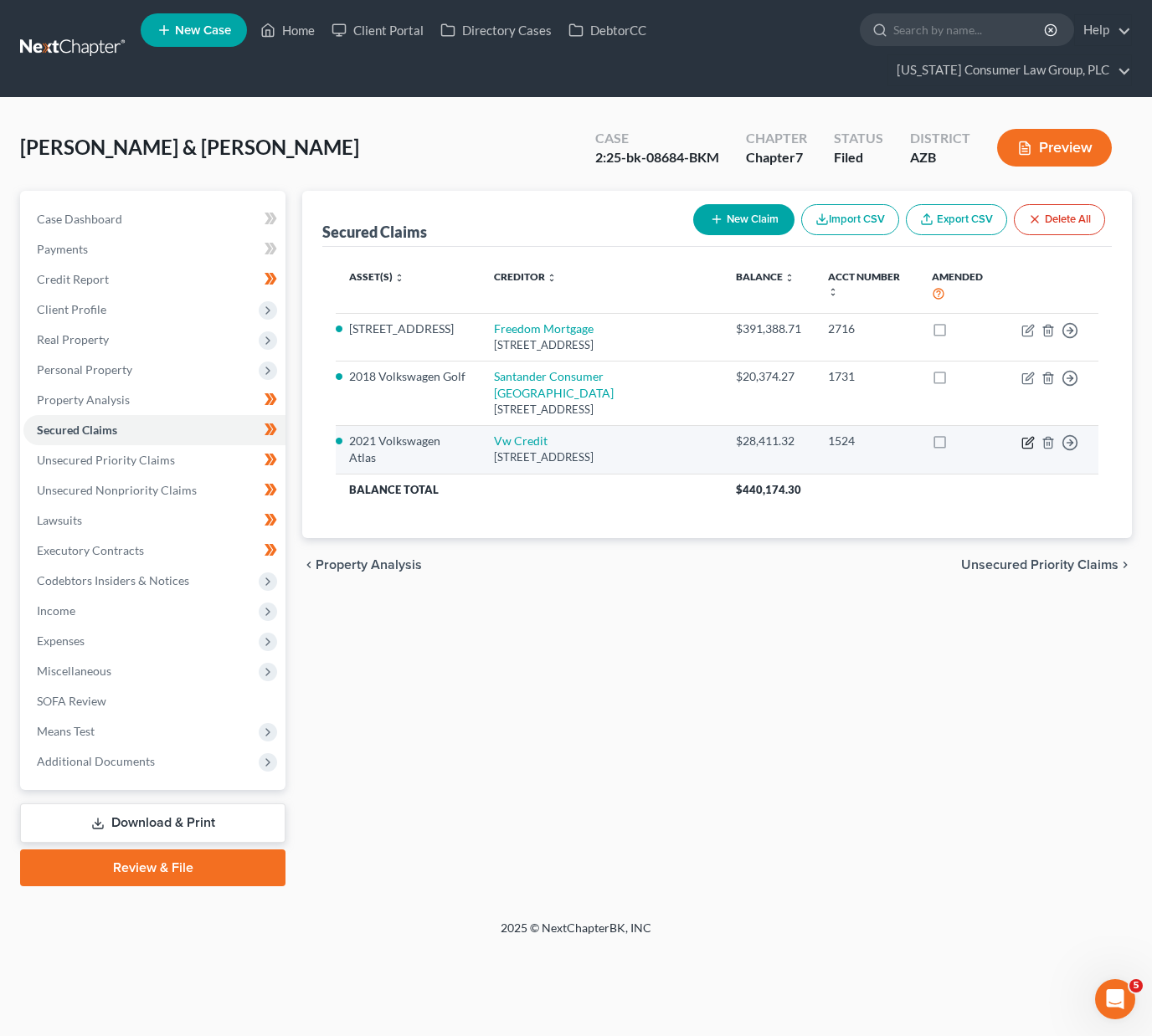
click at [1031, 445] on icon "button" at bounding box center [1028, 443] width 13 height 13
select select "14"
select select "0"
select select "2"
select select "0"
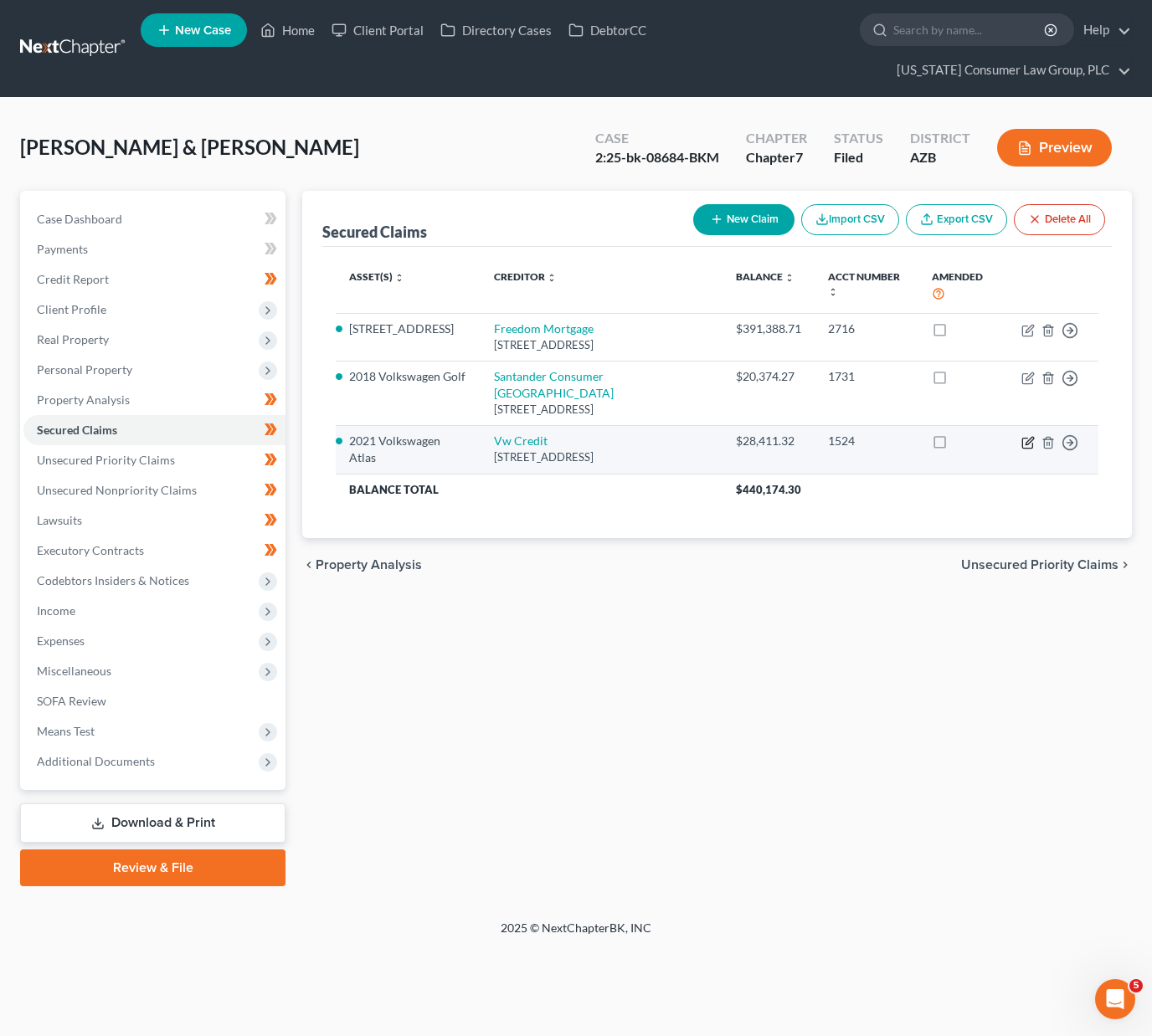
select select "0"
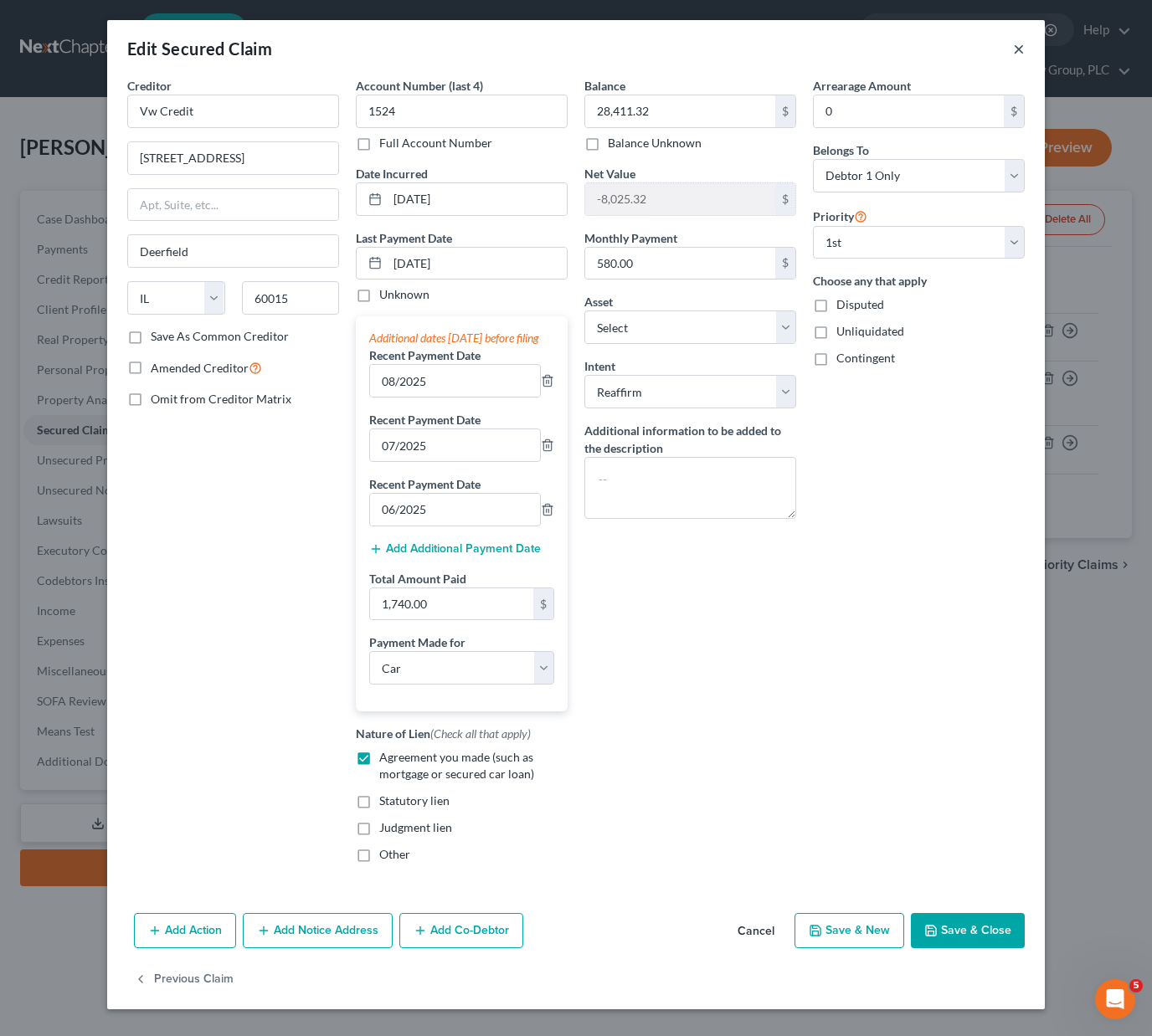
click at [1014, 49] on button "×" at bounding box center [1018, 48] width 11 height 20
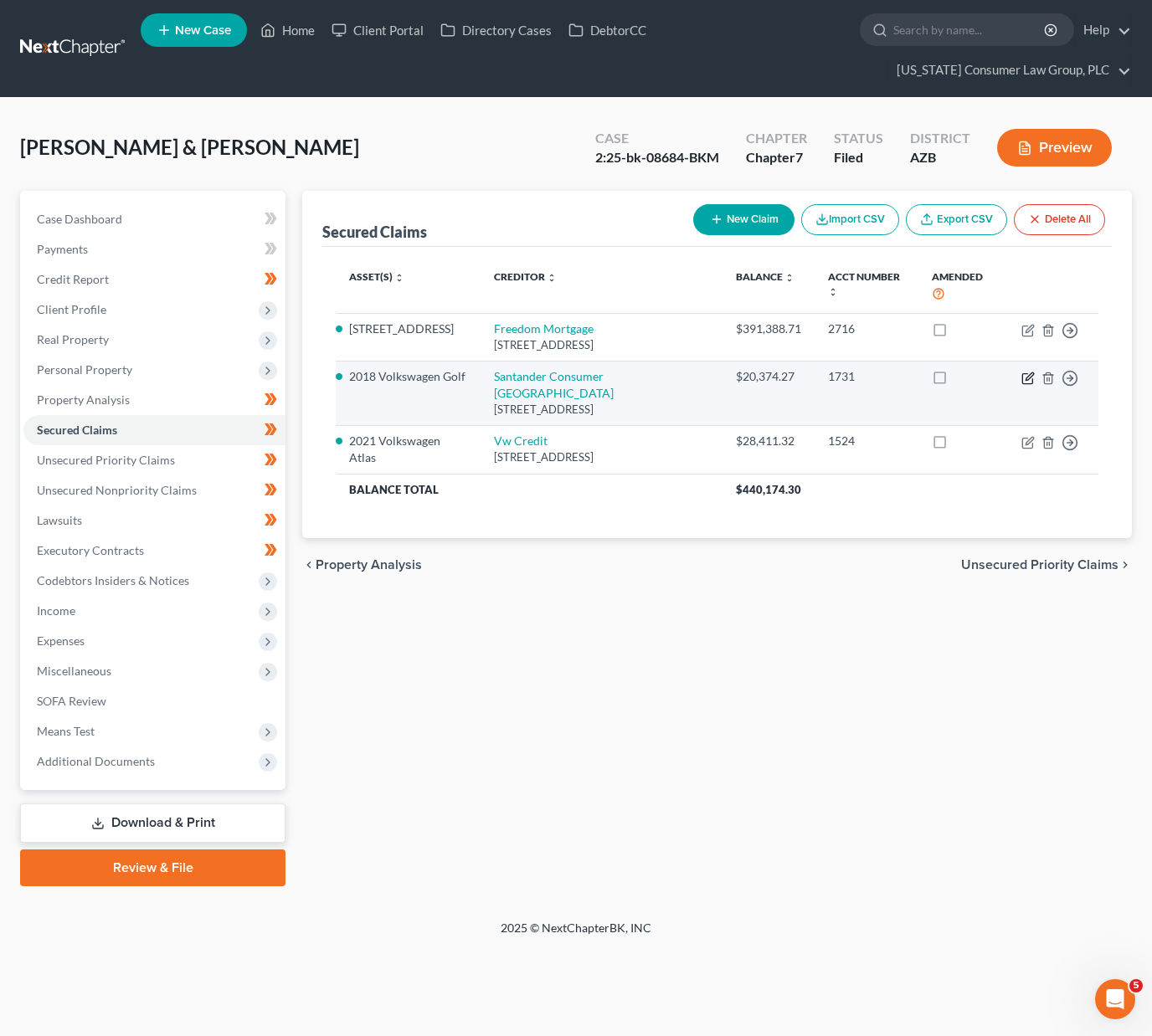
click at [1032, 383] on icon "button" at bounding box center [1027, 378] width 10 height 10
select select "45"
select select "0"
select select "2"
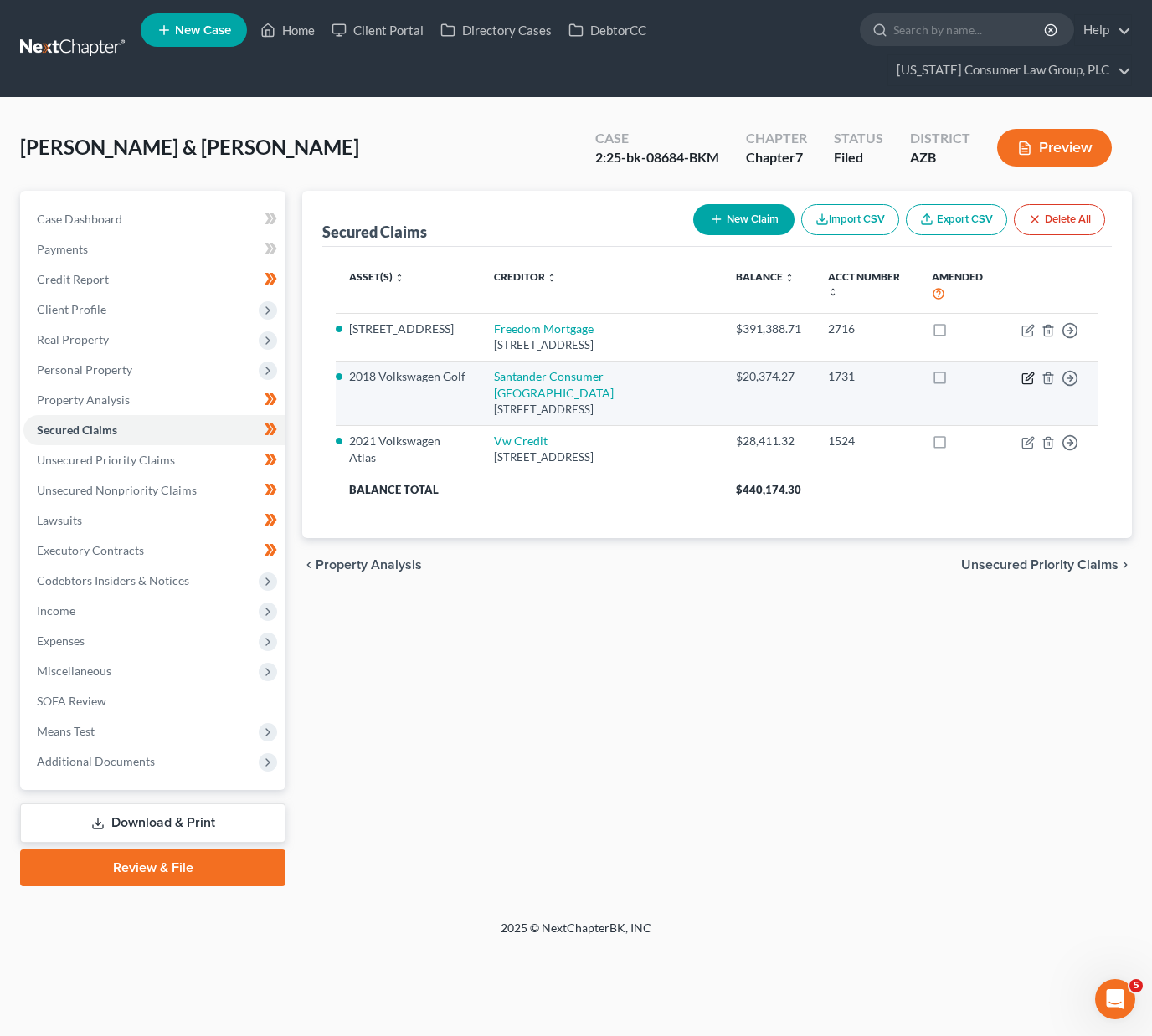
select select "2"
select select "0"
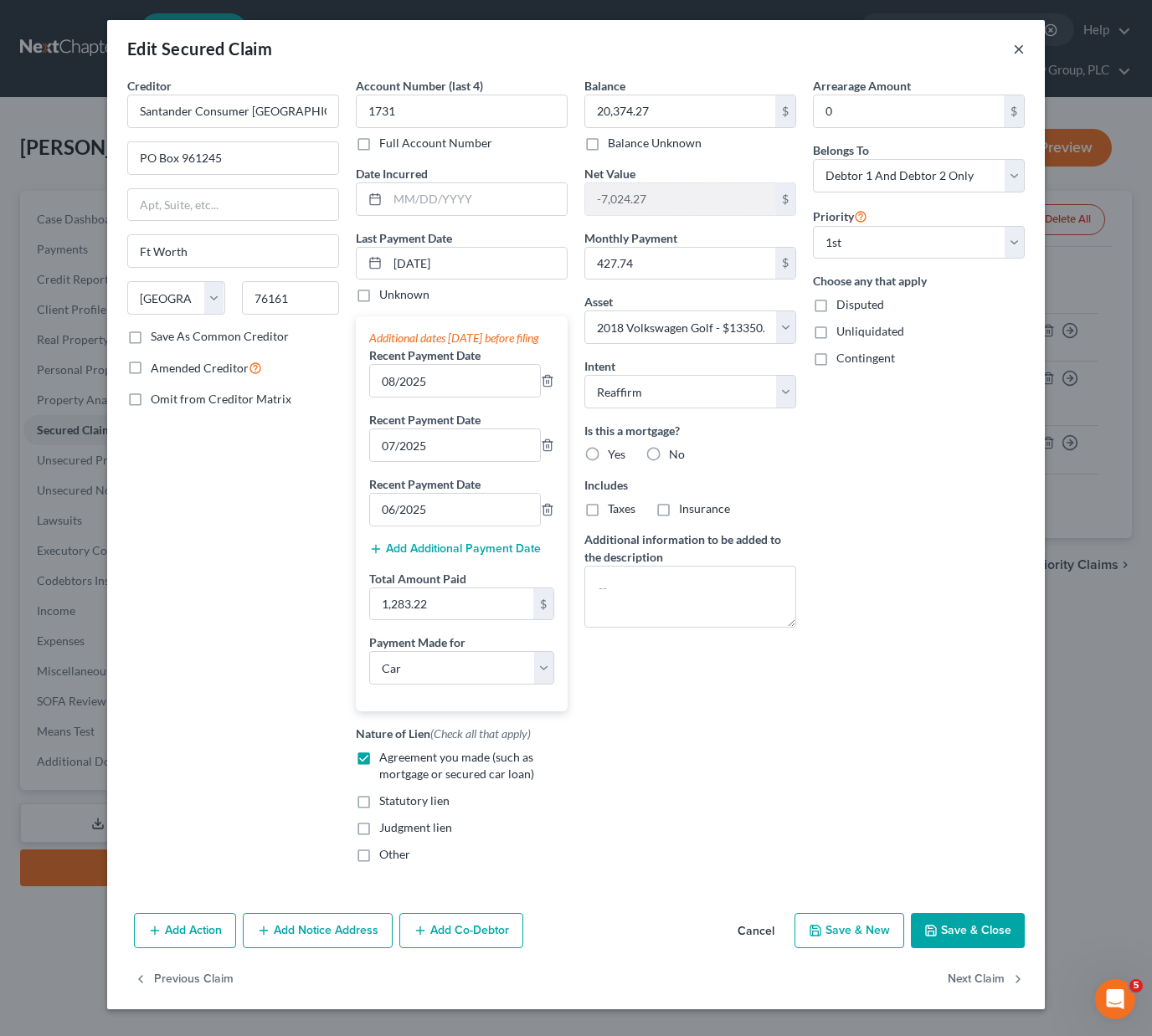
click at [1013, 46] on button "×" at bounding box center [1018, 48] width 11 height 20
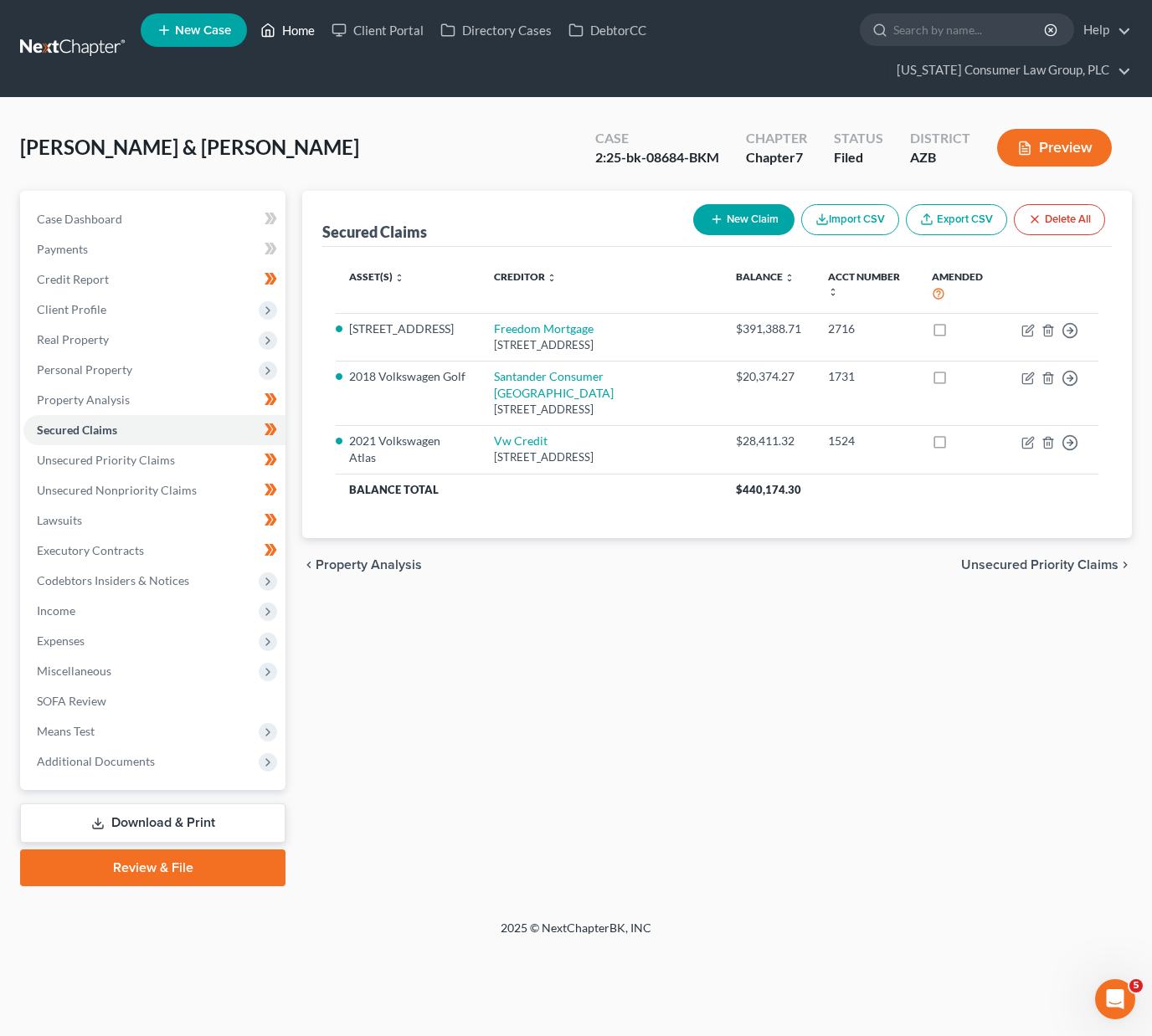
click at [300, 27] on link "Home" at bounding box center [287, 30] width 71 height 30
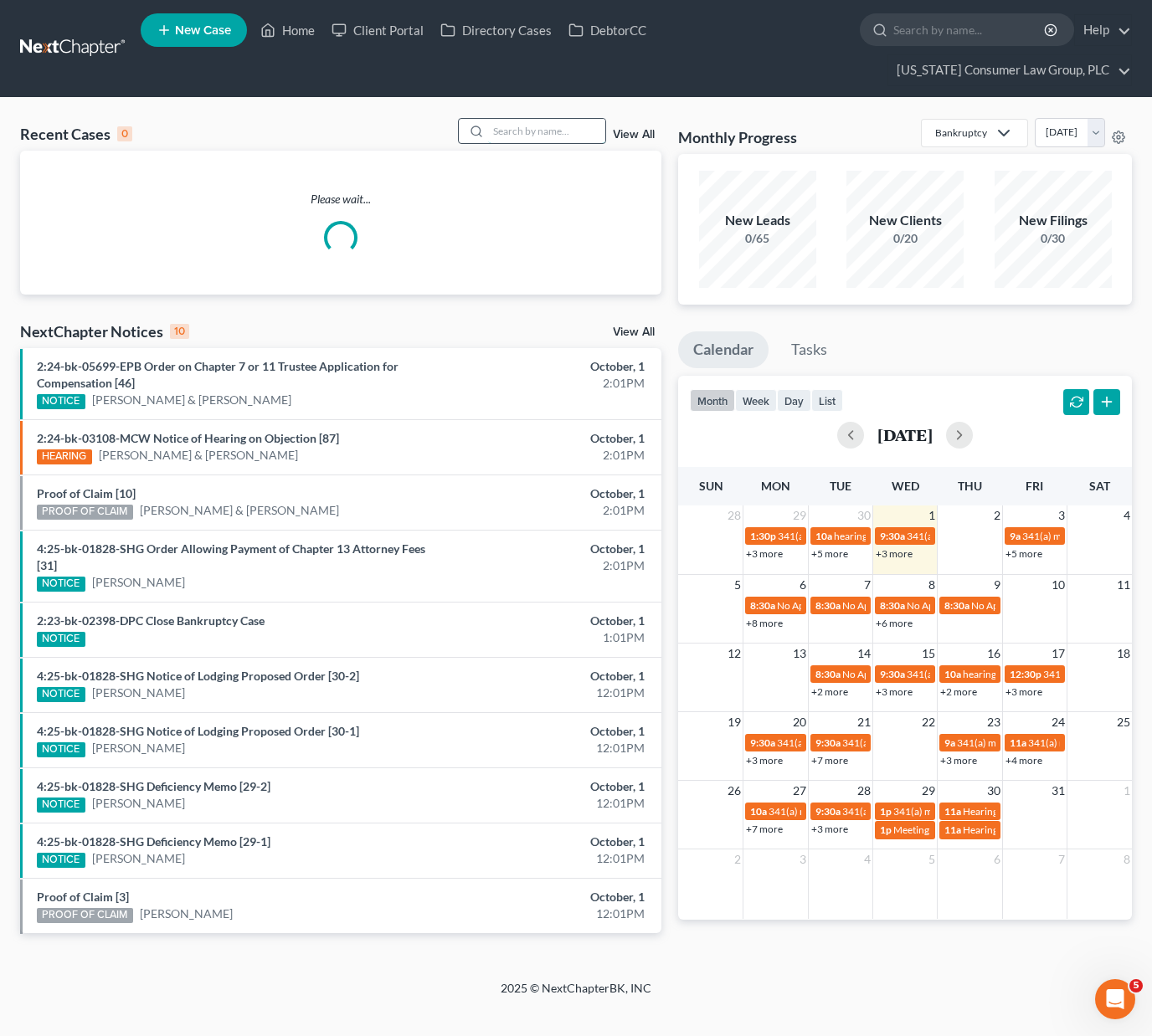
click at [523, 130] on input "search" at bounding box center [547, 131] width 118 height 25
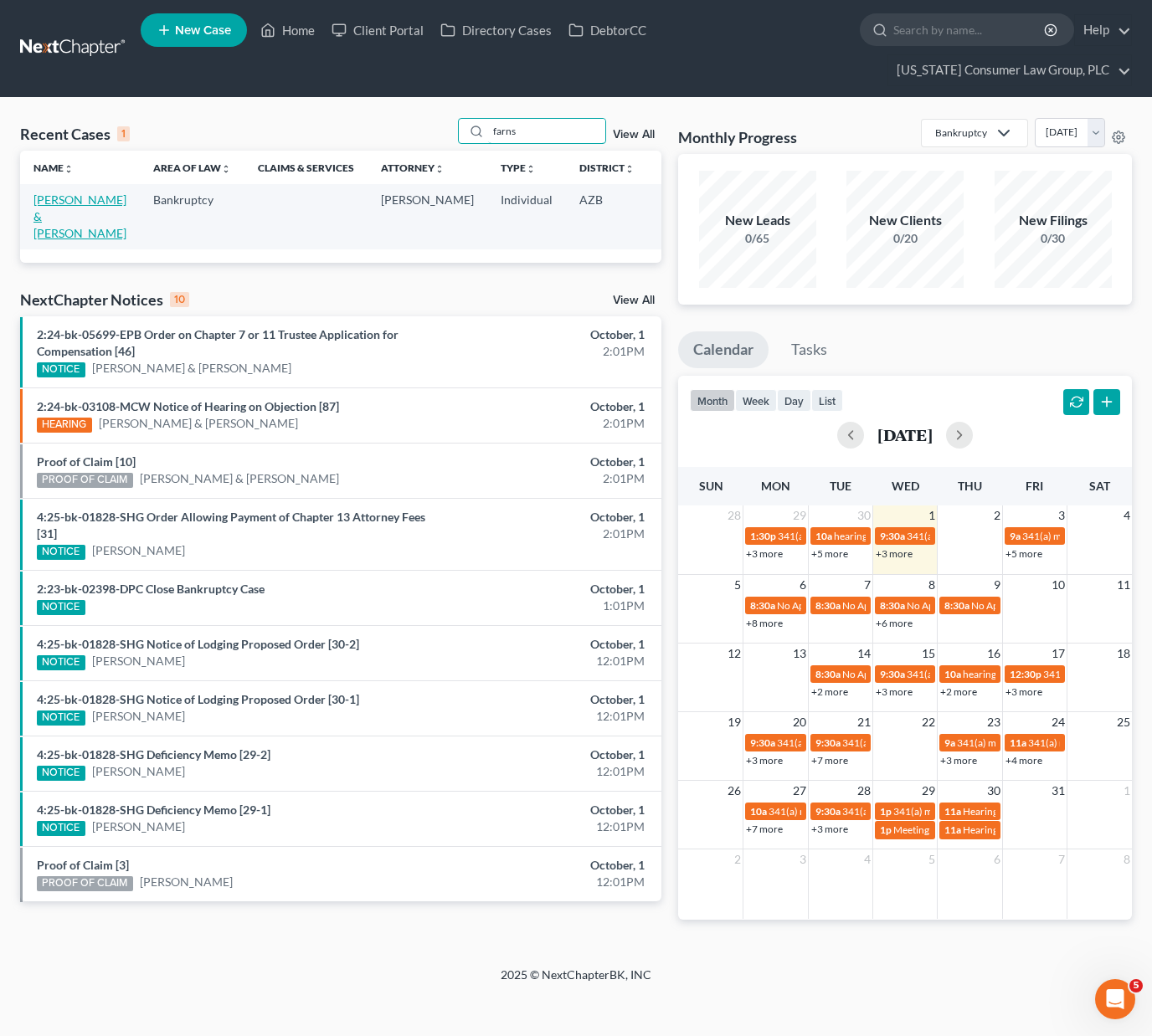
type input "farns"
click at [59, 223] on link "Farnsworth, Christopher & Marieta" at bounding box center [80, 216] width 93 height 47
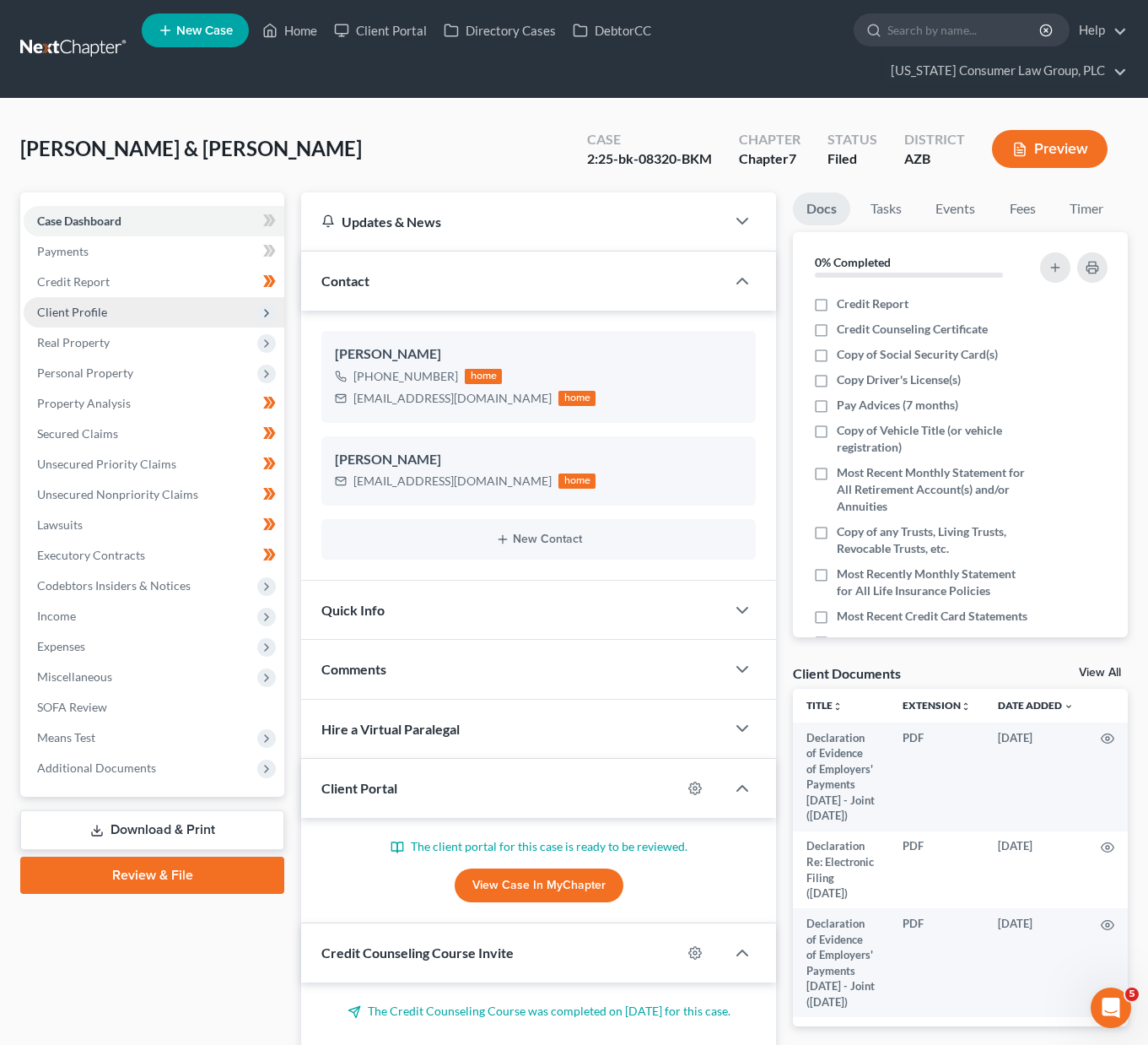
click at [91, 308] on span "Client Profile" at bounding box center [72, 312] width 70 height 14
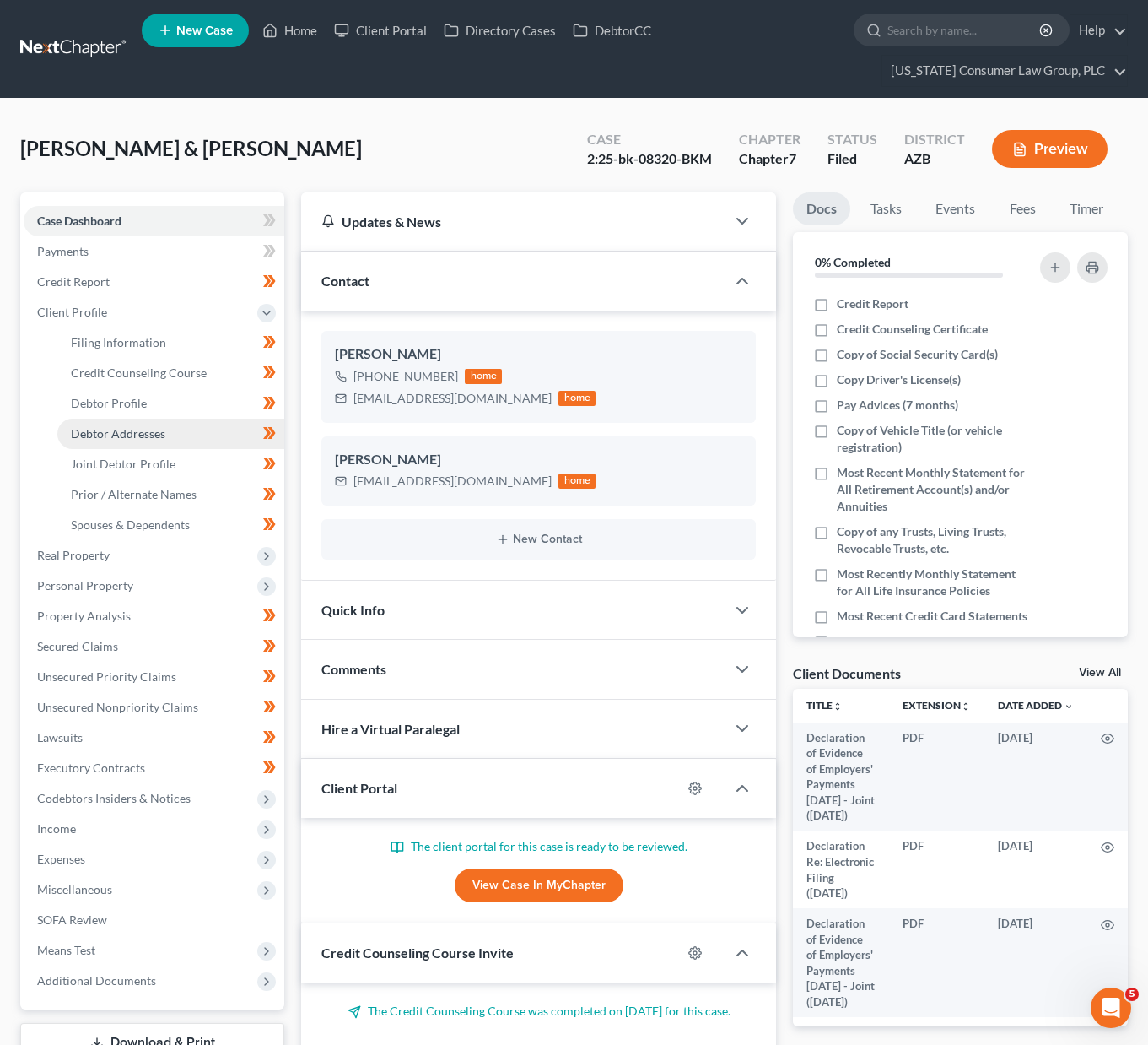
click at [130, 437] on span "Debtor Addresses" at bounding box center [118, 433] width 95 height 14
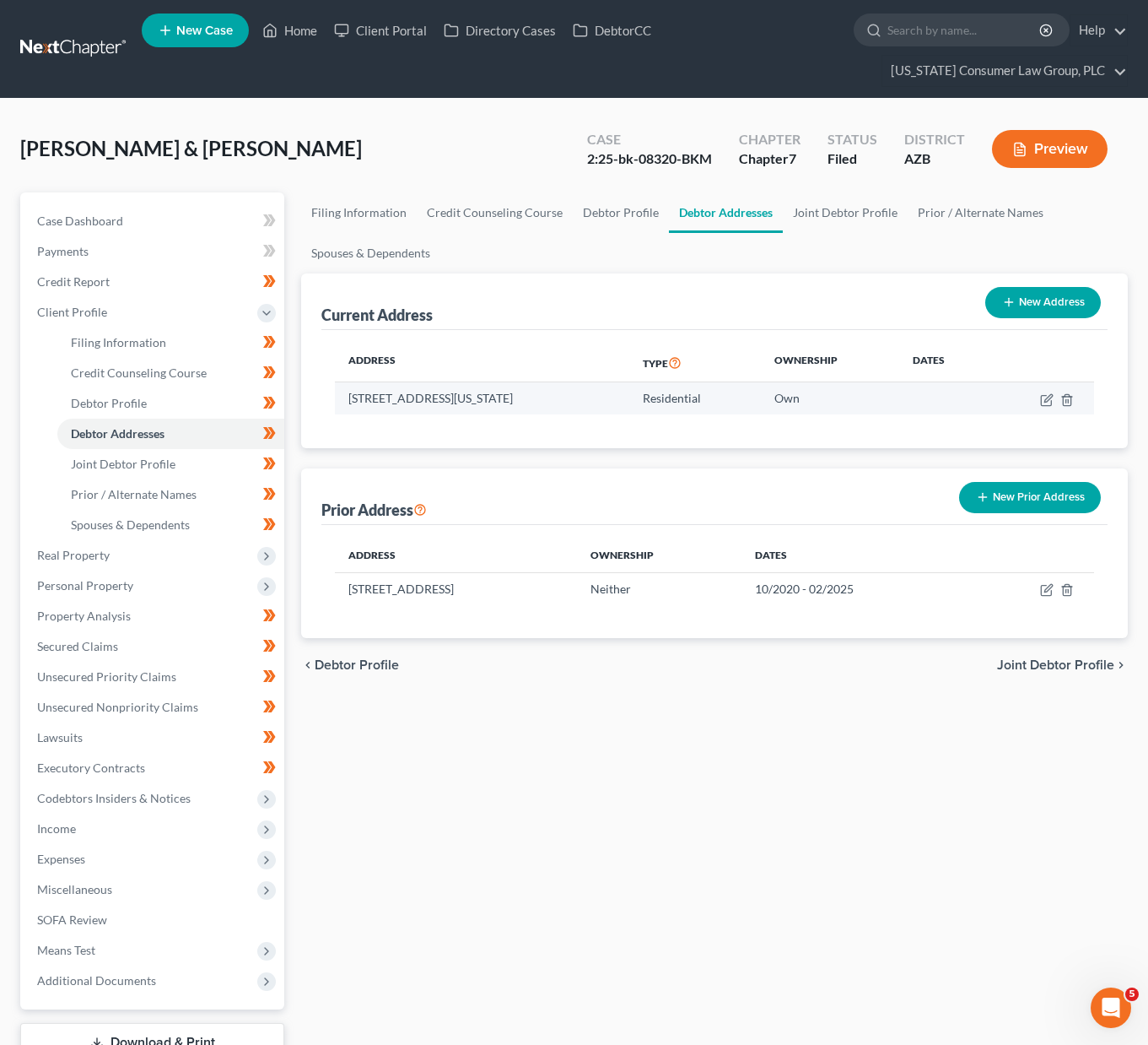
drag, startPoint x: 345, startPoint y: 394, endPoint x: 616, endPoint y: 400, distance: 271.1
click at [616, 400] on td "5747 W. Missouri Ave., Lot 82, Glendale, AZ 85301" at bounding box center [482, 399] width 294 height 33
copy td "5747 W. Missouri Ave., Lot 82, Glendale, AZ 85301"
drag, startPoint x: 137, startPoint y: 142, endPoint x: 349, endPoint y: 149, distance: 212.1
click at [349, 149] on div "Farnsworth, Christopher & Marieta Upgraded Case 2:25-bk-08320-BKM Chapter Chapt…" at bounding box center [574, 155] width 1108 height 74
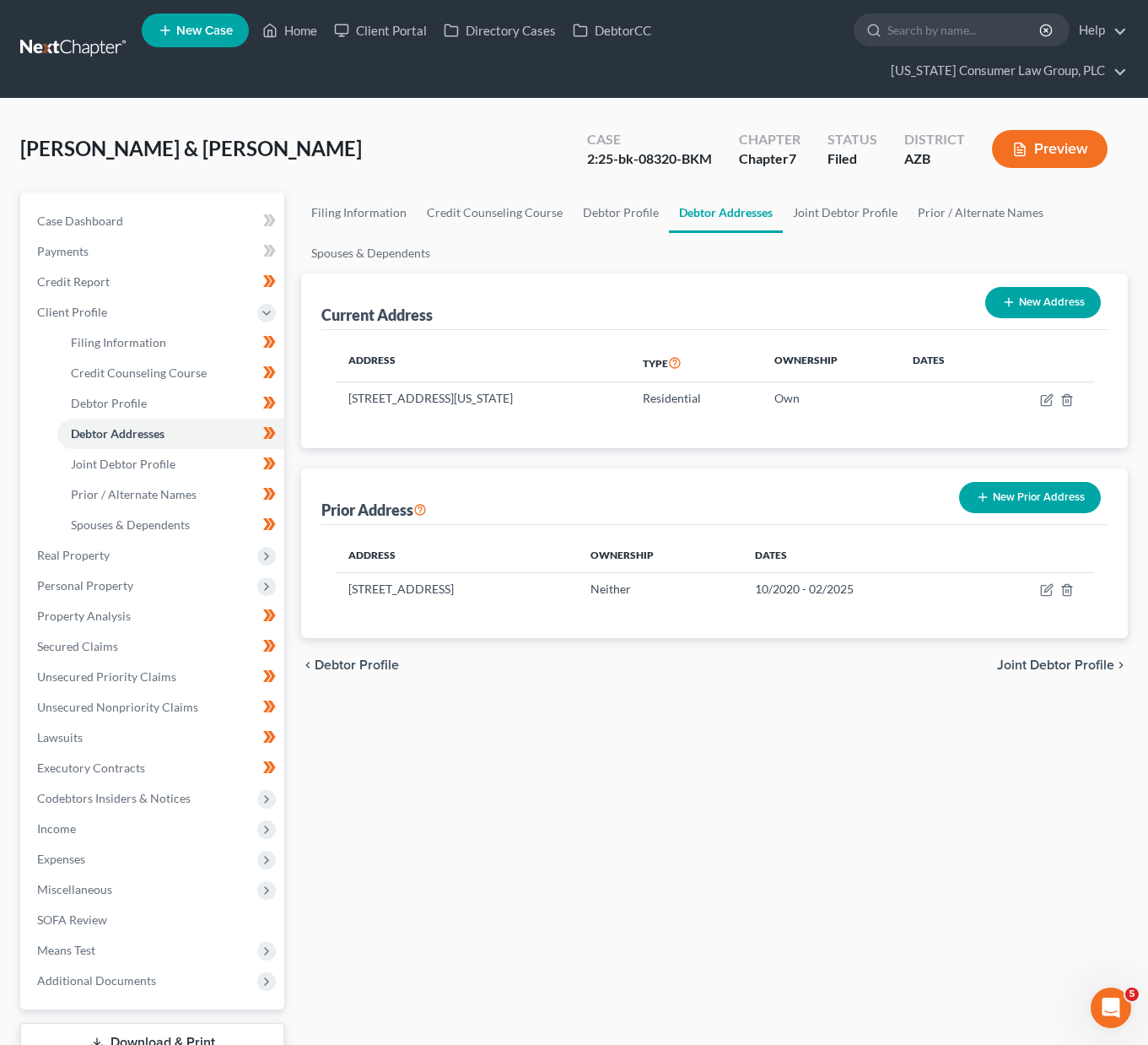
copy span "Christopher & Marieta"
click at [292, 33] on link "Home" at bounding box center [290, 31] width 72 height 31
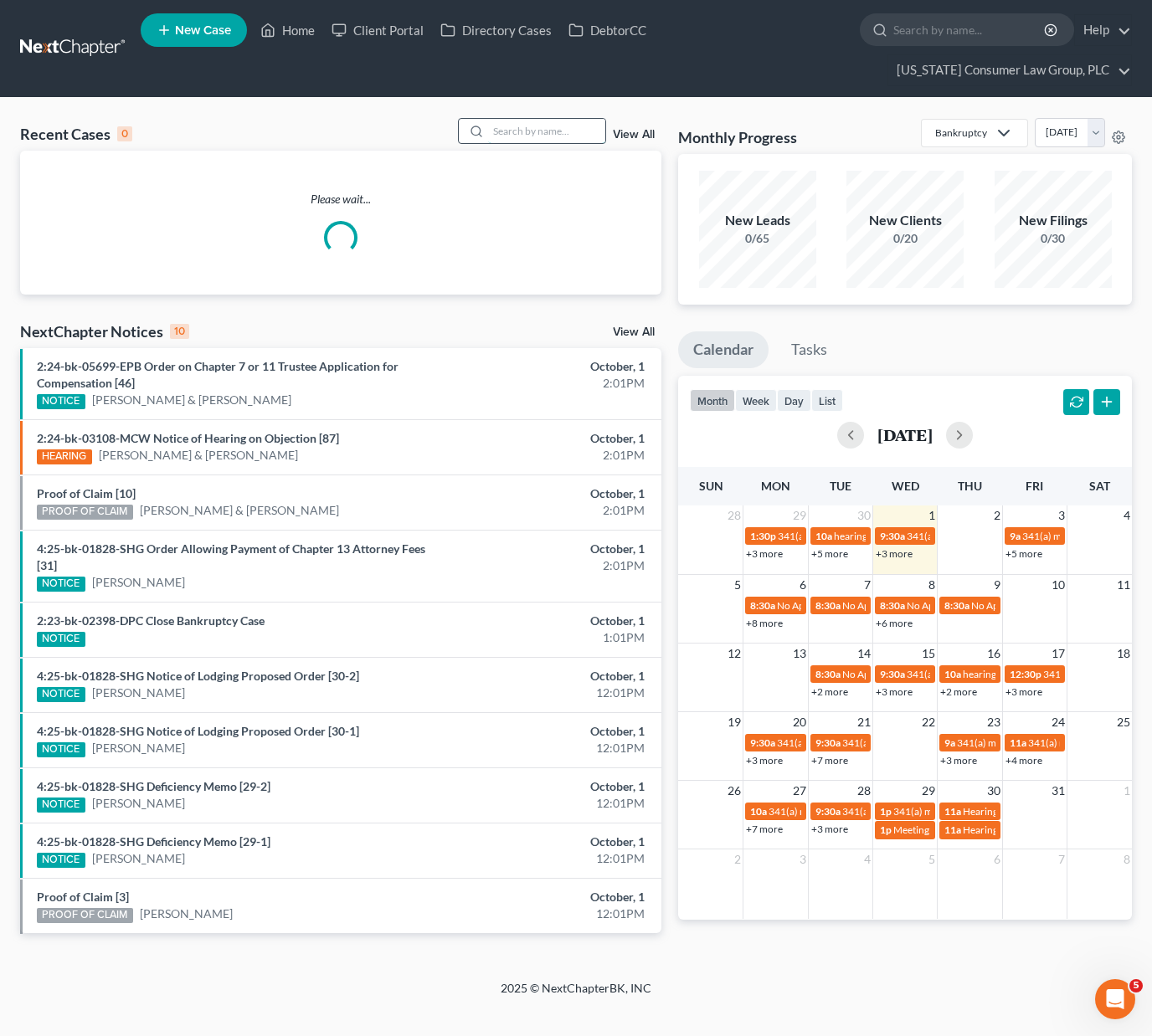
click at [563, 125] on input "search" at bounding box center [547, 131] width 118 height 25
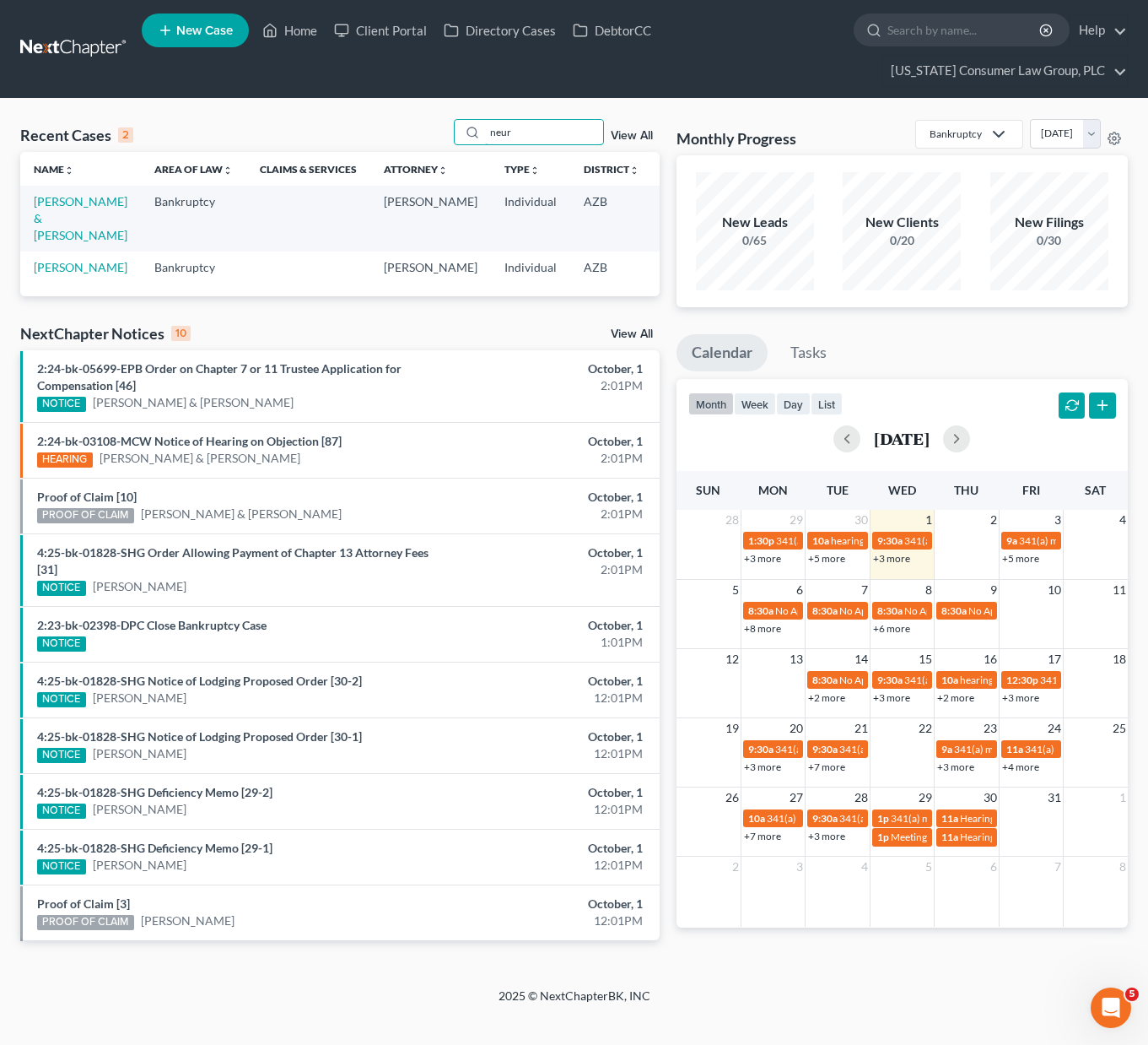
type input "neur"
click at [58, 227] on td "Neureuther, Krystal & Roxanne" at bounding box center [80, 218] width 120 height 65
click at [60, 217] on link "Neureuther, Krystal & Roxanne" at bounding box center [80, 218] width 94 height 48
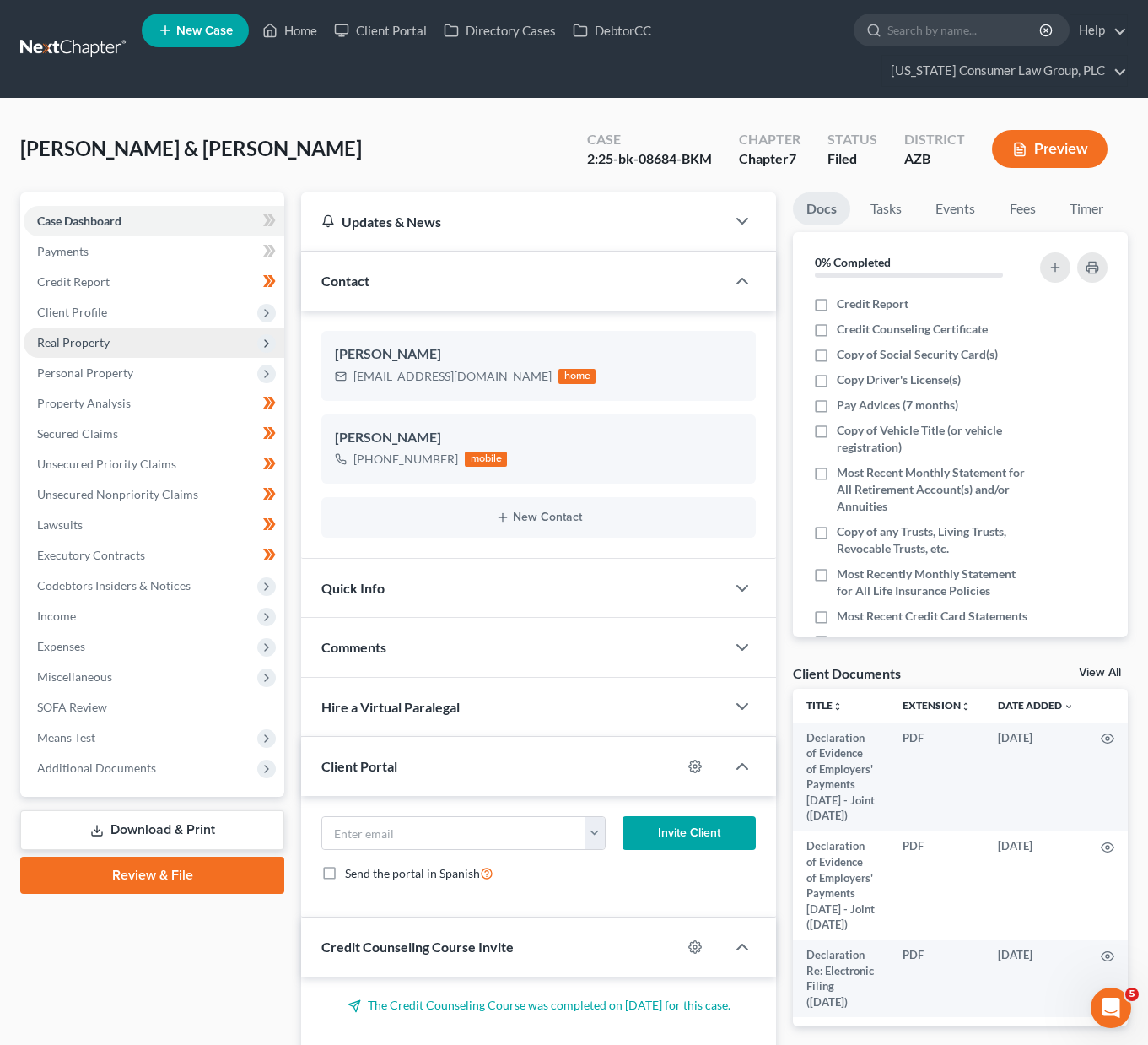
click at [66, 333] on span "Real Property" at bounding box center [154, 342] width 261 height 31
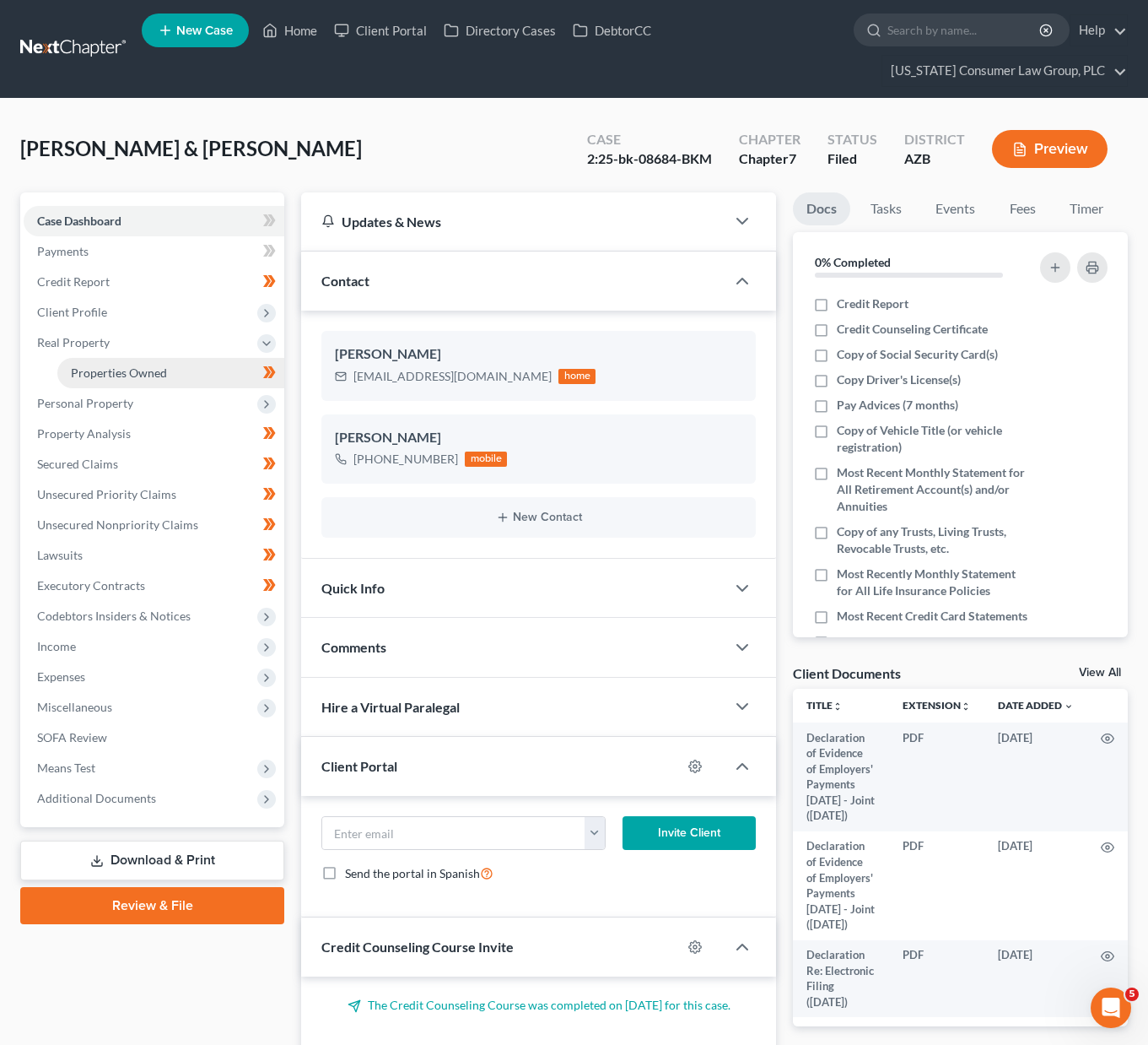
click at [107, 384] on link "Properties Owned" at bounding box center [170, 373] width 227 height 31
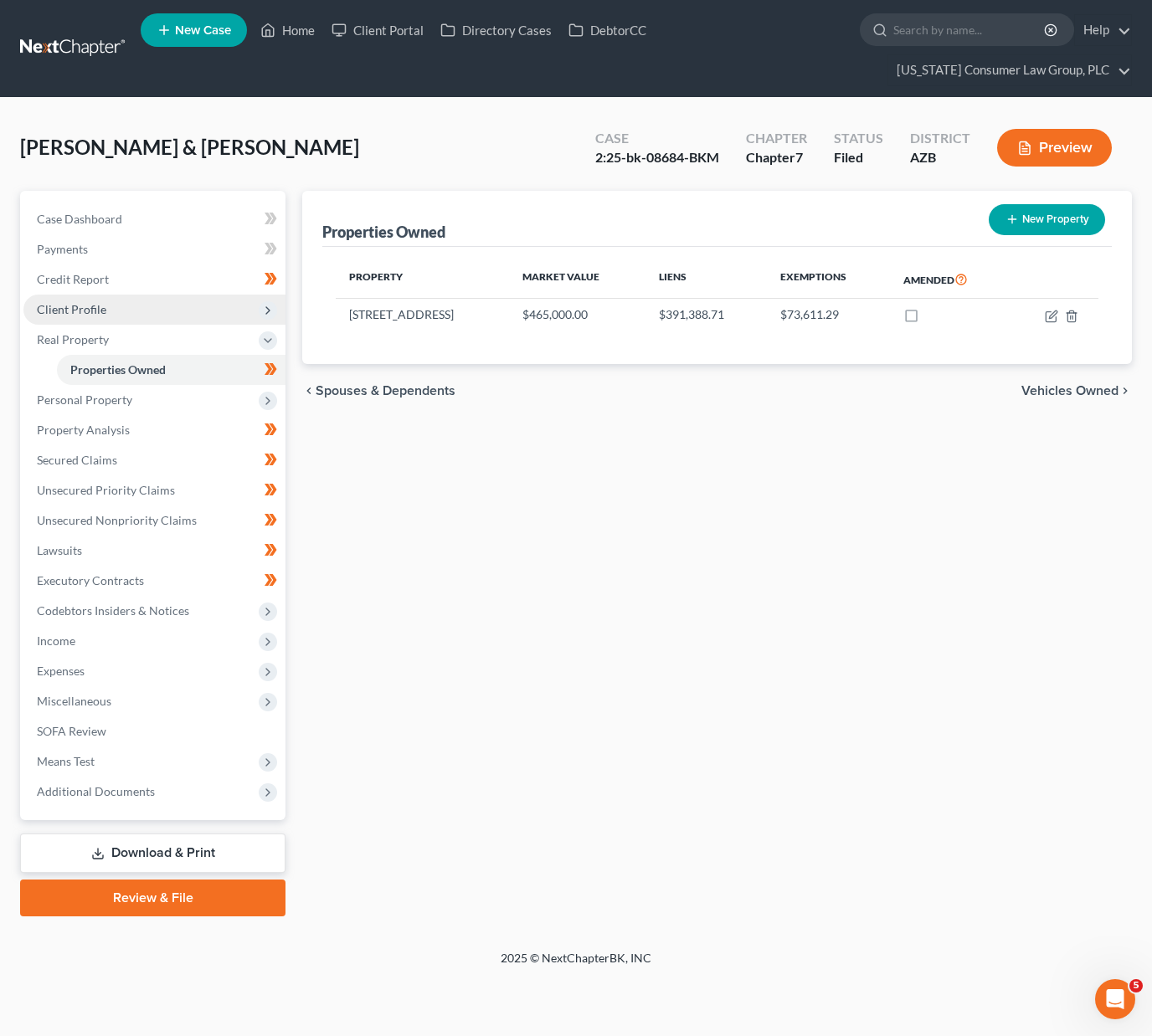
click at [84, 300] on span "Client Profile" at bounding box center [155, 310] width 262 height 30
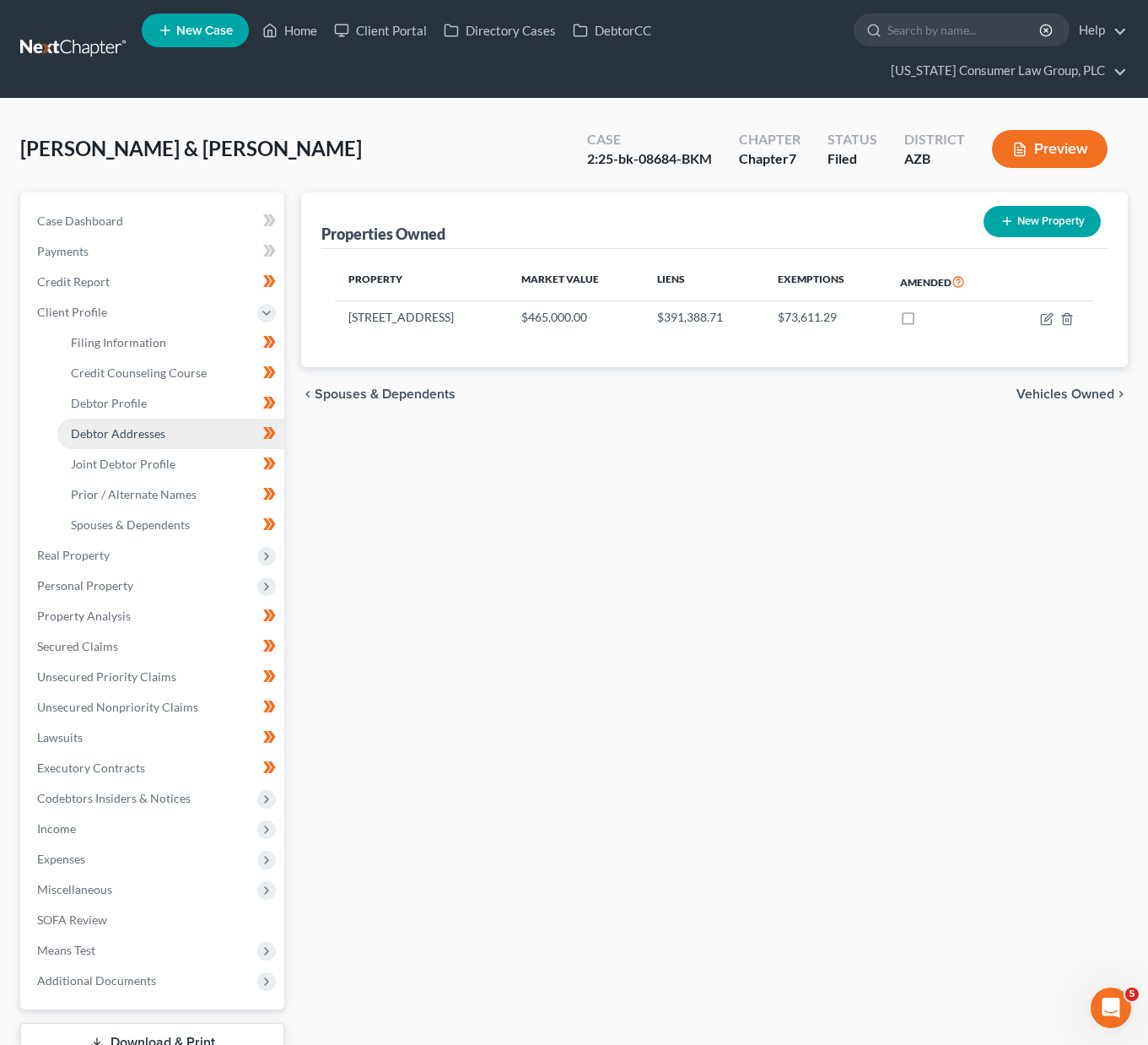
click at [108, 428] on span "Debtor Addresses" at bounding box center [118, 433] width 95 height 14
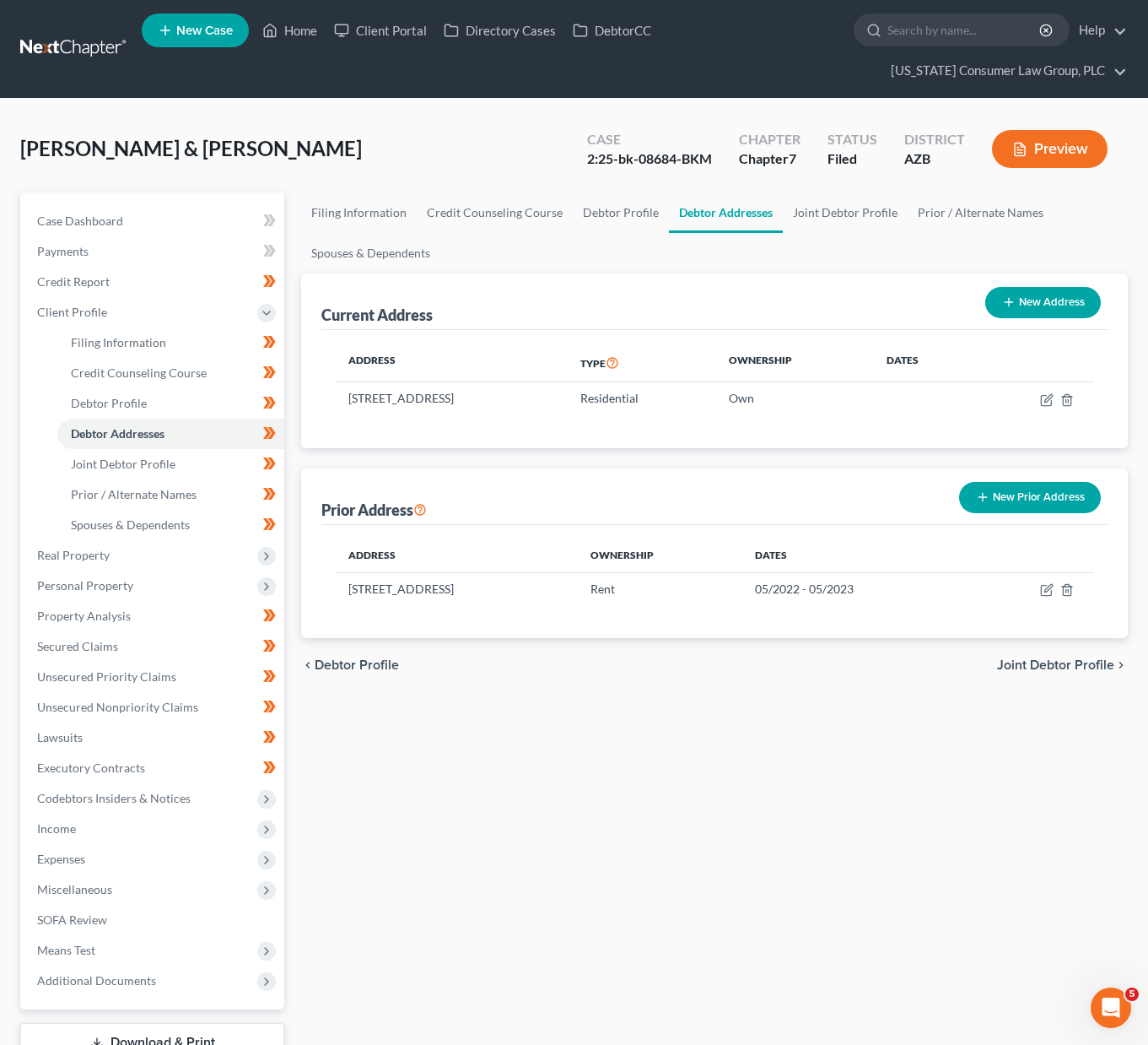
drag, startPoint x: 614, startPoint y: 391, endPoint x: 327, endPoint y: 399, distance: 287.1
click at [327, 399] on div "Address Type Ownership Dates 5827 N 187th Ln, Litchfield Park, AZ 85340 Residen…" at bounding box center [714, 389] width 787 height 119
click at [331, 399] on div "Address Type Ownership Dates 5827 N 187th Ln, Litchfield Park, AZ 85340 Residen…" at bounding box center [714, 389] width 787 height 119
click at [566, 399] on td "5827 N 187th Ln, Litchfield Park, AZ 85340" at bounding box center [450, 399] width 231 height 33
drag, startPoint x: 575, startPoint y: 400, endPoint x: 342, endPoint y: 405, distance: 233.1
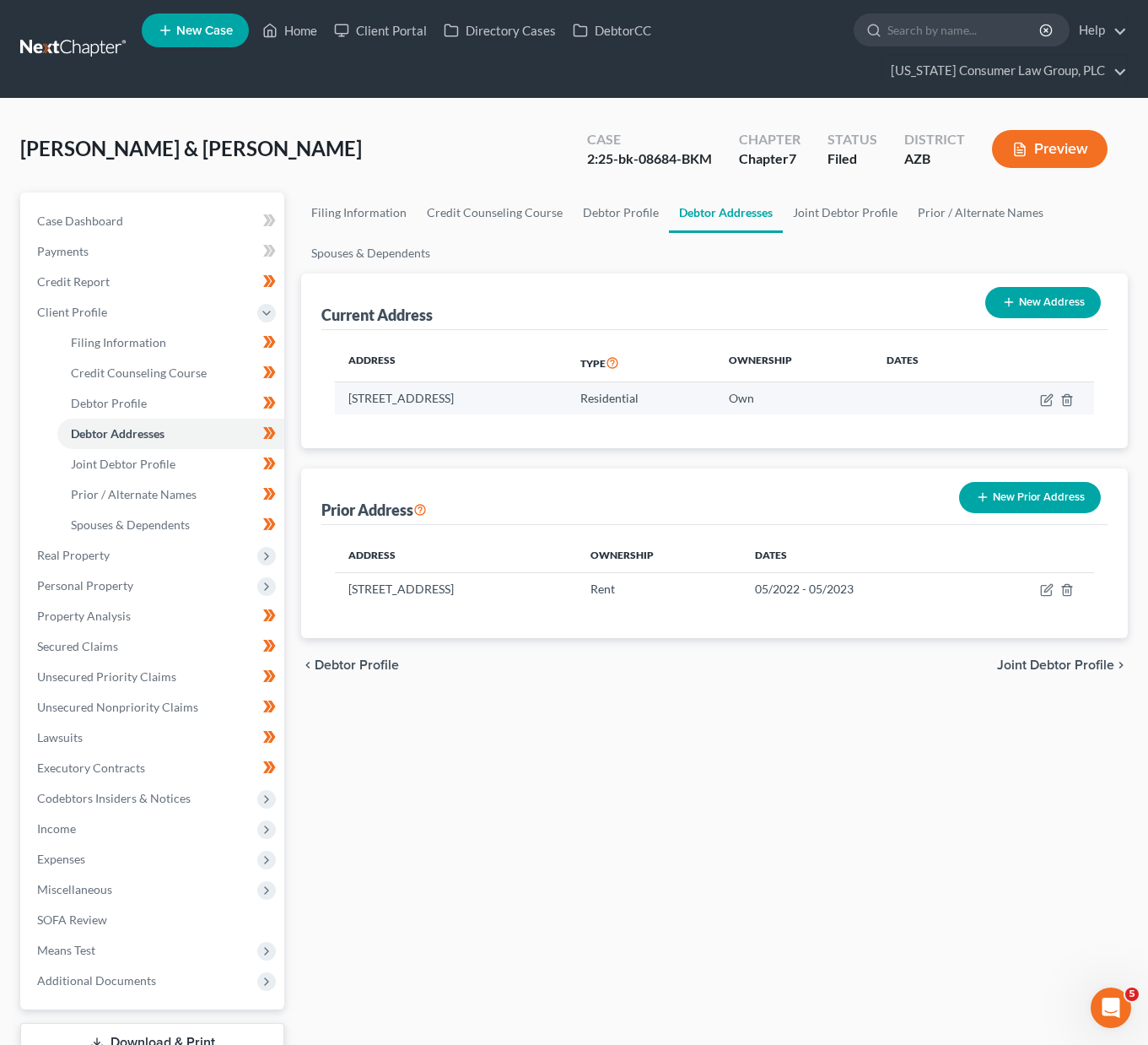
click at [342, 405] on td "5827 N 187th Ln, Litchfield Park, AZ 85340" at bounding box center [450, 399] width 231 height 33
copy td "5827 N 187th Ln, Litchfield Park, AZ 85340"
click at [566, 405] on td "5827 N 187th Ln, Litchfield Park, AZ 85340" at bounding box center [450, 399] width 231 height 33
drag, startPoint x: 590, startPoint y: 397, endPoint x: 345, endPoint y: 395, distance: 245.0
click at [345, 395] on td "5827 N 187th Ln, Litchfield Park, AZ 85340" at bounding box center [450, 399] width 231 height 33
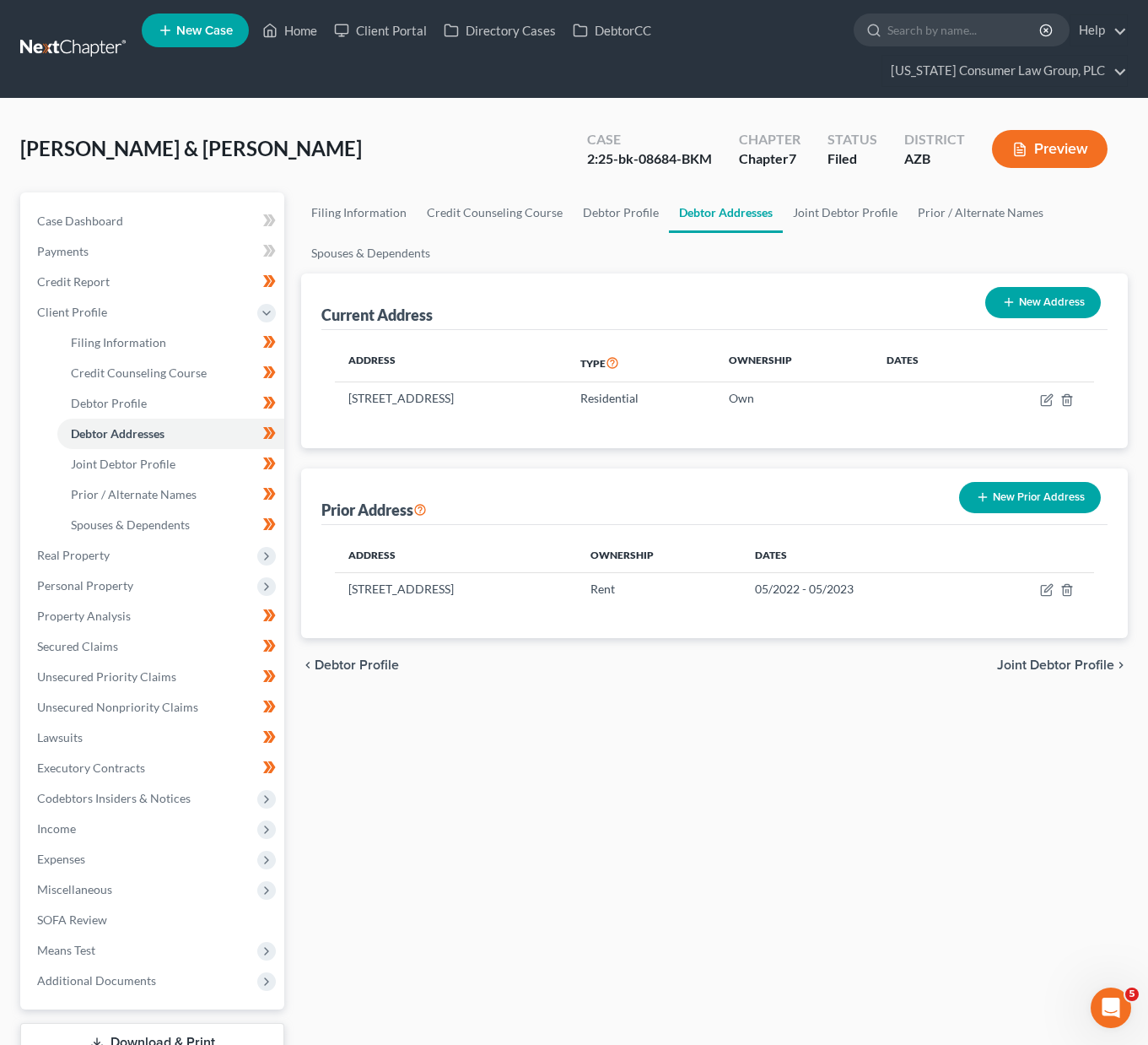
copy td "5827 N 187th Ln, Litchfield Park, AZ 85340"
click at [140, 147] on span "Neureuther, Krystal & Roxanne" at bounding box center [190, 148] width 341 height 25
drag, startPoint x: 138, startPoint y: 148, endPoint x: 307, endPoint y: 151, distance: 169.0
click at [307, 151] on div "Neureuther, Krystal & Roxanne Upgraded Case 2:25-bk-08684-BKM Chapter Chapter 7…" at bounding box center [574, 155] width 1108 height 74
copy span "Krystal & Roxanne"
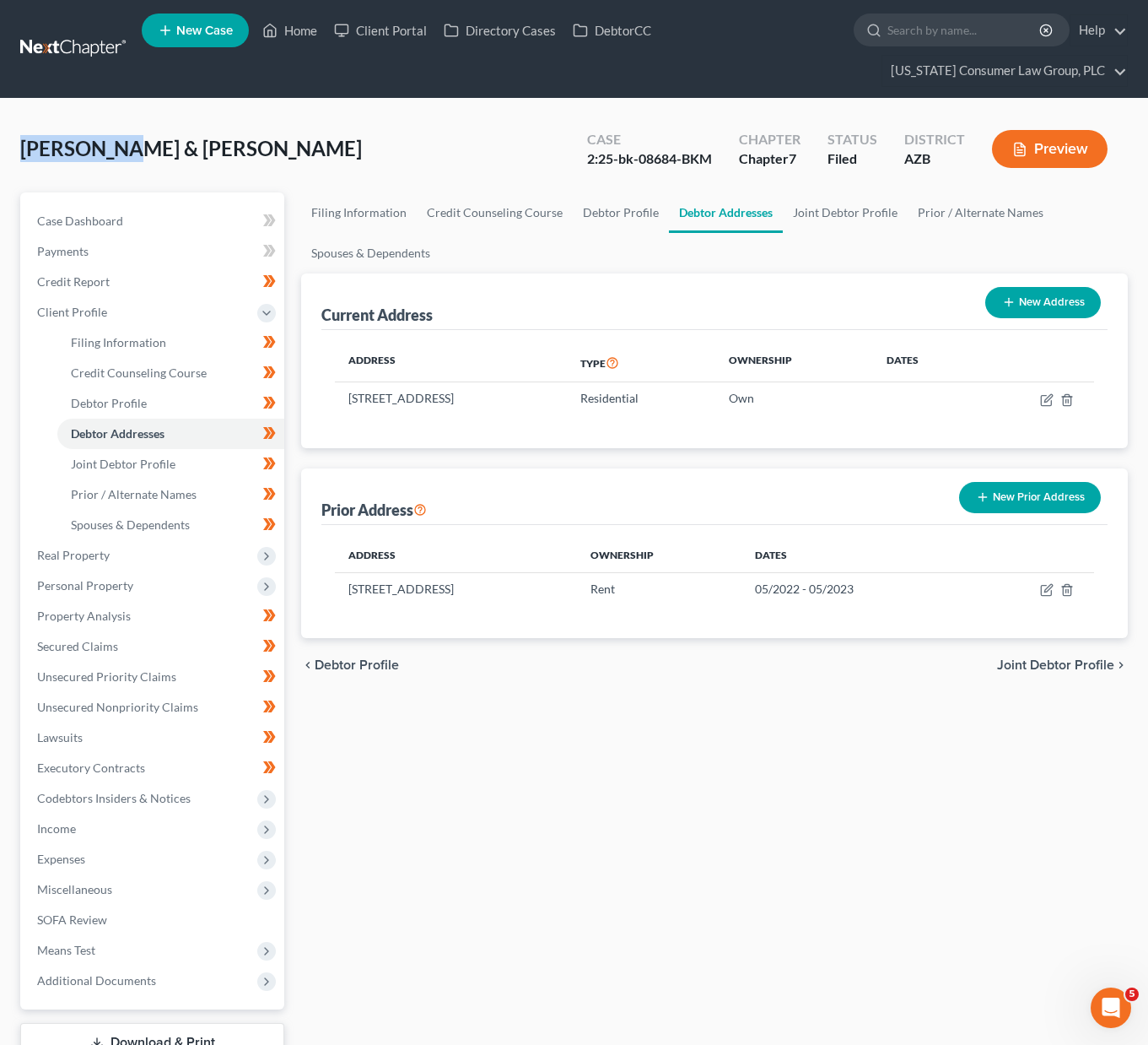
drag, startPoint x: 25, startPoint y: 147, endPoint x: 124, endPoint y: 153, distance: 99.2
click at [124, 153] on span "Neureuther, Krystal & Roxanne" at bounding box center [190, 148] width 341 height 25
copy span "Neureuther"
